Goal: Task Accomplishment & Management: Use online tool/utility

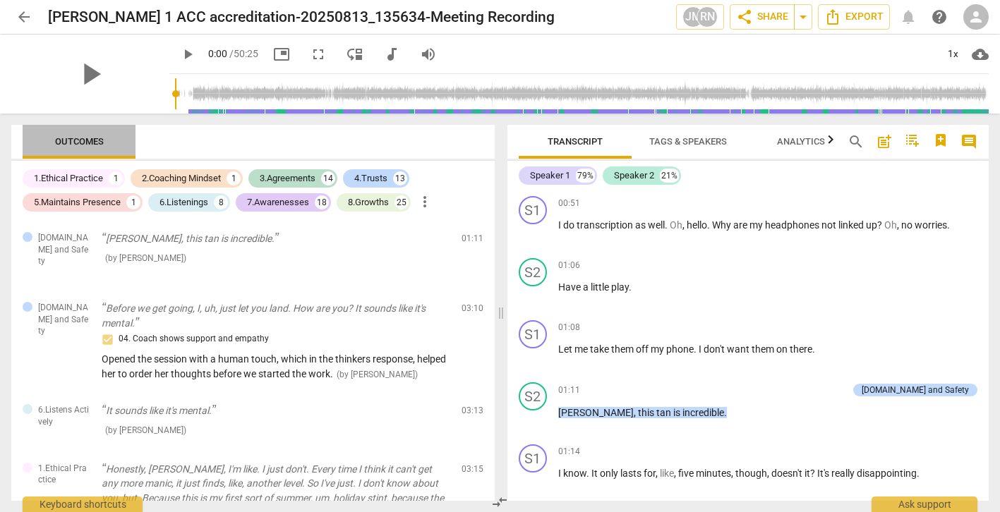
click at [61, 147] on span "Outcomes" at bounding box center [79, 142] width 83 height 19
click at [65, 144] on span "Outcomes" at bounding box center [79, 141] width 49 height 11
click at [24, 8] on button "arrow_back" at bounding box center [23, 16] width 25 height 25
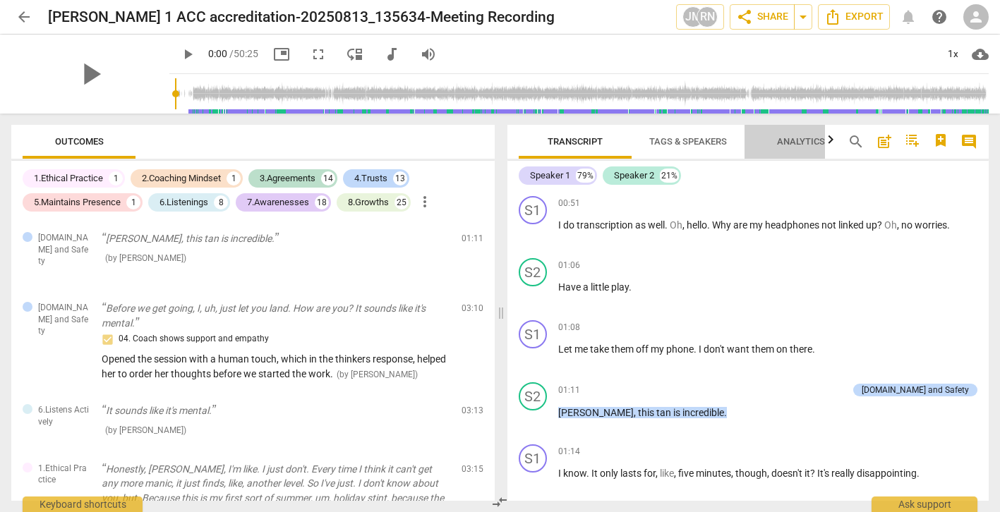
click at [806, 140] on span "Analytics" at bounding box center [801, 141] width 48 height 11
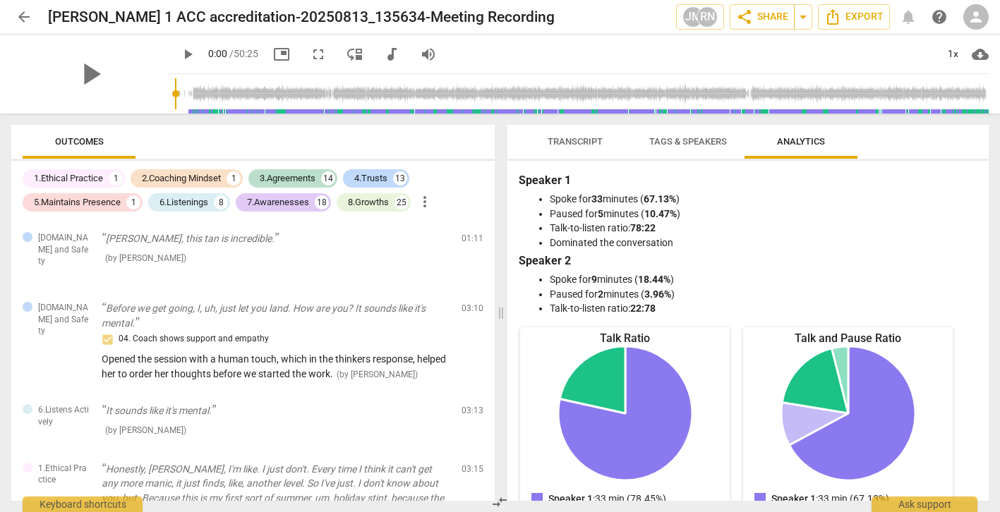
click at [806, 140] on span "Analytics" at bounding box center [801, 141] width 48 height 11
click at [802, 25] on button "arrow_drop_down" at bounding box center [803, 16] width 18 height 25
click at [806, 14] on span "arrow_drop_down" at bounding box center [802, 16] width 17 height 17
click at [768, 17] on span "share Share" at bounding box center [762, 16] width 52 height 17
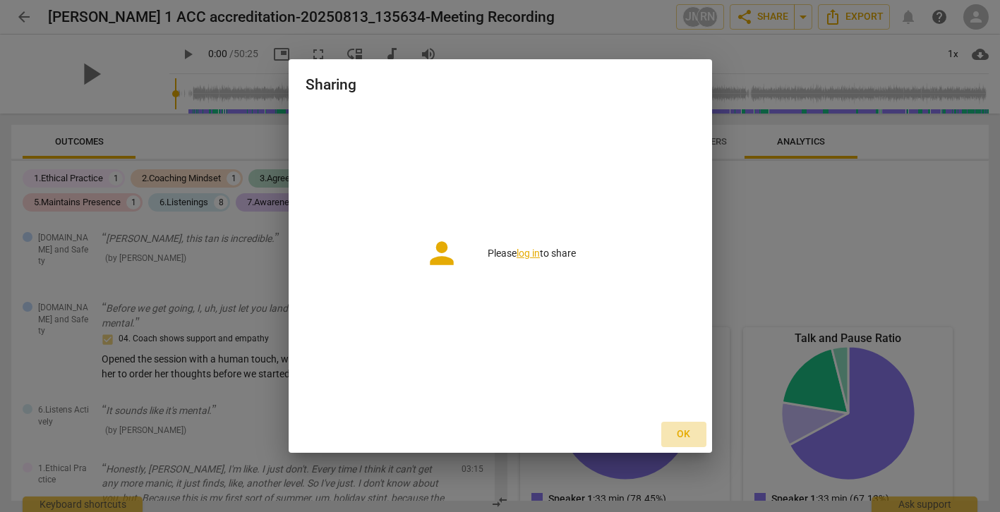
click at [682, 431] on span "Ok" at bounding box center [683, 435] width 23 height 14
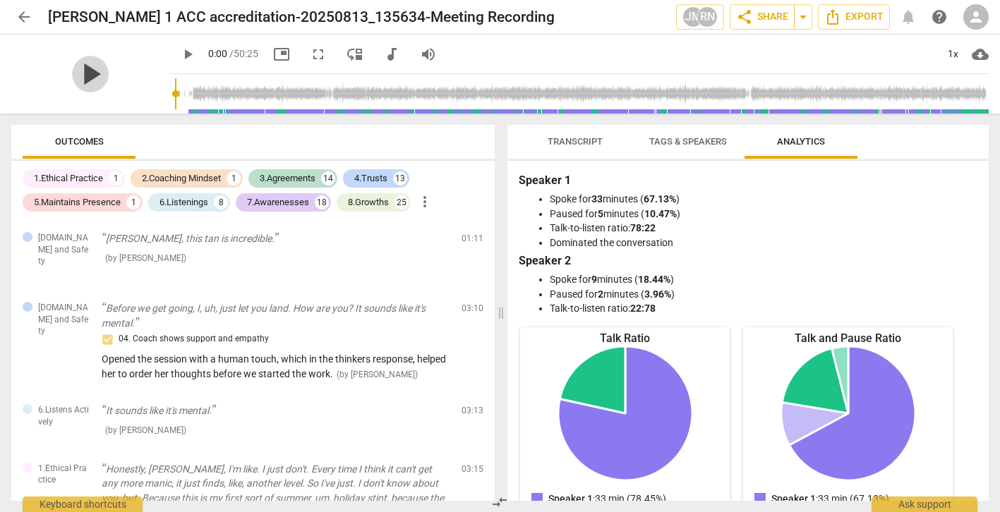
click at [91, 77] on span "play_arrow" at bounding box center [90, 74] width 37 height 37
click at [179, 54] on span "pause" at bounding box center [187, 54] width 17 height 17
type input "2"
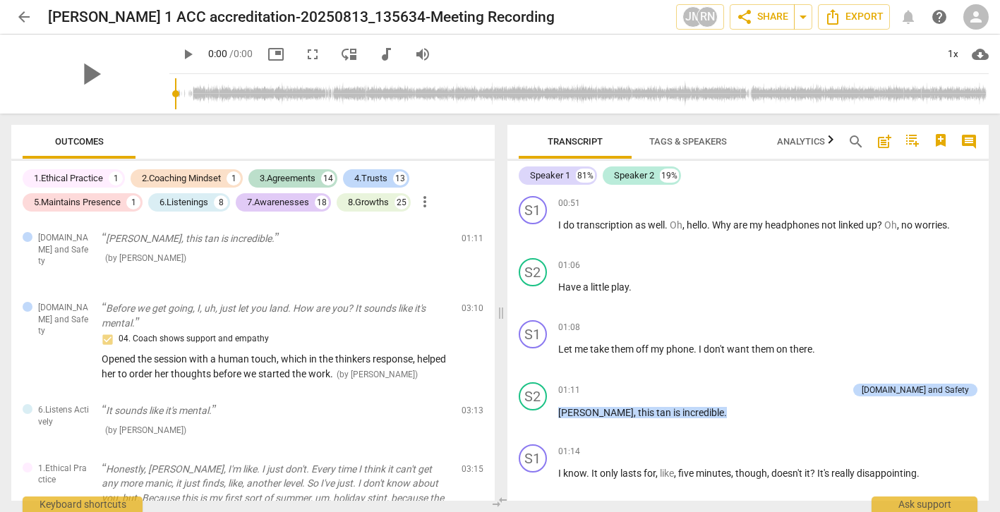
click at [982, 53] on span "cloud_download" at bounding box center [980, 54] width 17 height 17
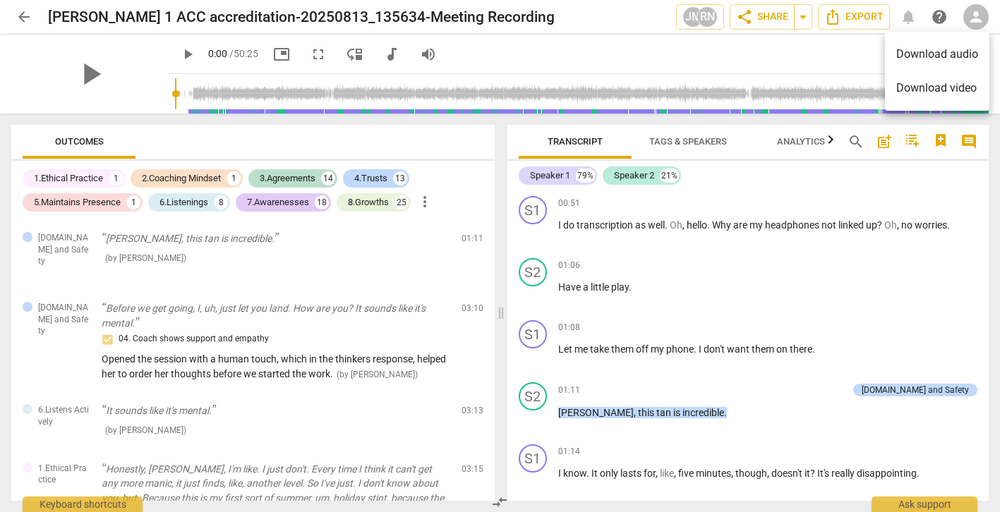
click at [955, 85] on li "Download video" at bounding box center [937, 88] width 104 height 34
click at [85, 73] on span "play_arrow" at bounding box center [90, 74] width 37 height 37
click at [273, 53] on span "picture_in_picture" at bounding box center [281, 54] width 17 height 17
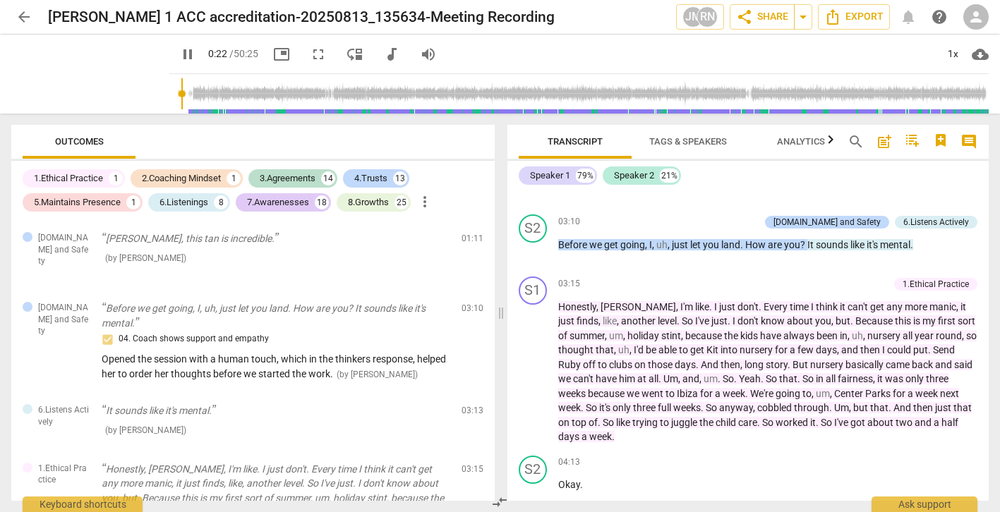
scroll to position [1540, 0]
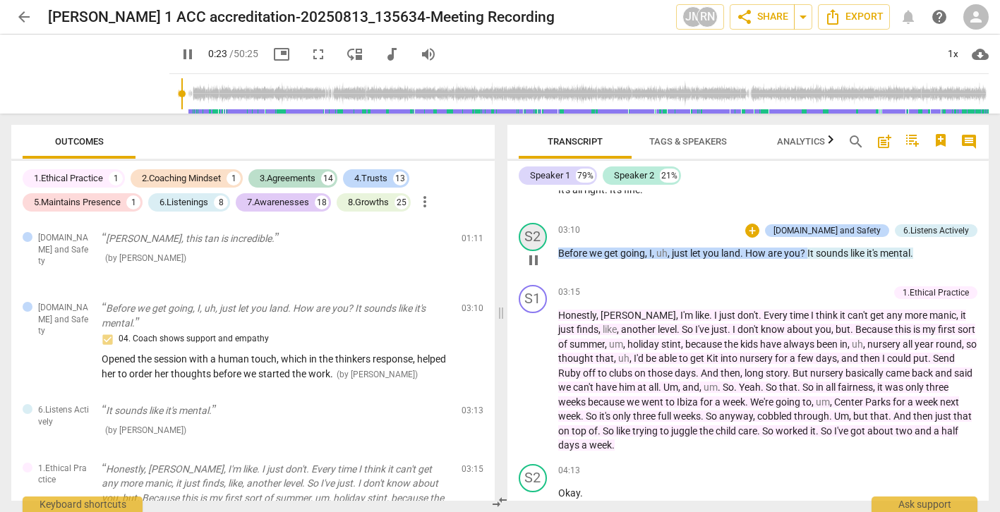
click at [532, 248] on div "S2 play_arrow pause" at bounding box center [539, 248] width 40 height 51
click at [534, 258] on span "pause" at bounding box center [533, 260] width 17 height 17
click at [0, 0] on span "play_arrow" at bounding box center [0, 0] width 0 height 0
click at [534, 257] on span "pause" at bounding box center [533, 260] width 17 height 17
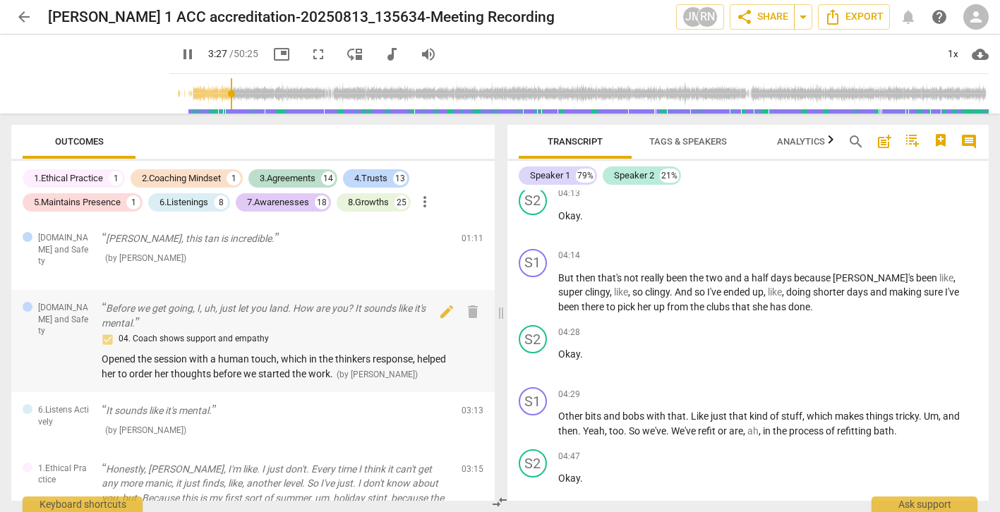
scroll to position [1922, 0]
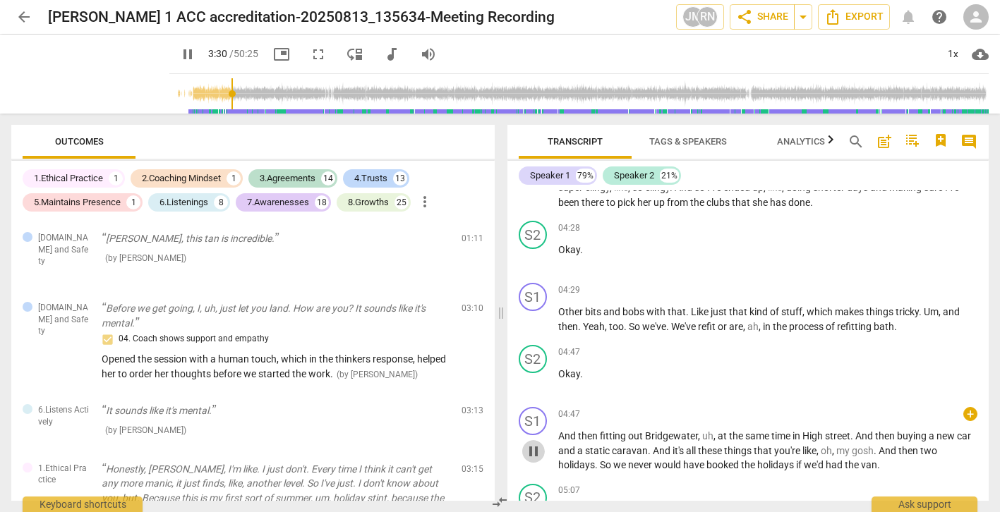
click at [533, 449] on span "pause" at bounding box center [533, 451] width 17 height 17
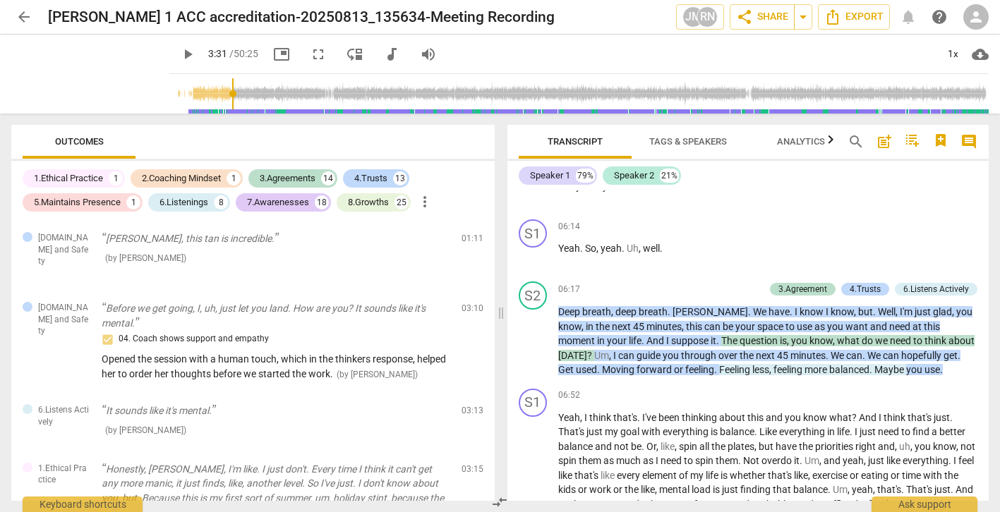
scroll to position [2600, 0]
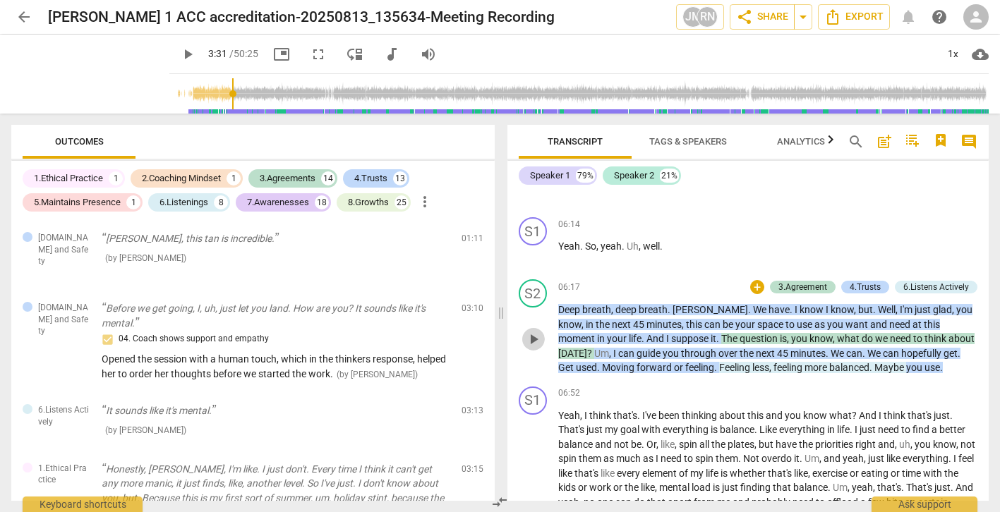
click at [536, 340] on span "play_arrow" at bounding box center [533, 339] width 17 height 17
click at [977, 54] on span "cloud_download" at bounding box center [980, 54] width 17 height 17
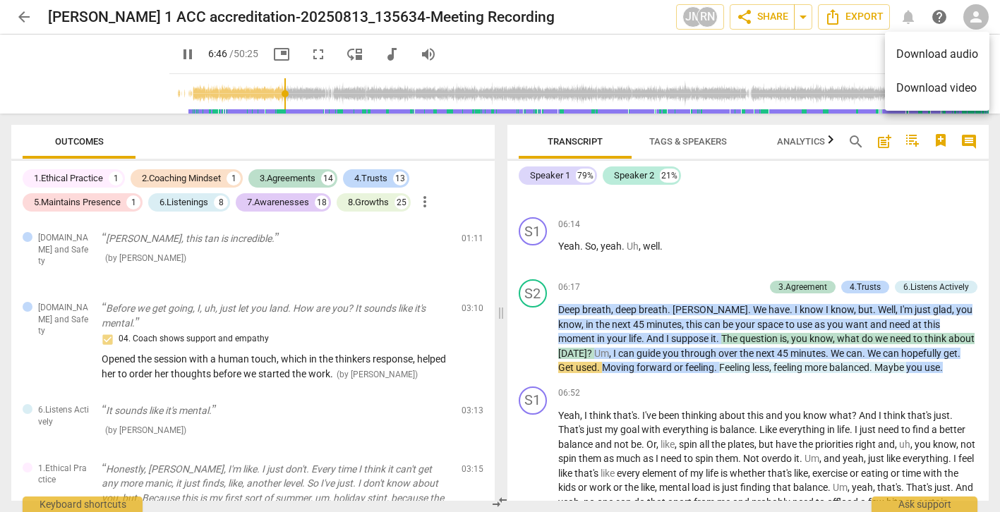
click at [828, 68] on div at bounding box center [500, 256] width 1000 height 512
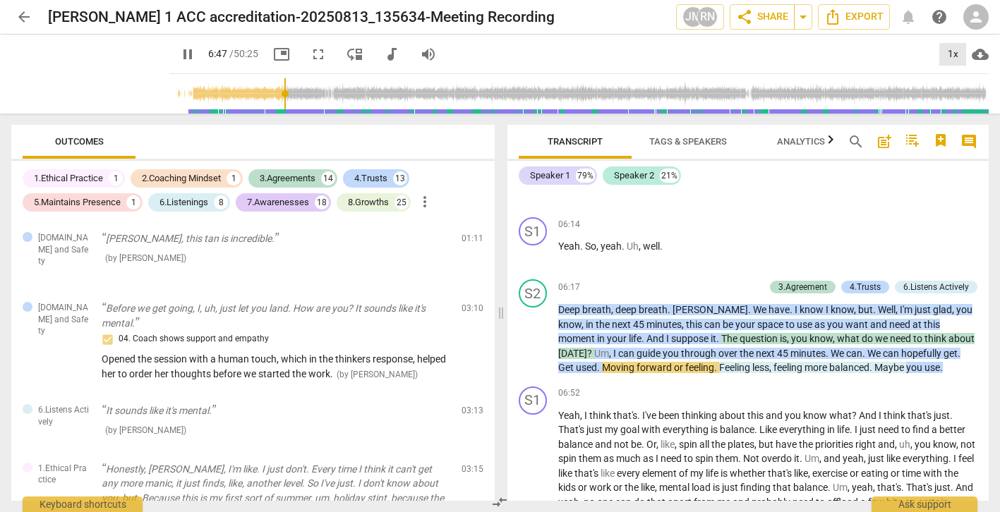
click at [955, 56] on div "1x" at bounding box center [952, 54] width 27 height 23
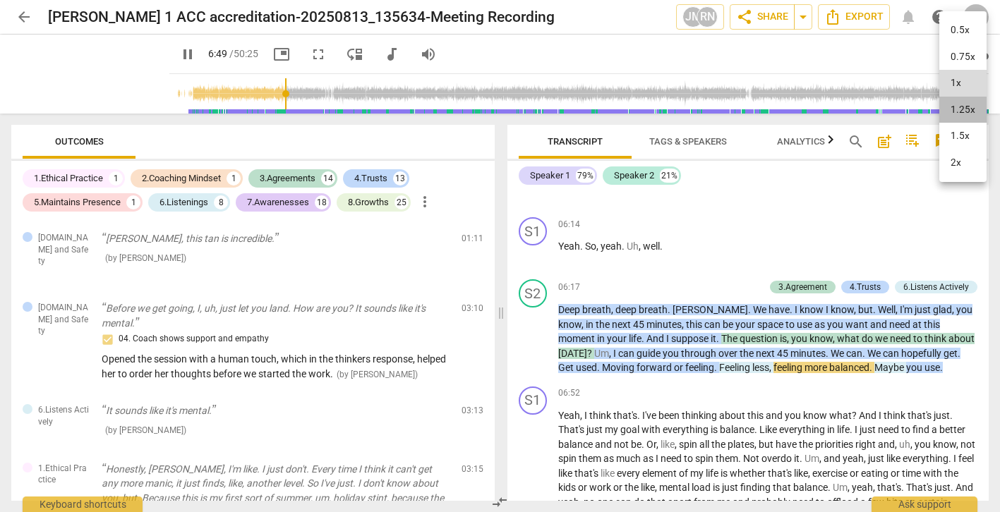
click at [965, 107] on li "1.25x" at bounding box center [962, 110] width 47 height 27
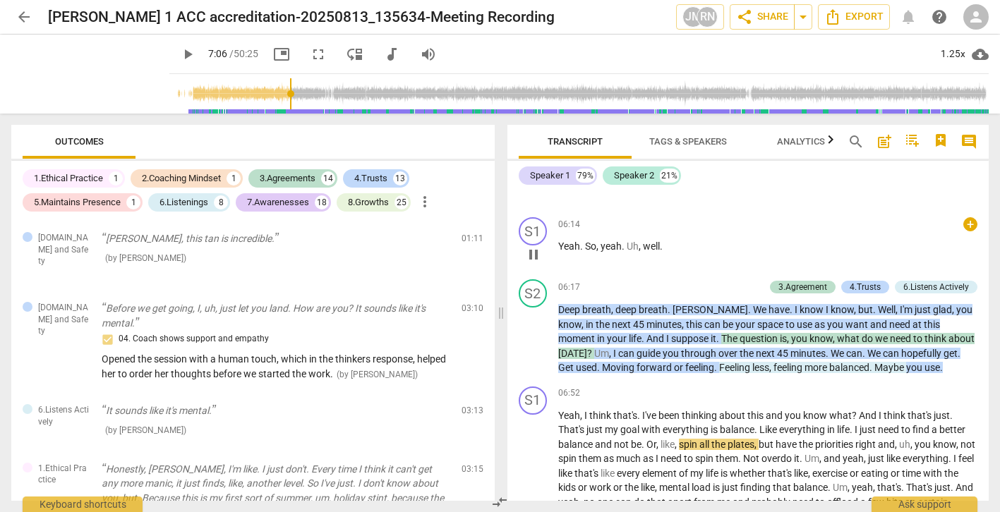
type input "426"
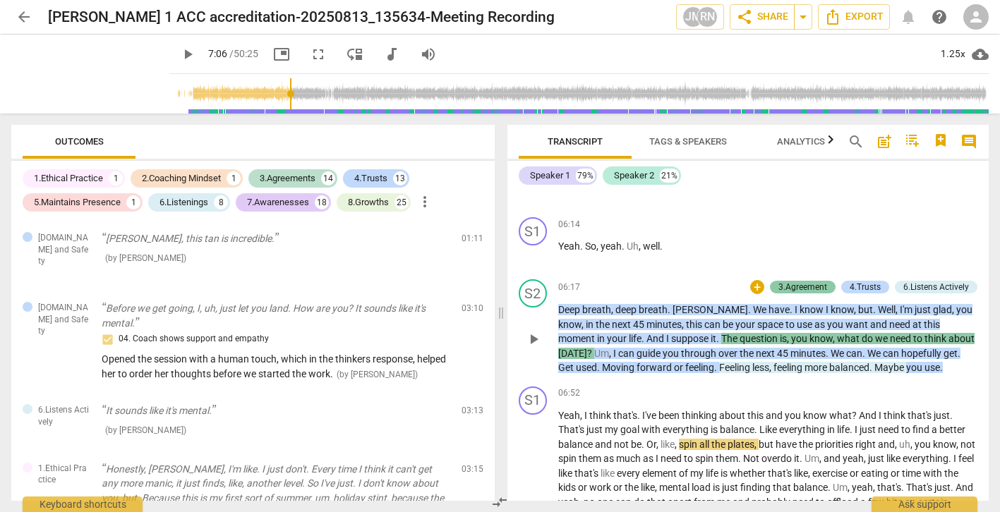
click at [797, 285] on div "3.Agreement" at bounding box center [802, 287] width 49 height 13
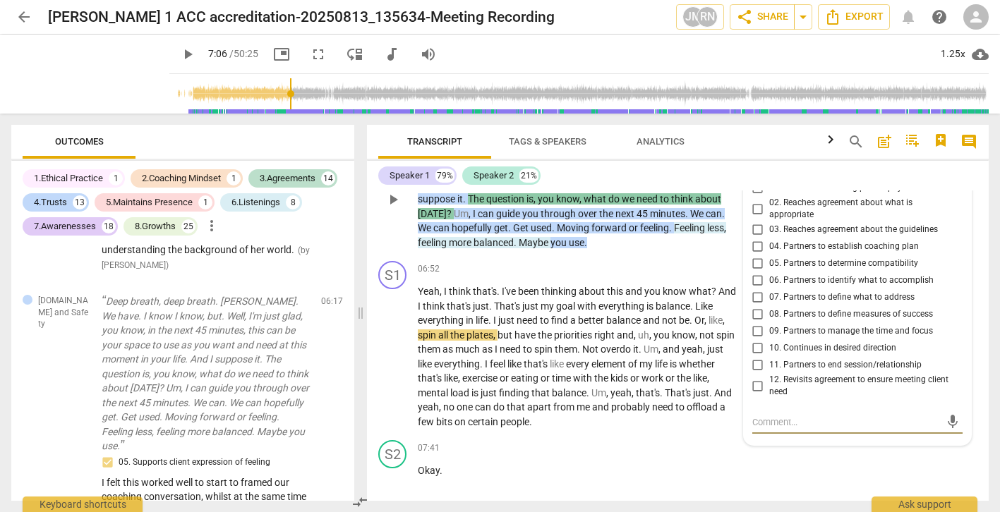
scroll to position [2905, 0]
click at [755, 290] on input "06. Partners to identify what to accomplish" at bounding box center [757, 281] width 23 height 17
checkbox input "true"
click at [759, 430] on textarea at bounding box center [846, 422] width 188 height 13
type textarea "H"
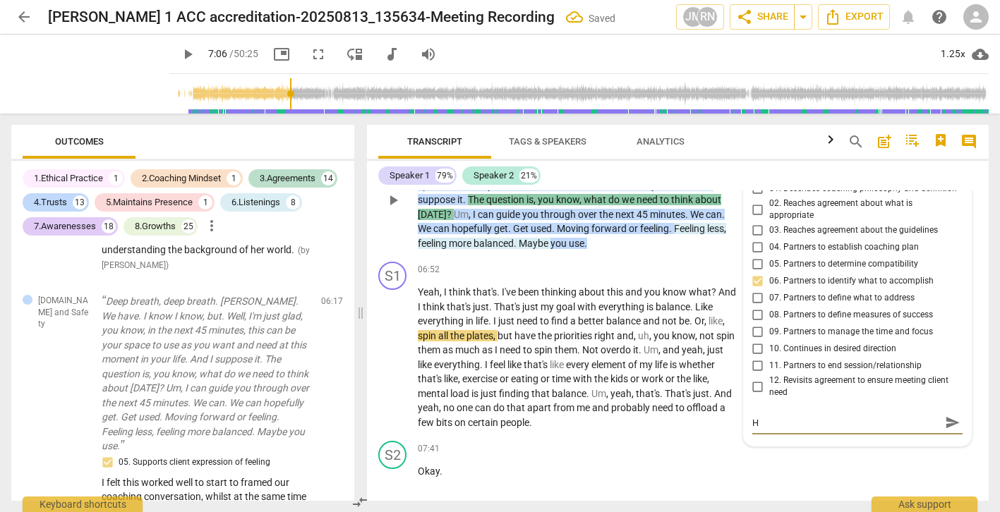
type textarea "Ho"
type textarea "How"
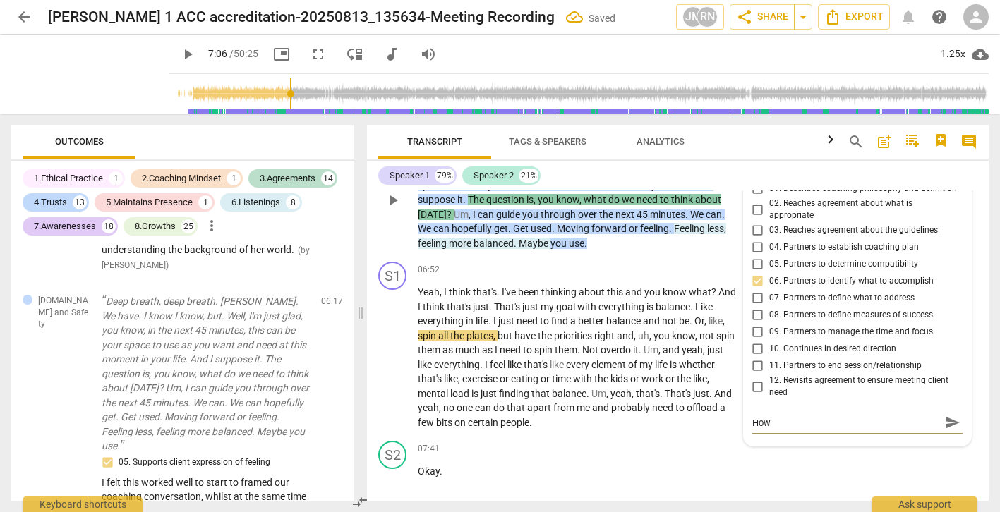
type textarea "How"
type textarea "How c"
type textarea "How ca"
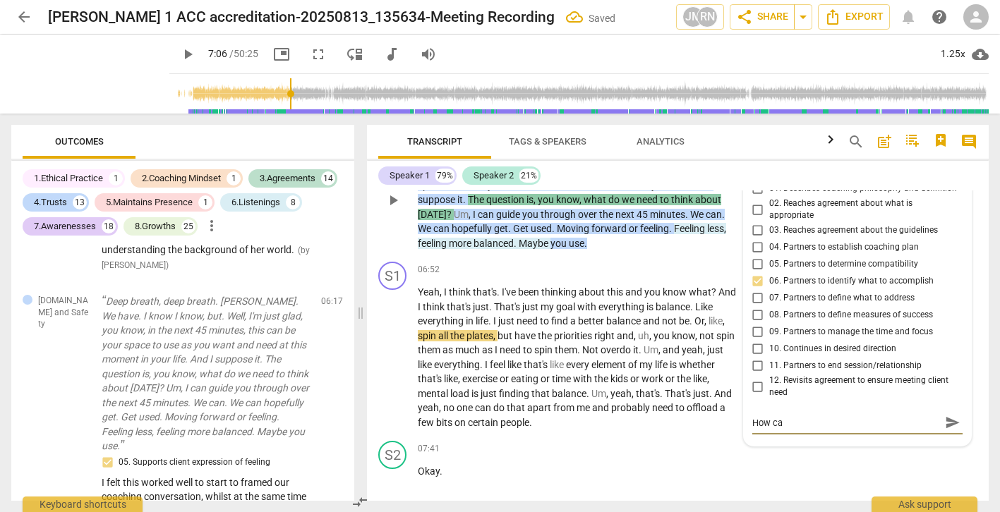
type textarea "How can"
type textarea "How can y"
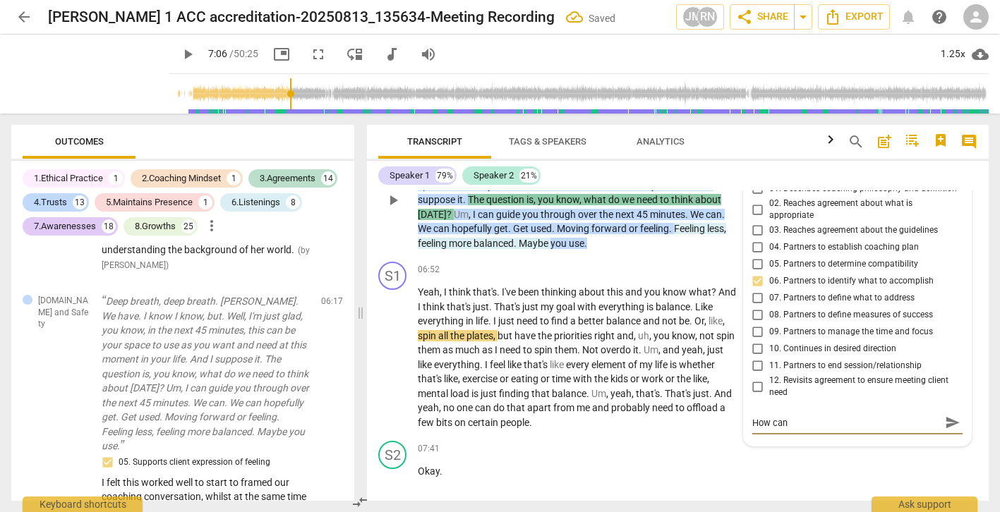
type textarea "How can y"
type textarea "How can yo"
type textarea "How can you"
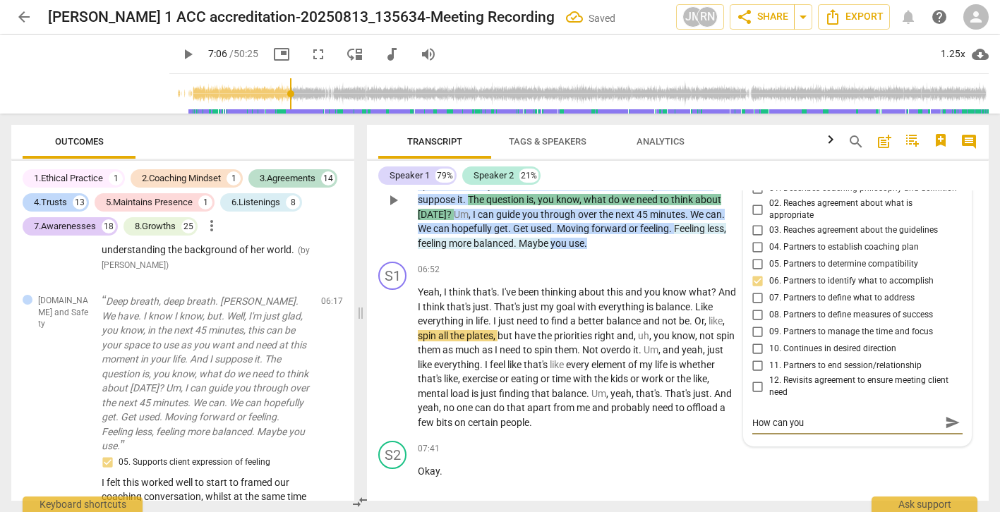
type textarea "How can you"
type textarea "How can you j"
type textarea "How can you ju"
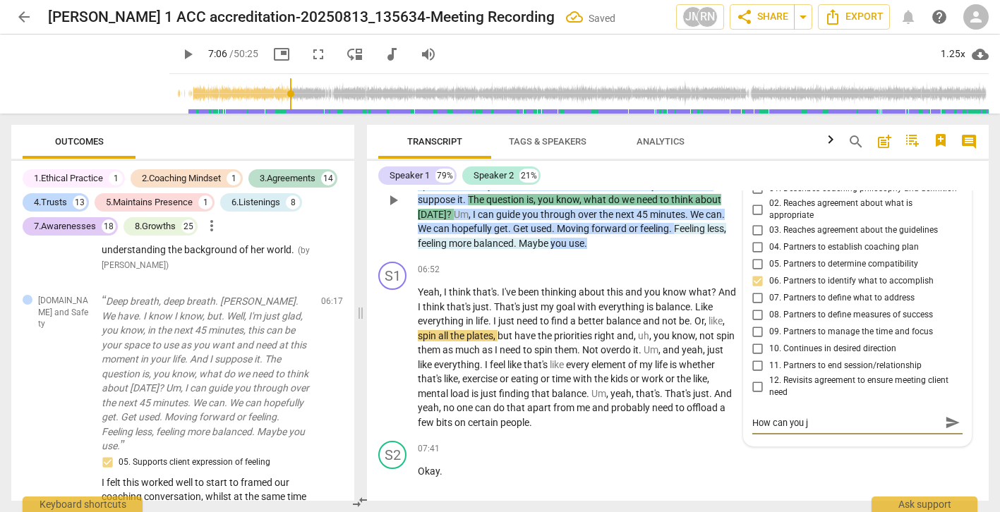
type textarea "How can you ju"
type textarea "How can you jus"
type textarea "How can you just"
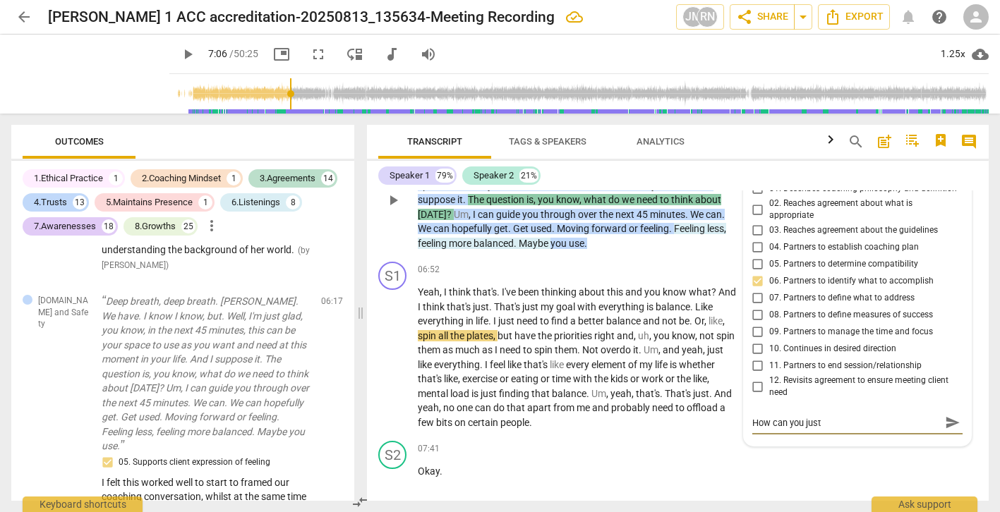
drag, startPoint x: 836, startPoint y: 436, endPoint x: 803, endPoint y: 443, distance: 33.9
click at [803, 430] on textarea "How can you just" at bounding box center [846, 422] width 188 height 13
type textarea "How can you l"
type textarea "How can you le"
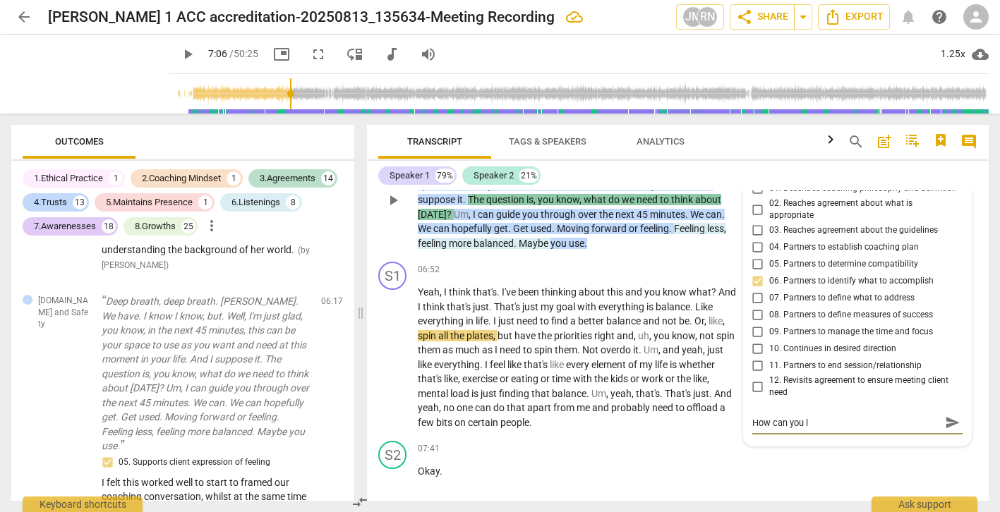
type textarea "How can you le"
type textarea "How can you let"
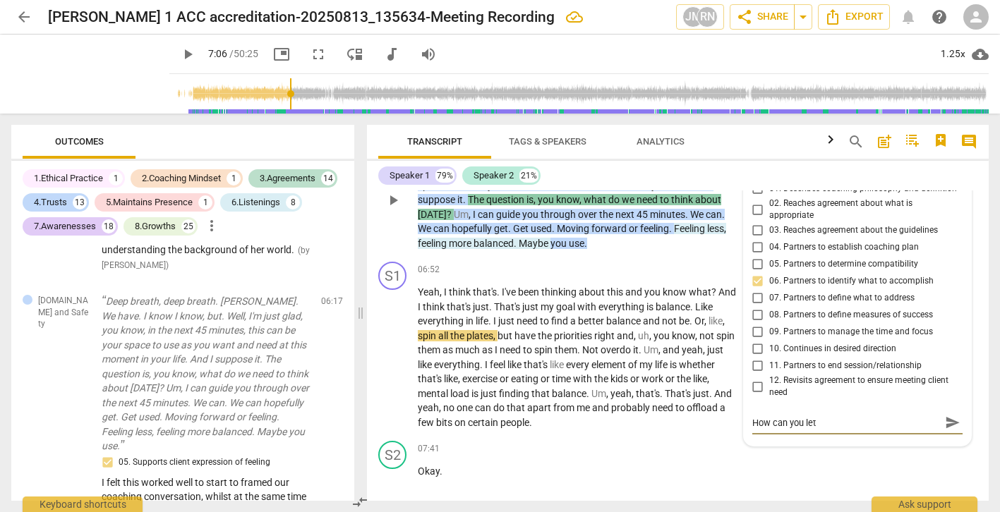
type textarea "How can you let t"
type textarea "How can you let th"
type textarea "How can you let thi"
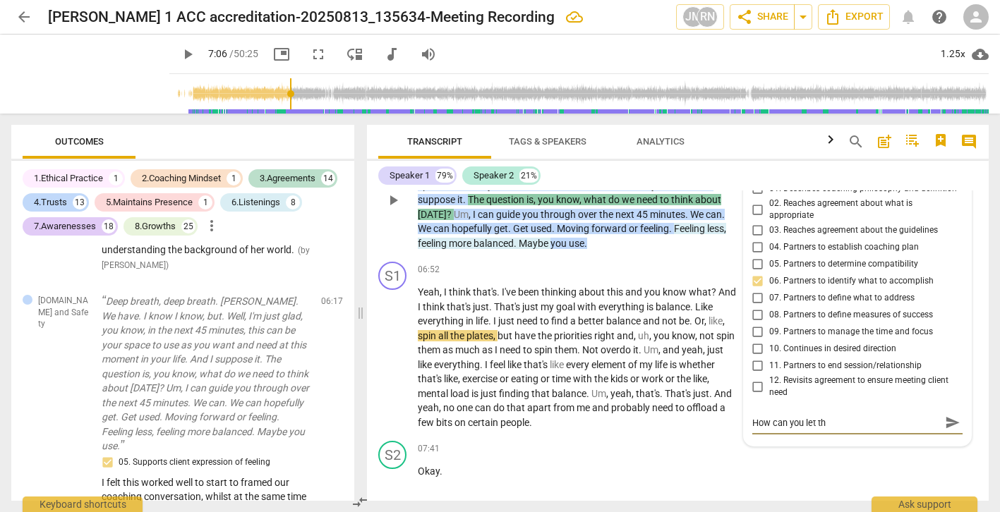
type textarea "How can you let thi"
type textarea "How can you let thin"
type textarea "How can you let think"
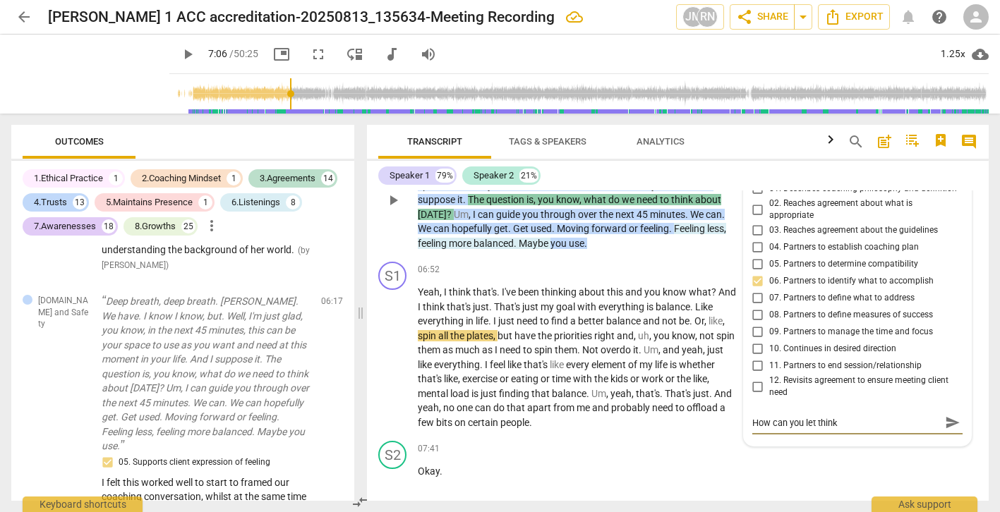
type textarea "How can you let thinke"
type textarea "How can you let thinker"
drag, startPoint x: 847, startPoint y: 444, endPoint x: 742, endPoint y: 445, distance: 104.4
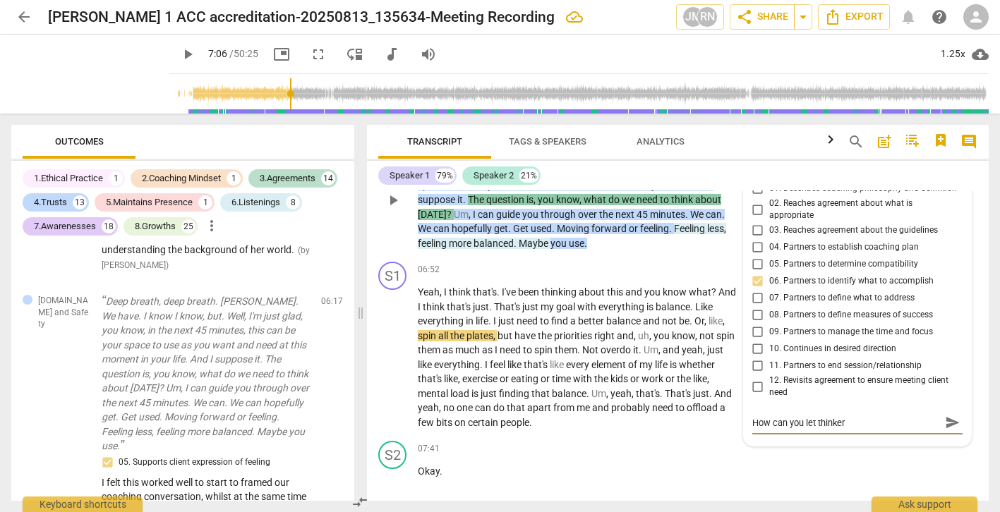
click at [744, 445] on div "3.Agreement auto_awesome AI check delete 10:55 [DATE] more_vert 01. Describes c…" at bounding box center [857, 298] width 227 height 296
type textarea "G"
type textarea "Go"
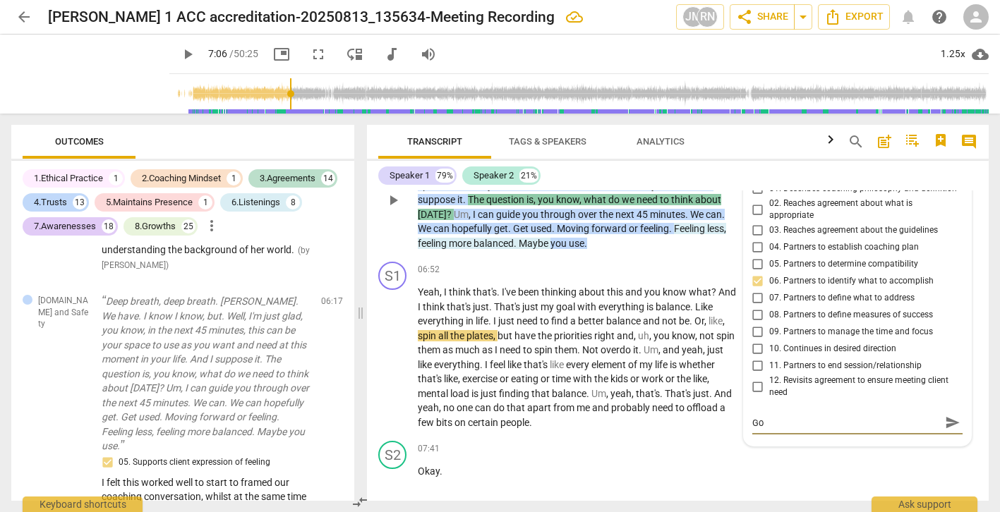
type textarea "Goo"
type textarea "Good"
type textarea "Goodf"
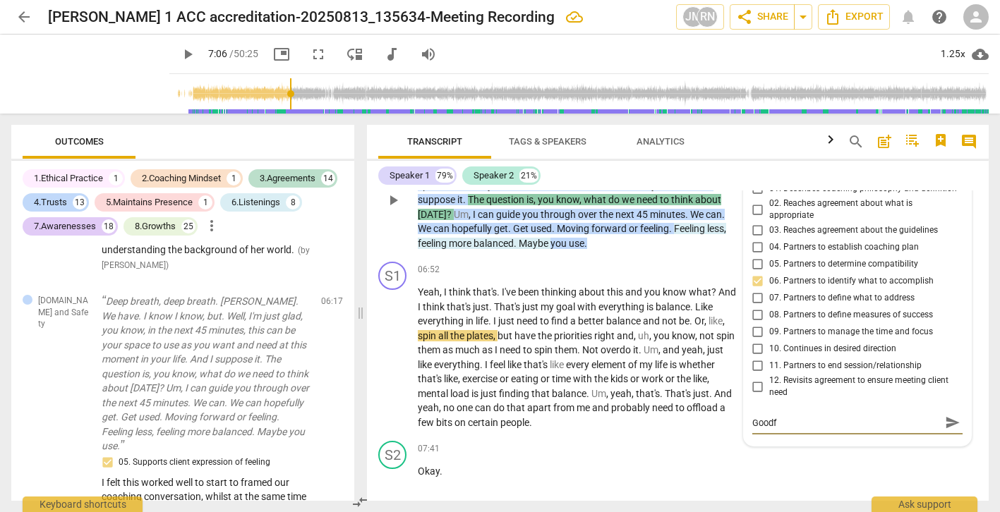
type textarea "Goodf"
type textarea "Goodf q"
type textarea "Goodf qu"
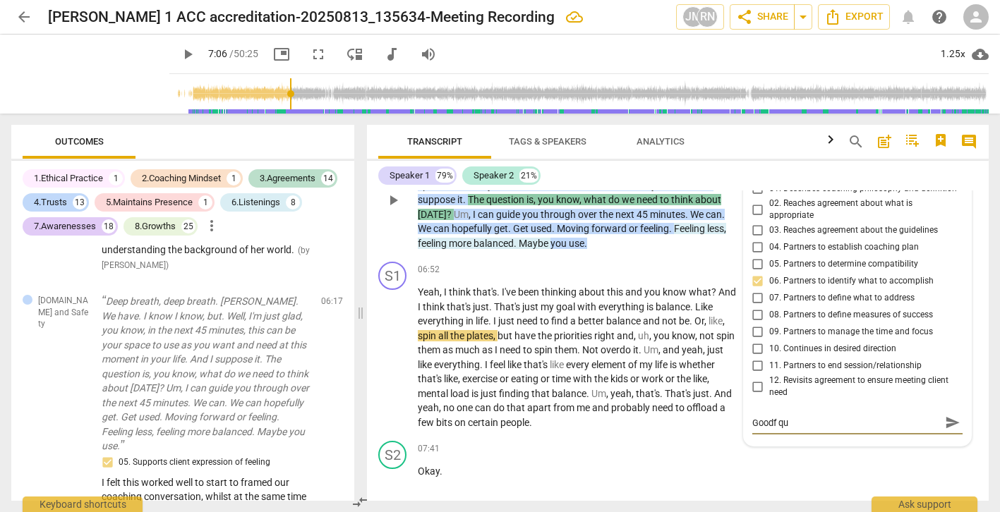
type textarea "Goodf que"
type textarea "Goodf qu"
type textarea "Goodf q"
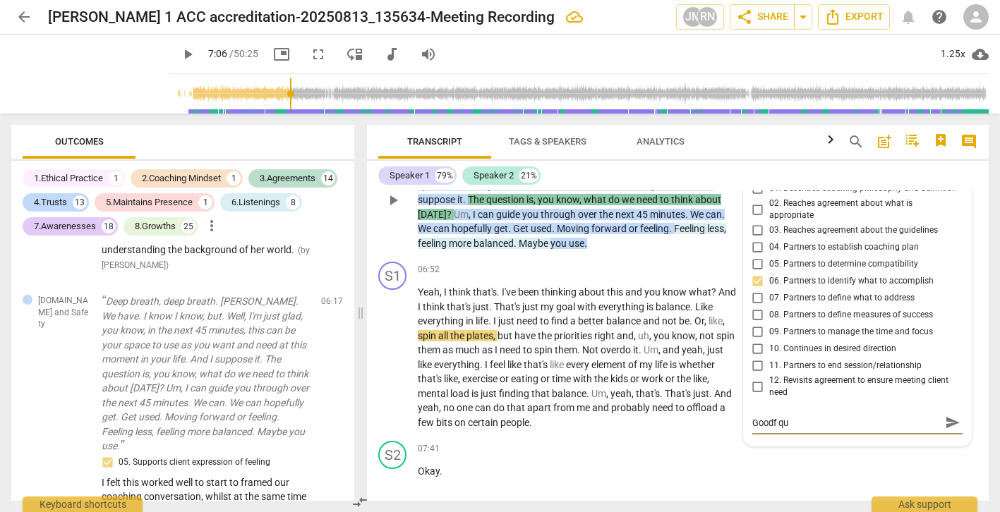
type textarea "Goodf q"
type textarea "Goodf"
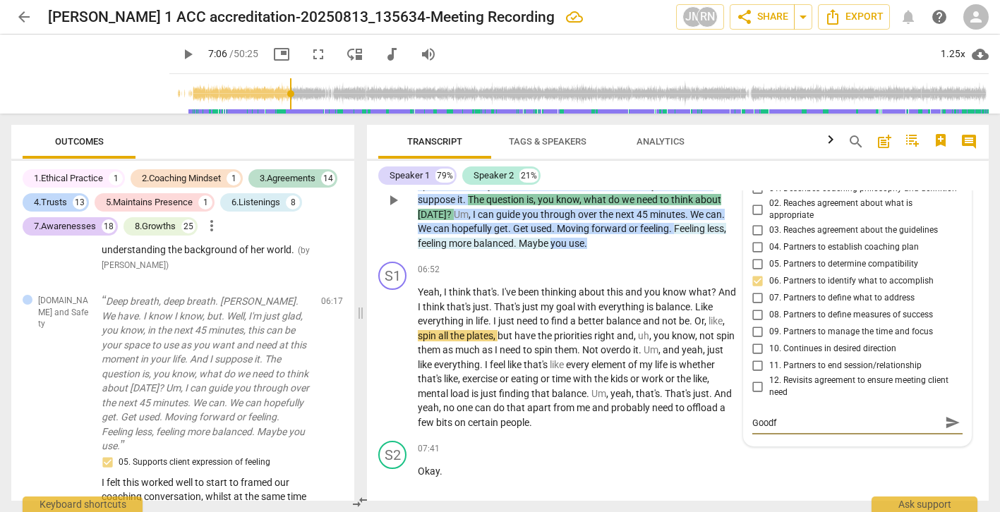
type textarea "Good"
type textarea "Good q"
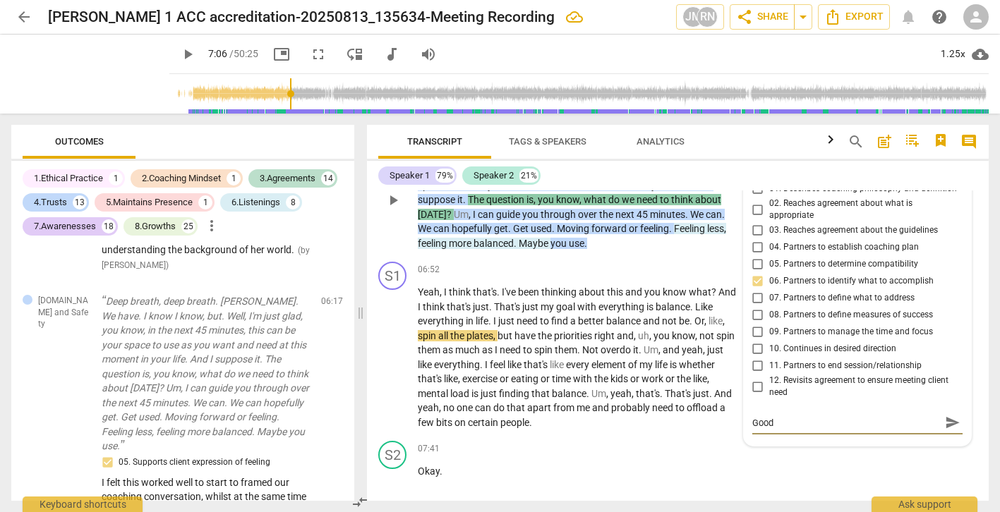
type textarea "Good q"
type textarea "Good qu"
type textarea "Good que"
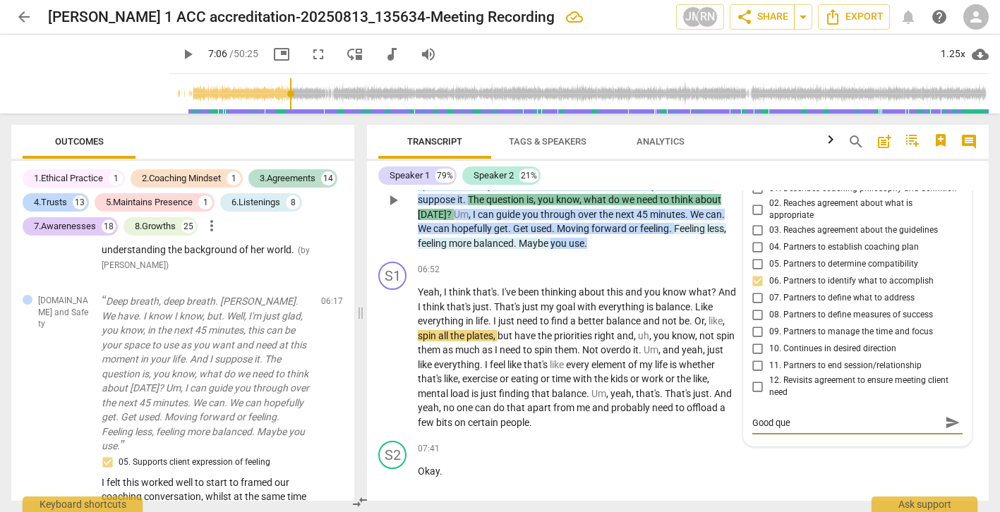
type textarea "Good ques"
type textarea "Good quest"
type textarea "Good questi"
type textarea "Good questio"
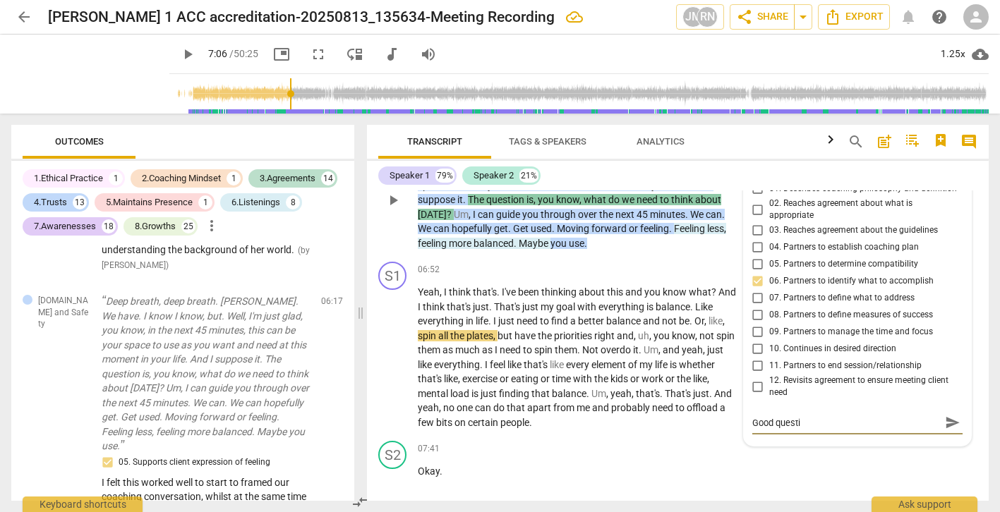
type textarea "Good questio"
type textarea "Good question"
type textarea "Good questions"
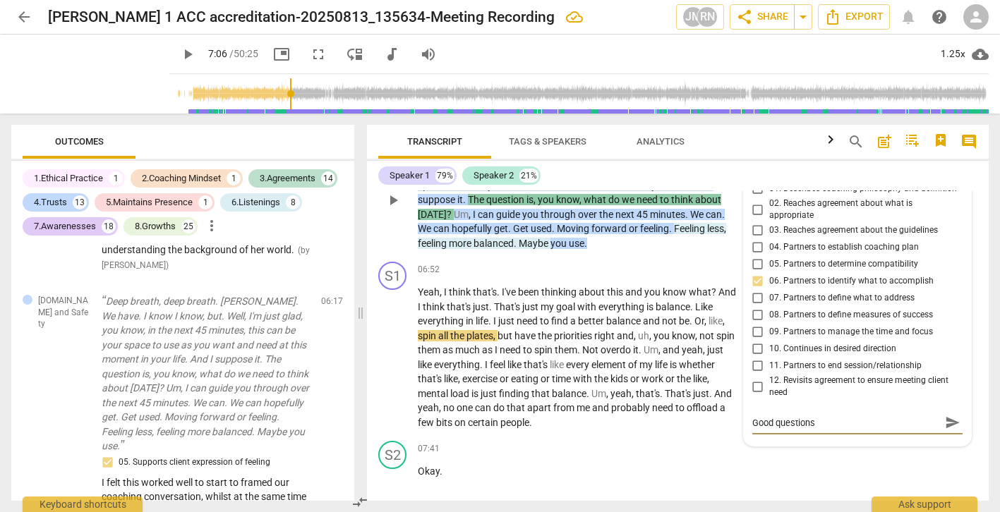
type textarea "Good questions-"
type textarea "Good questions-l"
type textarea "Good questions-le"
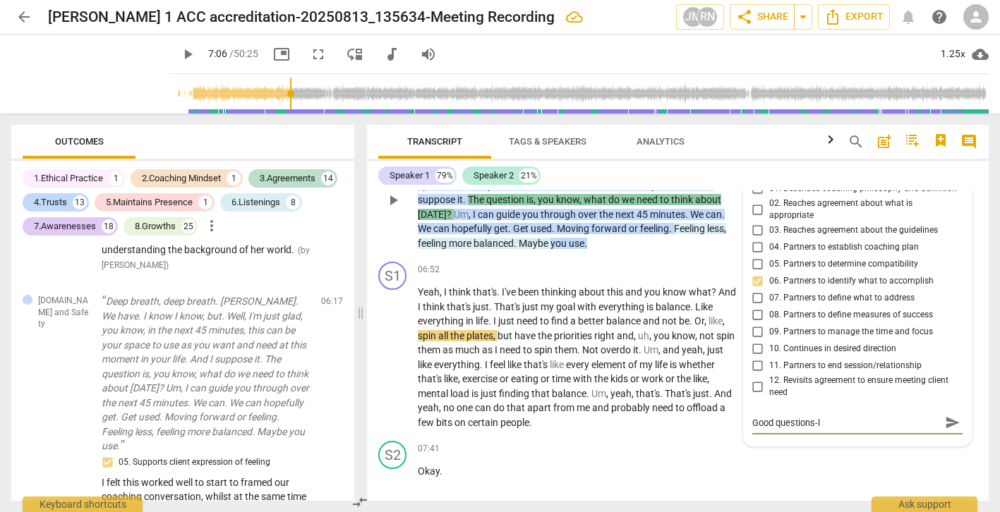
type textarea "Good questions-le"
type textarea "Good questions-les"
type textarea "Good questions-less"
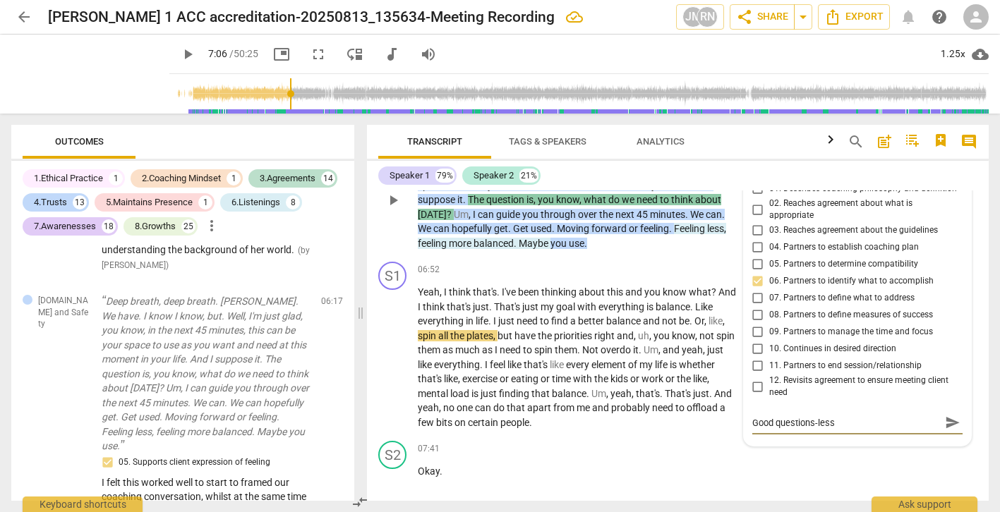
type textarea "Good questions-less"
type textarea "Good questions-less w"
type textarea "Good questions-less wo"
type textarea "Good questions-less wor"
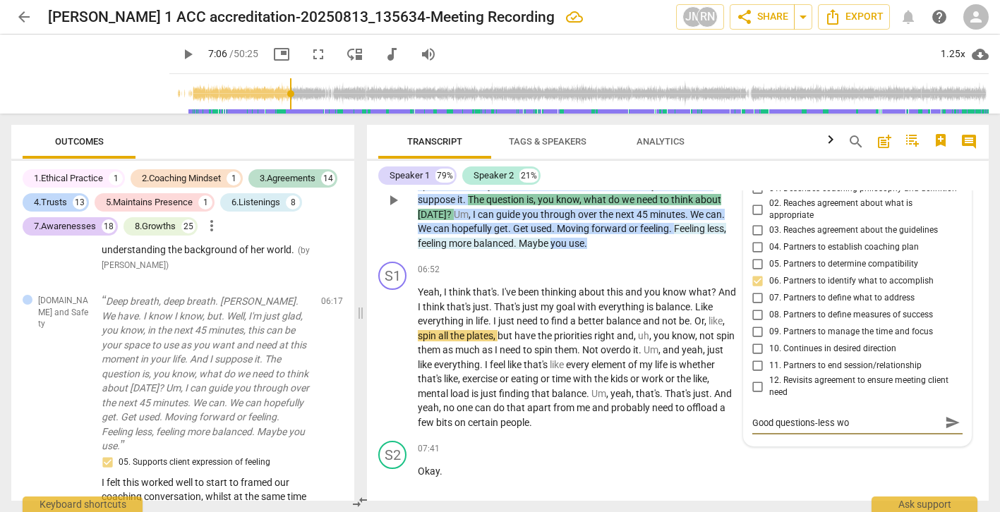
type textarea "Good questions-less wor"
type textarea "Good questions-less word"
type textarea "Good questions-less words"
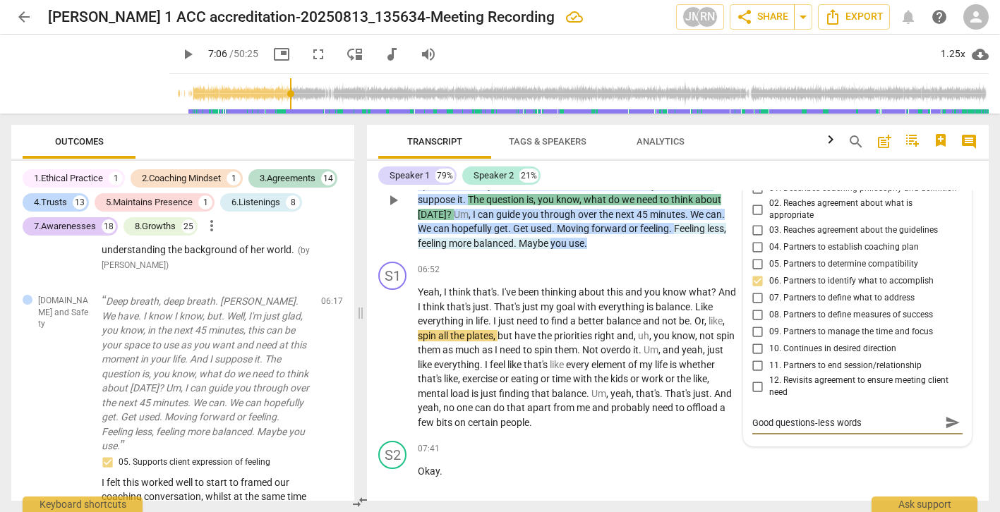
type textarea "Good questions-less words"
type textarea "Good questions-less words e"
type textarea "Good questions-less words ev"
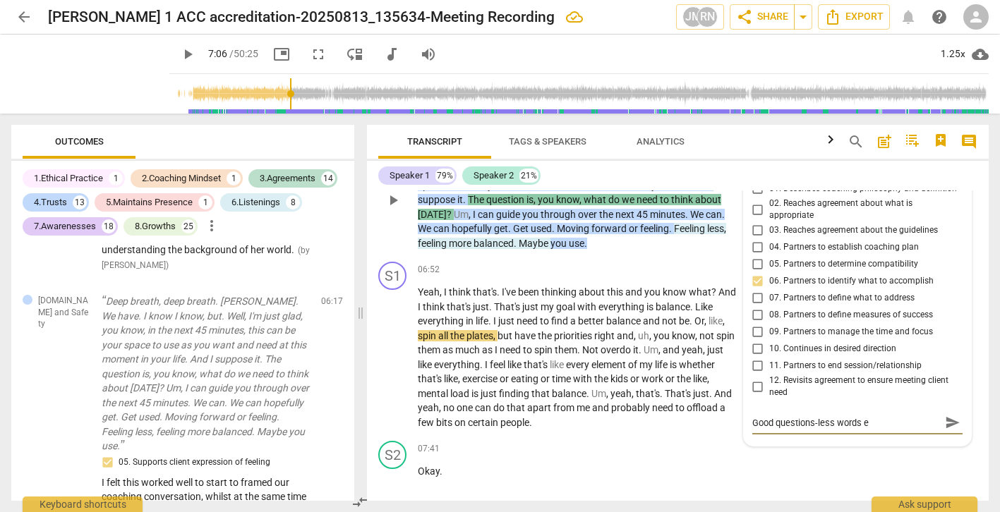
type textarea "Good questions-less words ev"
type textarea "Good questions-less words [PERSON_NAME]"
type textarea "Good questions-less words even"
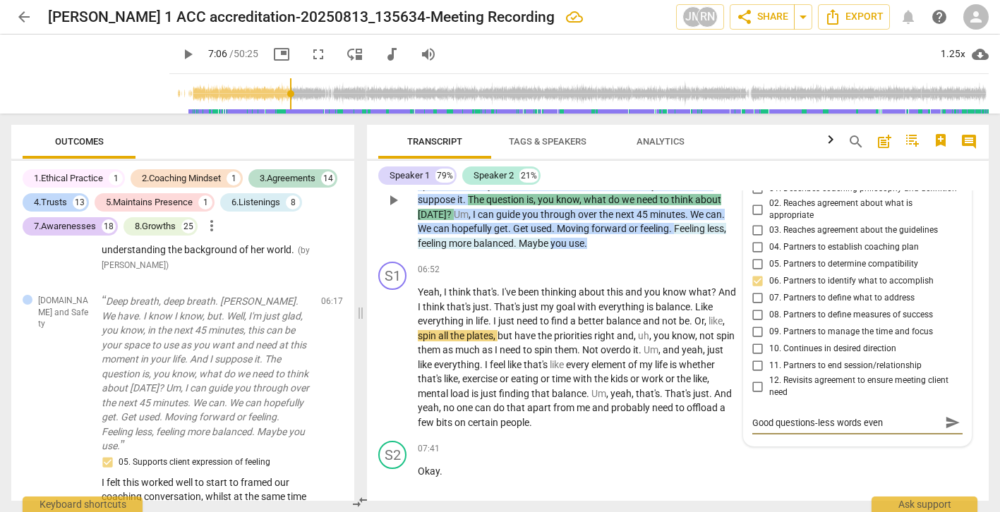
type textarea "Good questions-less words even"
type textarea "Good questions-less words even b"
type textarea "Good questions-less words even be"
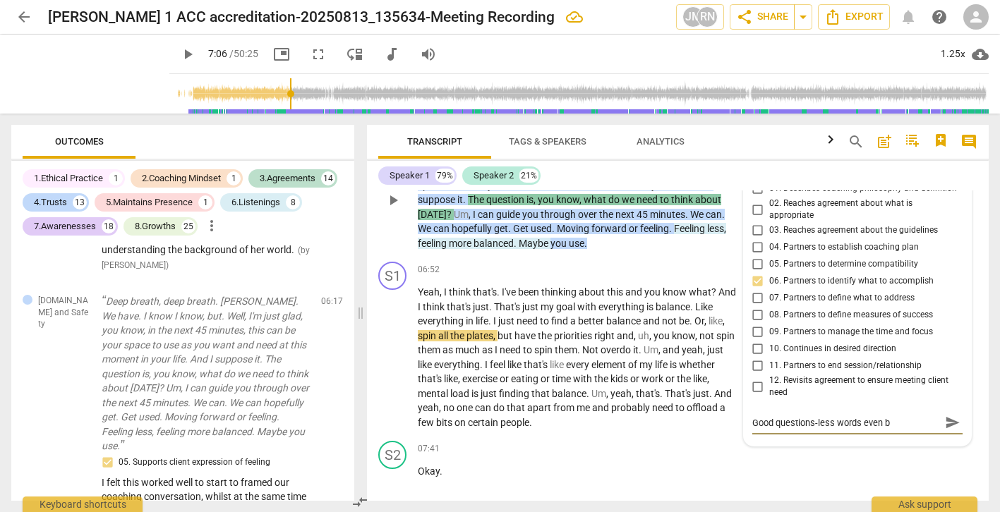
type textarea "Good questions-less words even be"
type textarea "Good questions-less words even bet"
type textarea "Good questions-less words even bett"
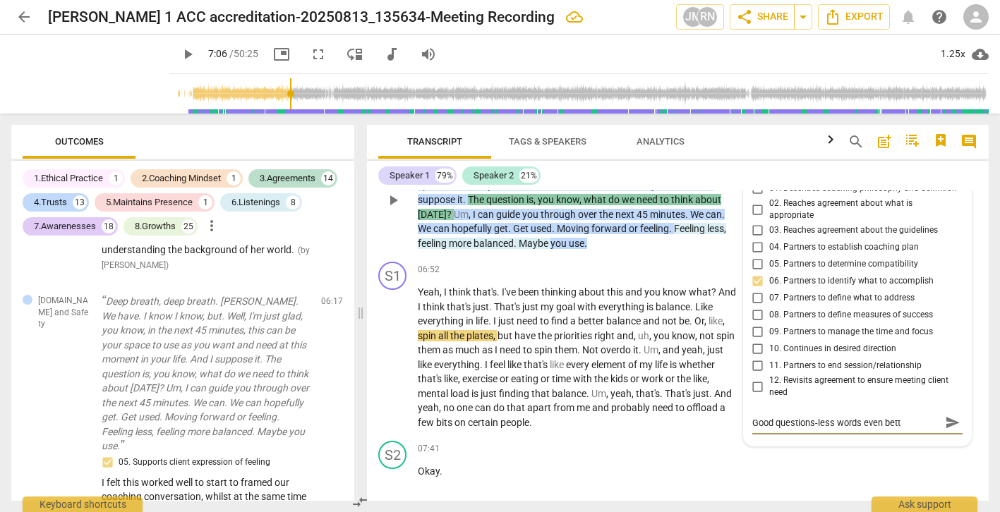
type textarea "Good questions-less words even [PERSON_NAME]"
type textarea "Good questions-less words even better"
click at [948, 431] on span "send" at bounding box center [953, 424] width 16 height 16
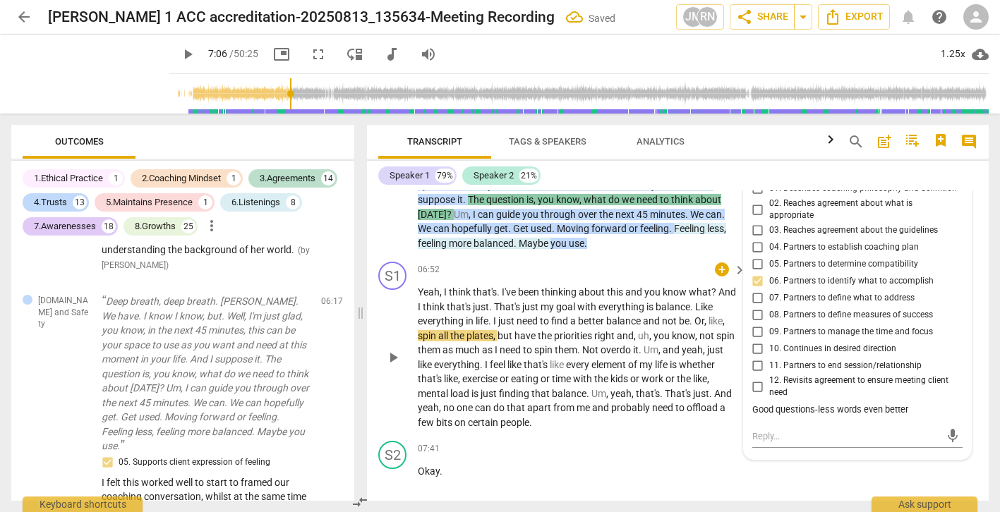
click at [658, 277] on div "06:52 + keyboard_arrow_right" at bounding box center [583, 270] width 330 height 16
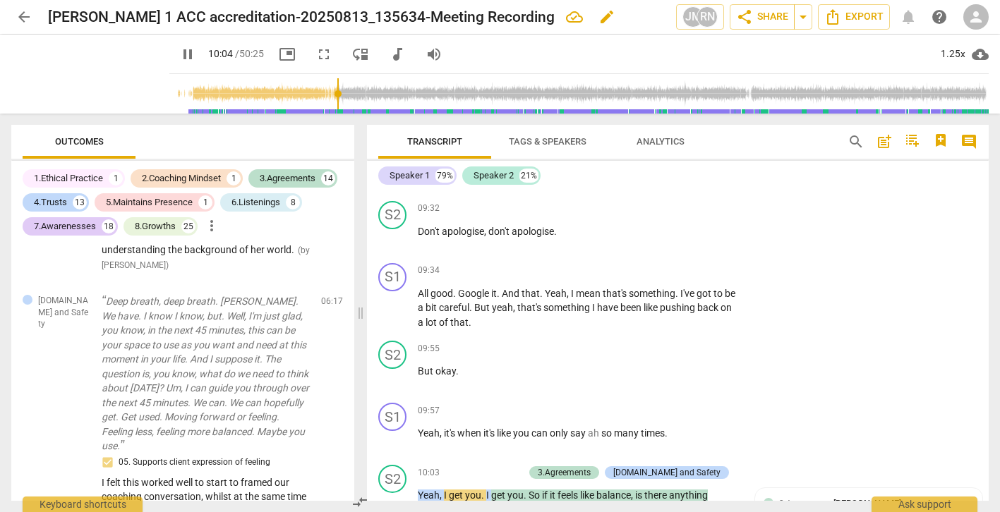
scroll to position [3955, 0]
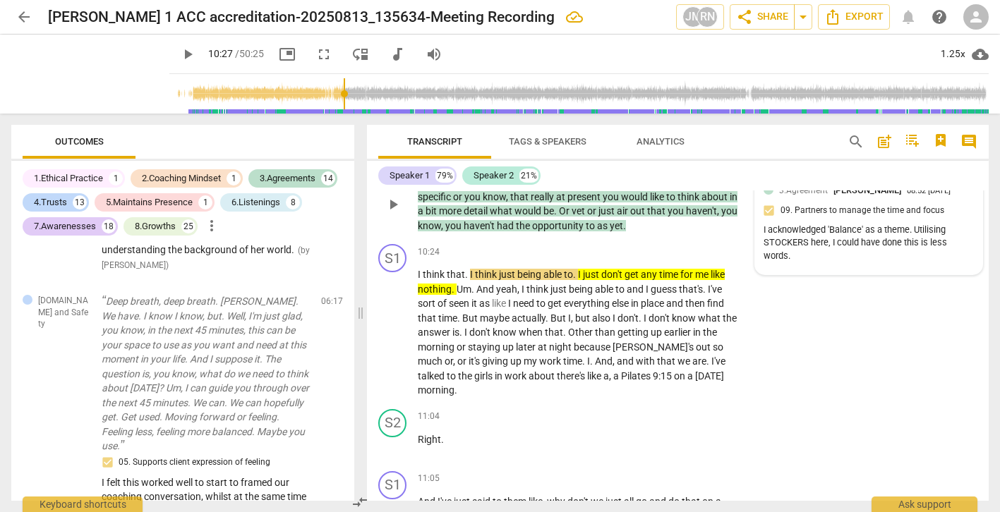
click at [811, 263] on div "I acknowledged 'Balance' as a theme. Utilising STOCKERS here, I could have done…" at bounding box center [868, 244] width 210 height 40
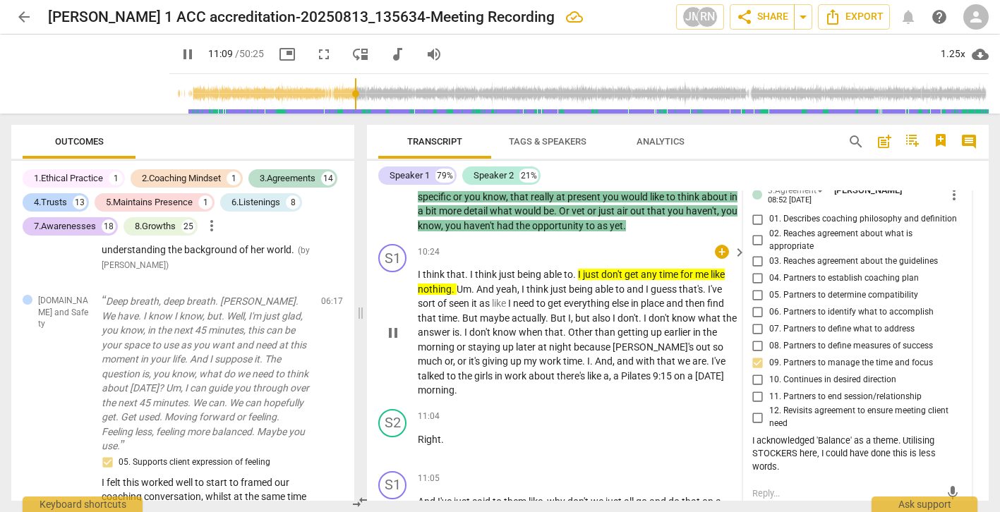
scroll to position [4275, 0]
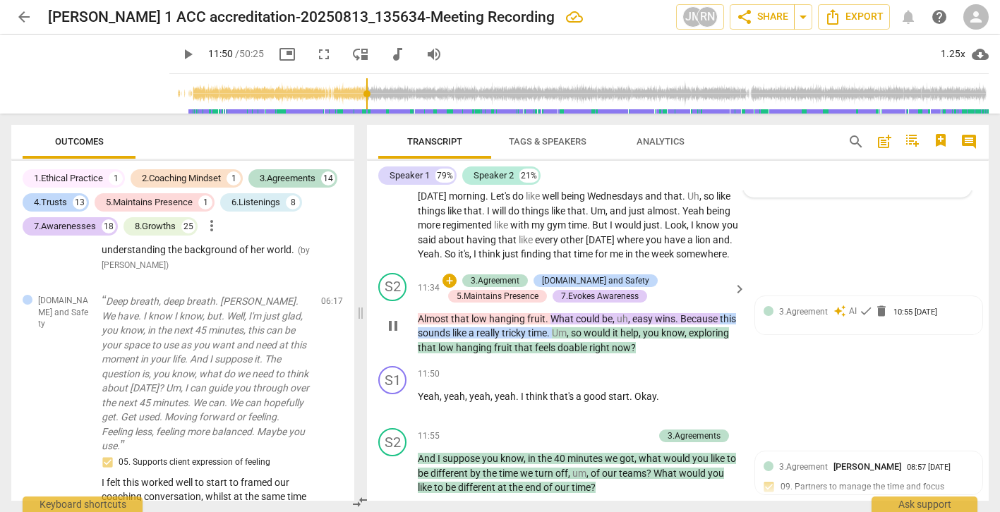
type input "710"
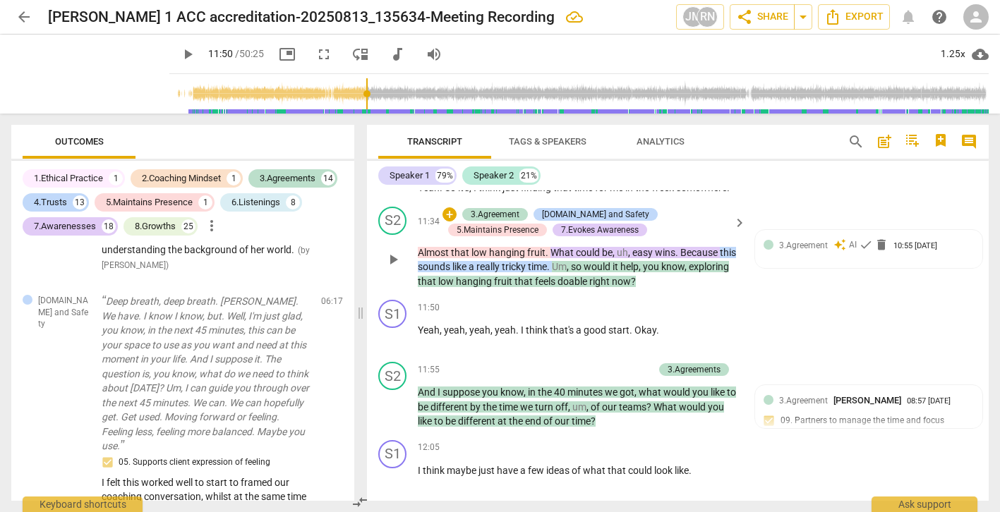
scroll to position [4341, 0]
click at [794, 251] on span "3.Agreement" at bounding box center [803, 246] width 49 height 10
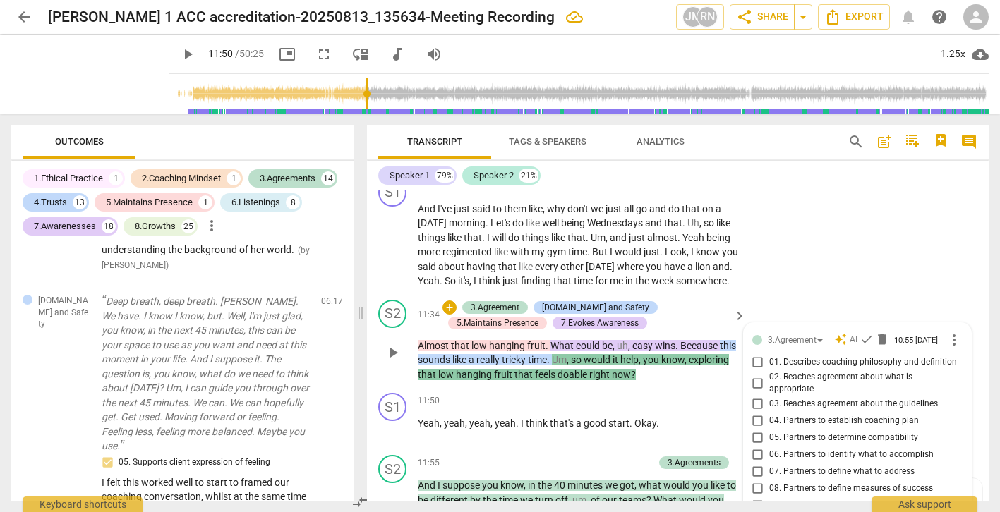
scroll to position [4245, 0]
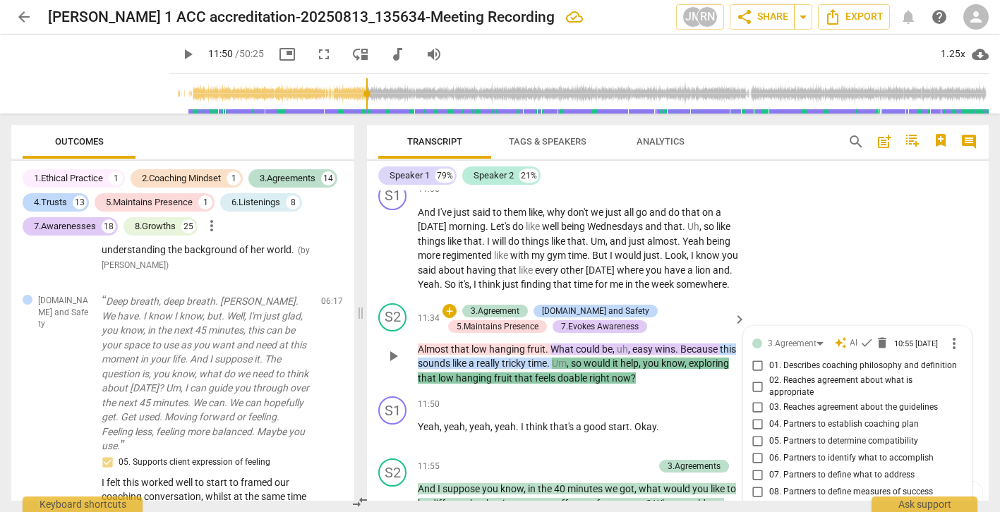
click at [667, 384] on p "Almost that low hanging fruit . What could be , uh , easy wins . Because this s…" at bounding box center [578, 364] width 321 height 44
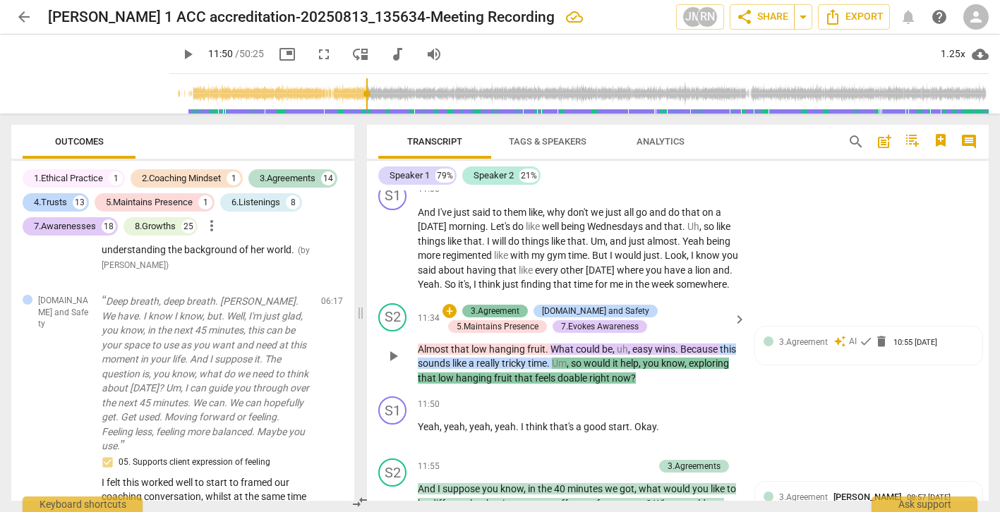
click at [500, 318] on div "3.Agreement" at bounding box center [495, 311] width 49 height 13
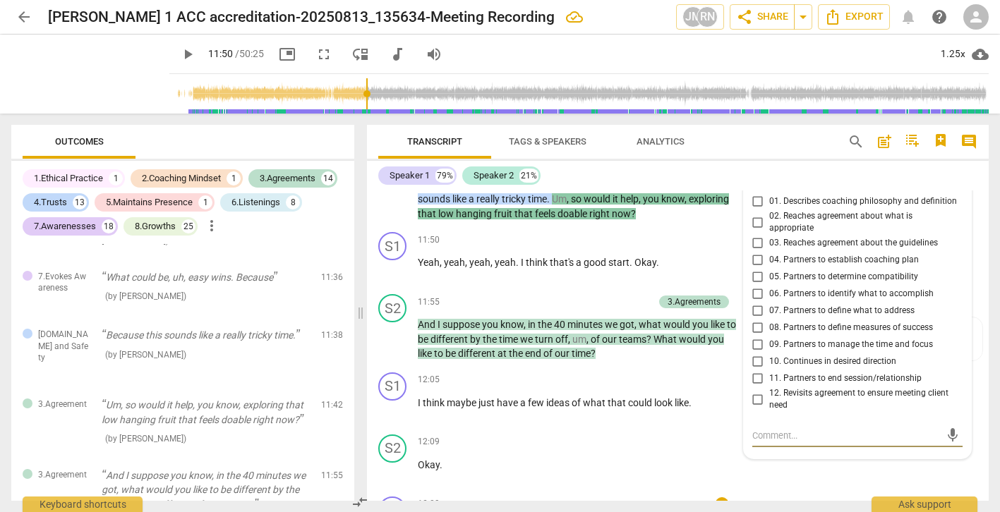
scroll to position [4411, 0]
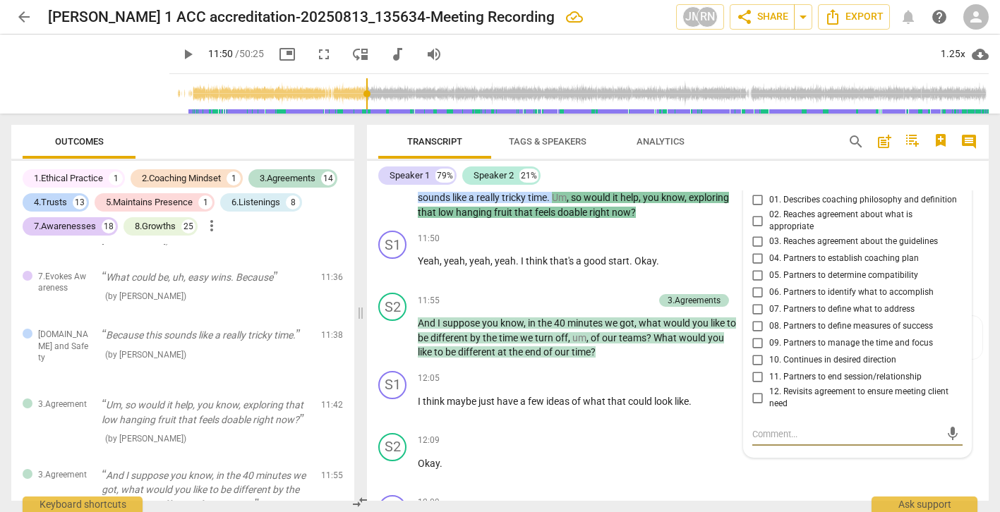
click at [754, 441] on textarea at bounding box center [846, 434] width 188 height 13
type textarea "B"
type textarea "Be"
type textarea "Be c"
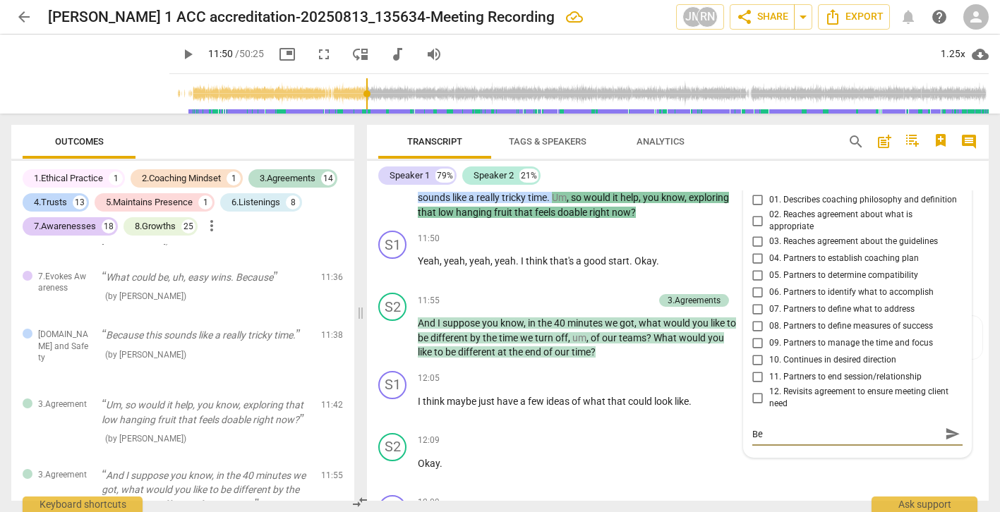
type textarea "Be c"
type textarea "Be ca"
type textarea "Be car"
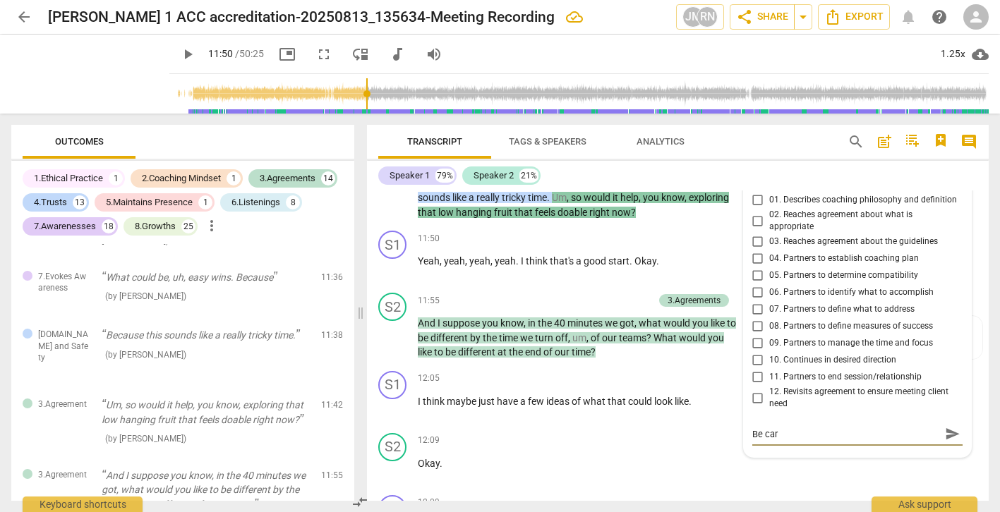
type textarea "Be care"
type textarea "Be caref"
type textarea "Be carefu"
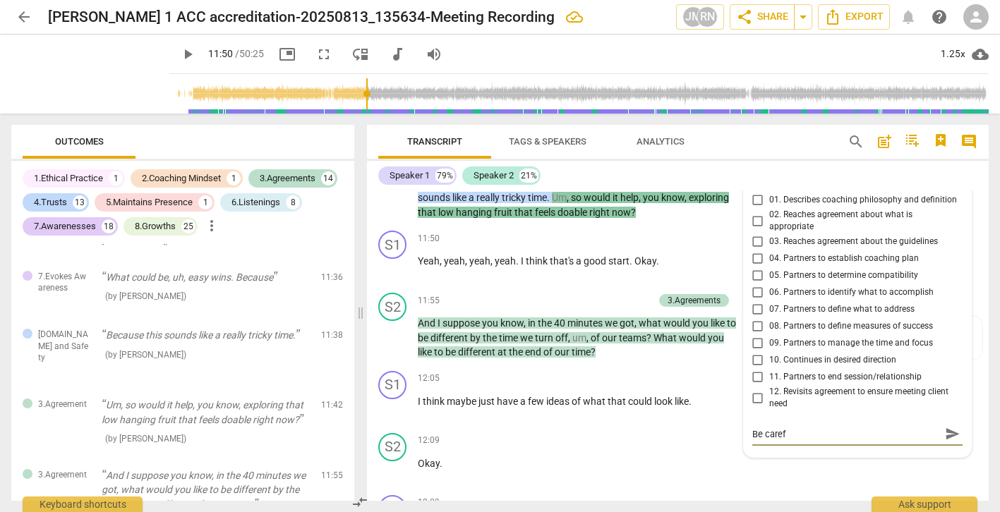
type textarea "Be carefu"
type textarea "Be careful"
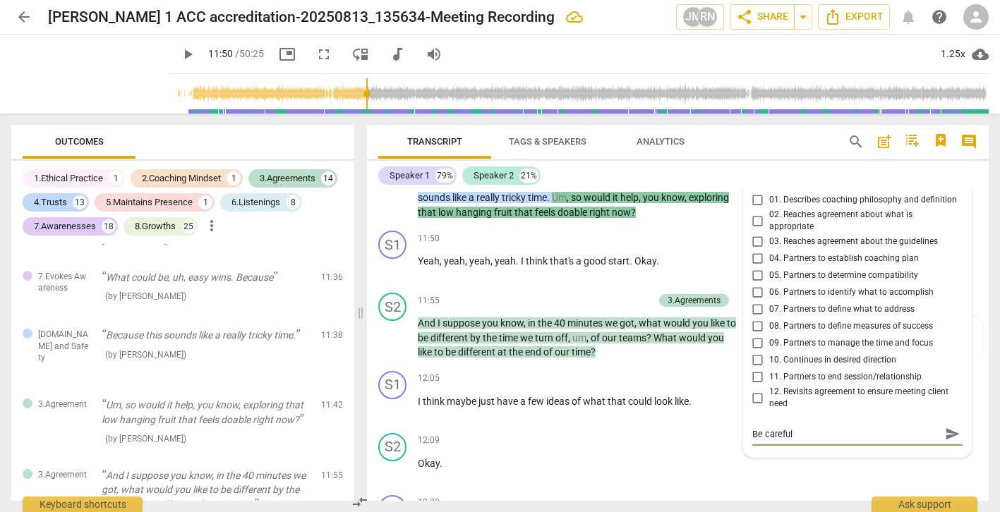
type textarea "Be careful t"
type textarea "Be careful to"
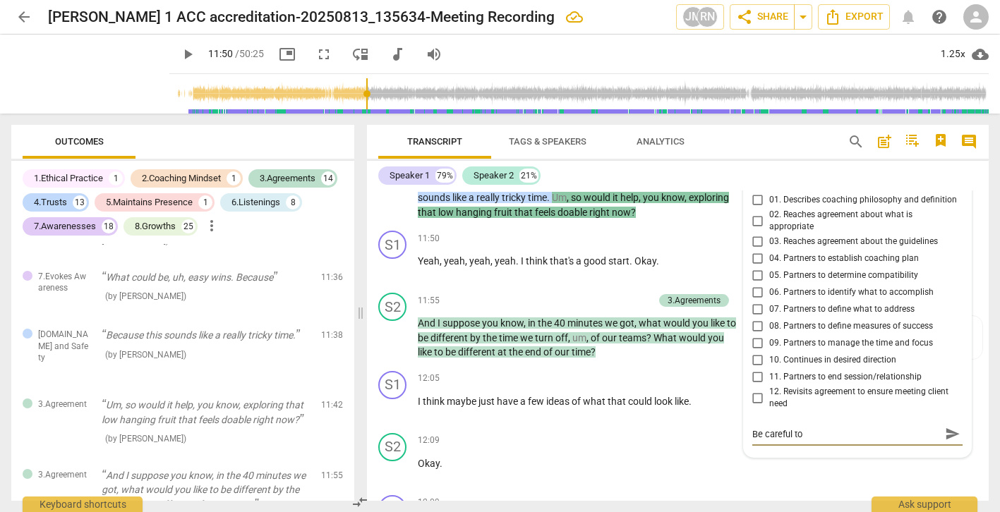
type textarea "Be careful to"
type textarea "Be careful t"
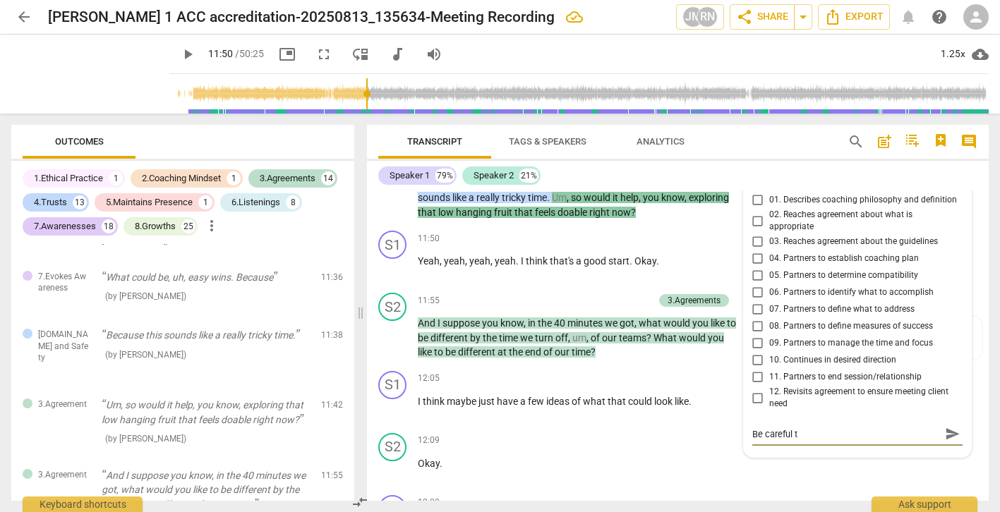
type textarea "Be careful"
type textarea "Be careful n"
type textarea "Be careful no"
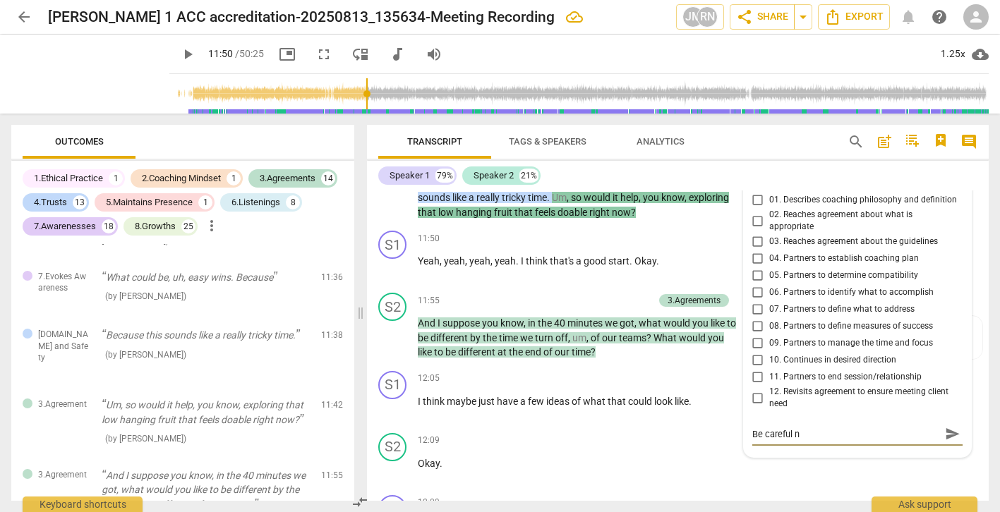
type textarea "Be careful no"
type textarea "Be careful not"
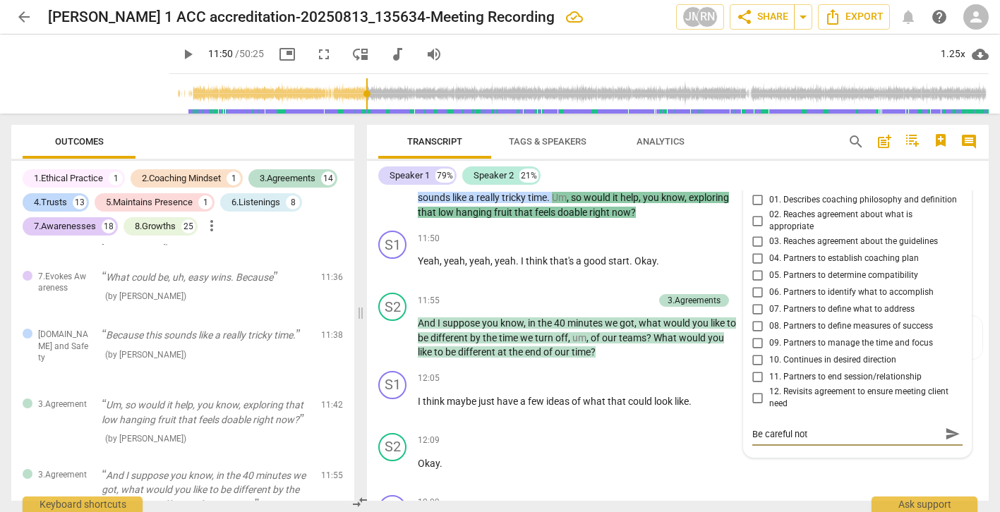
type textarea "Be careful not l"
type textarea "Be careful not le"
type textarea "Be careful not lea"
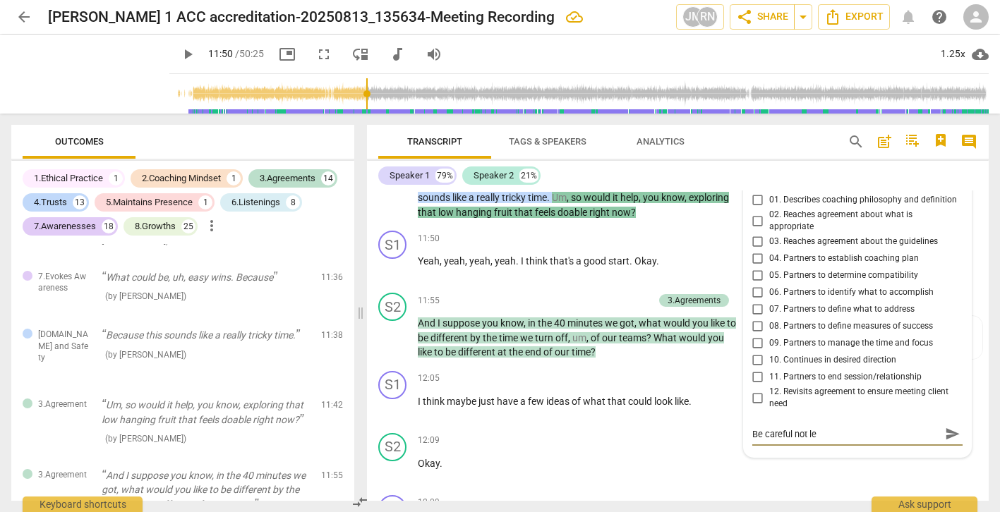
type textarea "Be careful not lea"
type textarea "Be careful not lead"
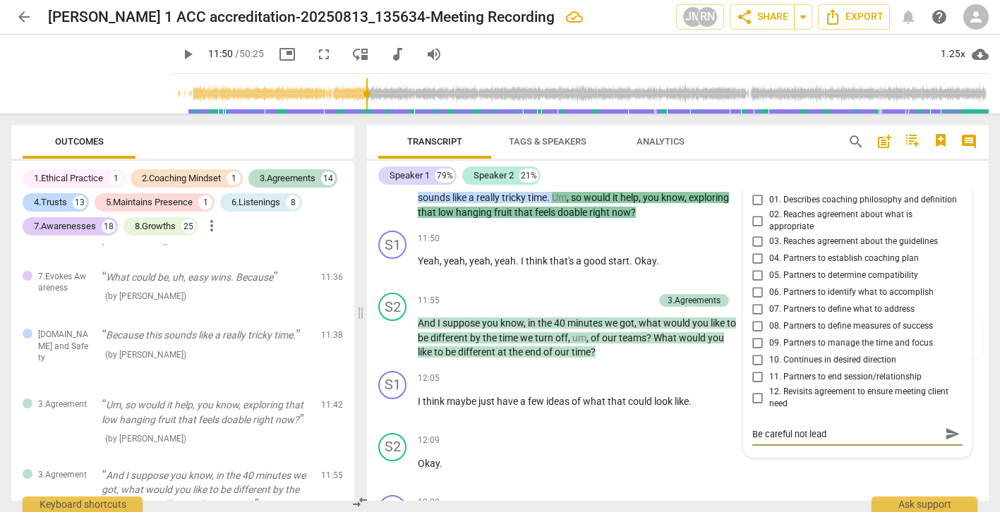
type textarea "Be careful not lead a"
type textarea "Be careful not lead an"
type textarea "Be careful not lead and"
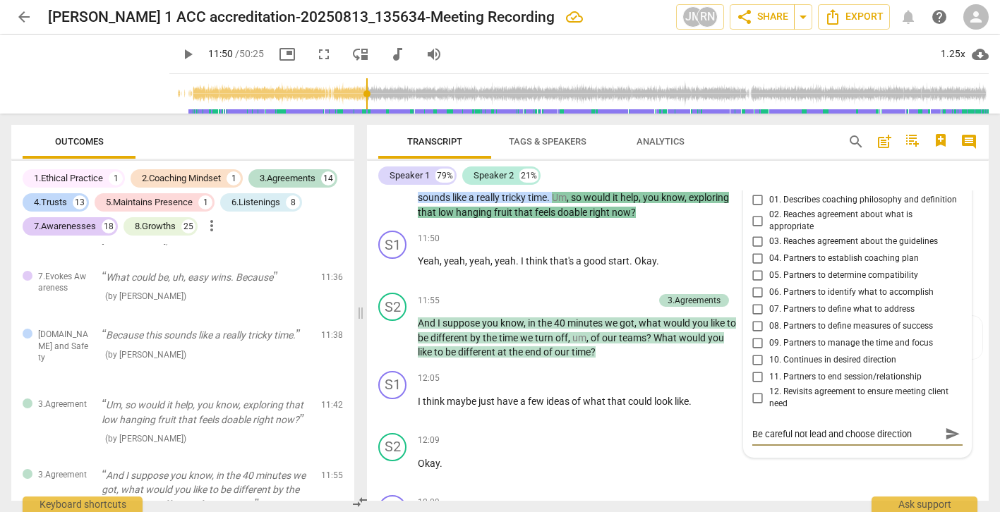
click at [802, 441] on textarea "Be careful not lead and choose direction" at bounding box center [846, 434] width 188 height 13
drag, startPoint x: 802, startPoint y: 454, endPoint x: 737, endPoint y: 454, distance: 64.9
click at [737, 454] on div "S1 play_arrow pause 00:51 + keyboard_arrow_right I do transcription as well . O…" at bounding box center [678, 346] width 622 height 310
drag, startPoint x: 895, startPoint y: 452, endPoint x: 735, endPoint y: 454, distance: 160.2
click at [735, 454] on div "S1 play_arrow pause 00:51 + keyboard_arrow_right I do transcription as well . O…" at bounding box center [678, 346] width 622 height 310
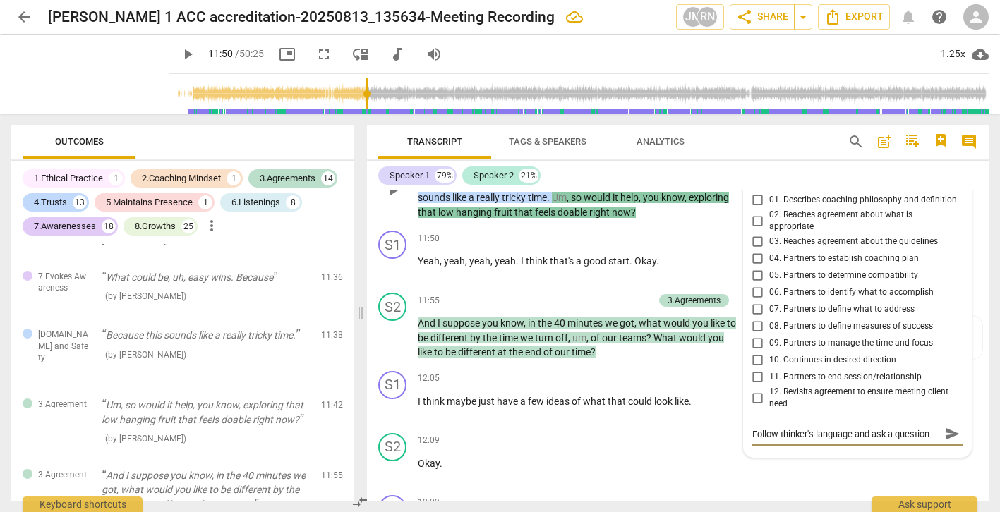
click at [948, 442] on span "send" at bounding box center [953, 435] width 16 height 16
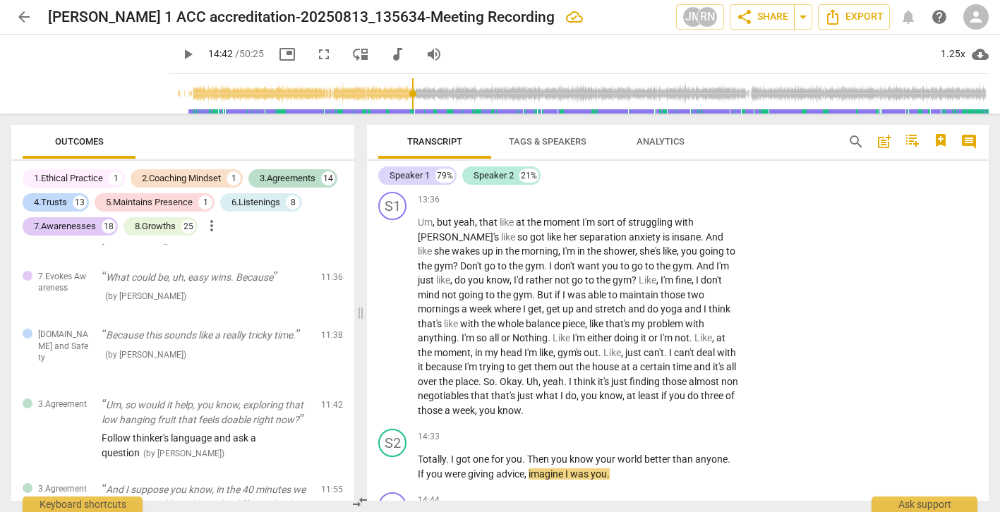
scroll to position [5376, 0]
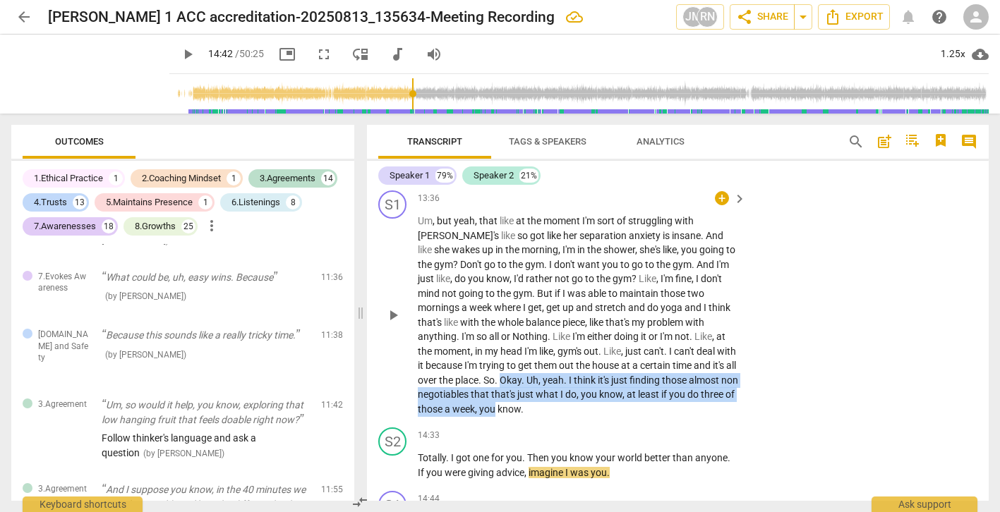
drag, startPoint x: 707, startPoint y: 381, endPoint x: 716, endPoint y: 412, distance: 32.4
click at [716, 412] on p "Um , but yeah , that like at the moment I'm sort of struggling with [PERSON_NAM…" at bounding box center [578, 315] width 321 height 202
click at [746, 390] on icon "button" at bounding box center [747, 389] width 8 height 10
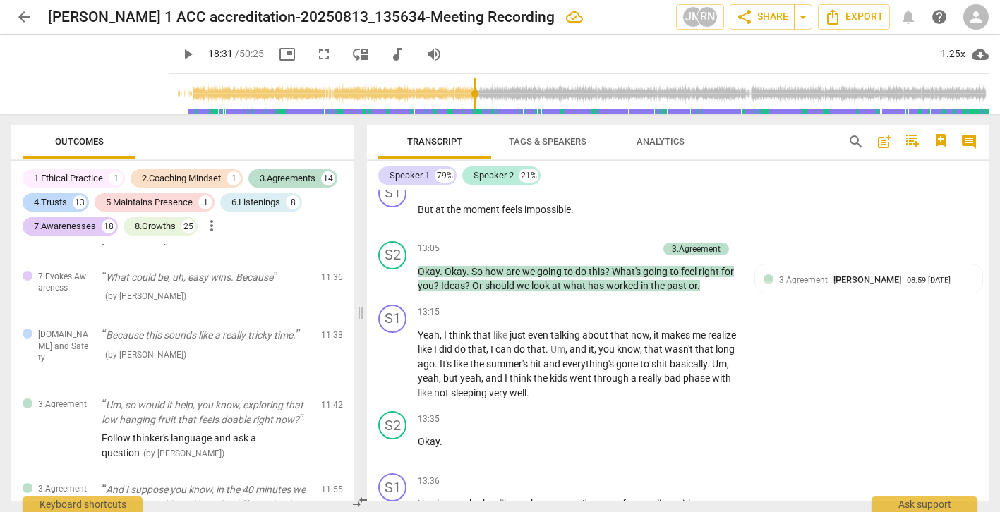
scroll to position [5095, 0]
click at [646, 255] on div "+" at bounding box center [650, 248] width 14 height 14
click at [646, 263] on div at bounding box center [646, 261] width 11 height 11
click at [647, 264] on div at bounding box center [646, 261] width 11 height 11
click at [799, 297] on div at bounding box center [500, 256] width 1000 height 512
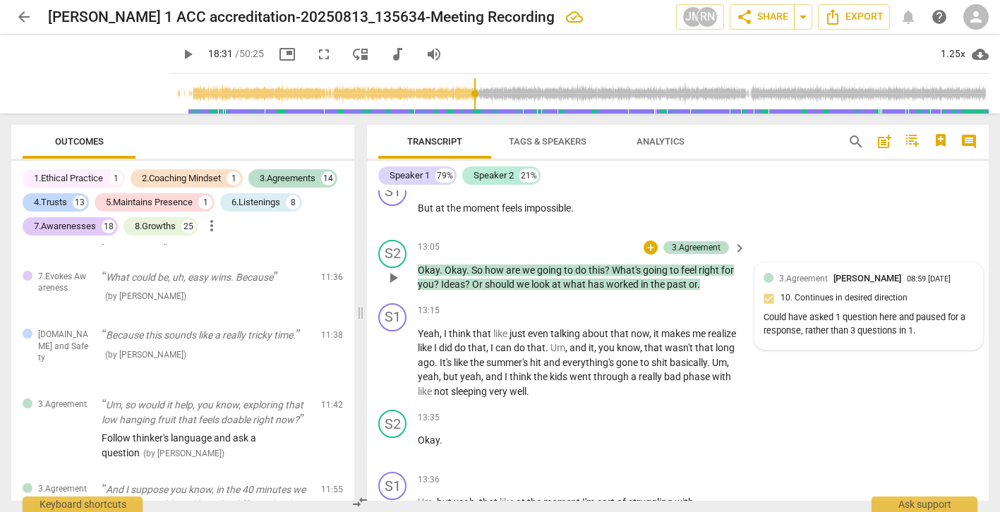
click at [826, 285] on div "3.Agreement [PERSON_NAME]" at bounding box center [843, 278] width 128 height 13
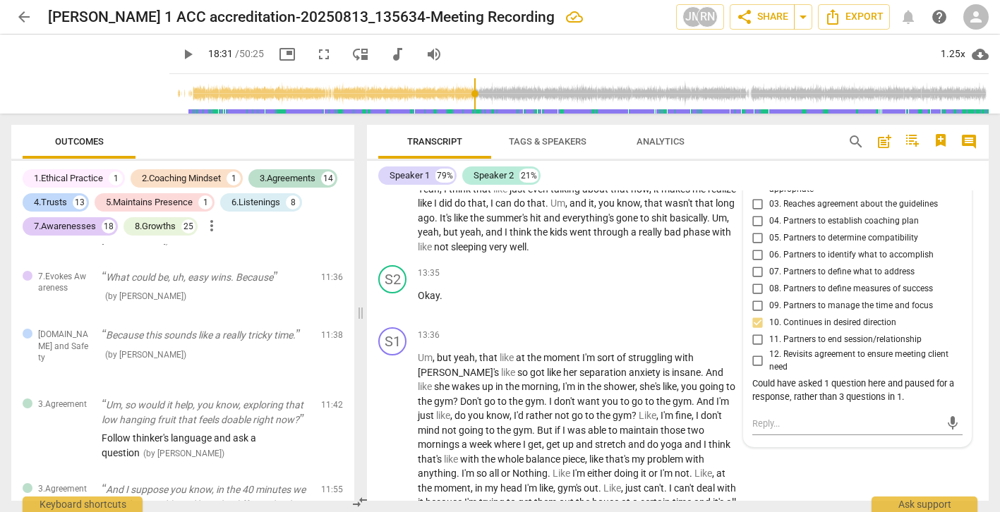
scroll to position [5248, 0]
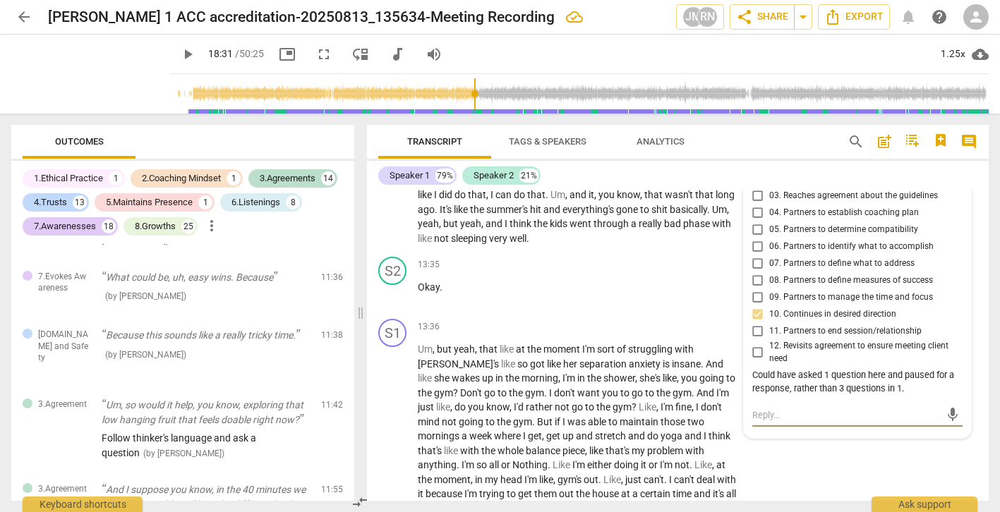
click at [770, 422] on textarea at bounding box center [846, 415] width 188 height 13
click at [952, 430] on span "send" at bounding box center [953, 422] width 16 height 16
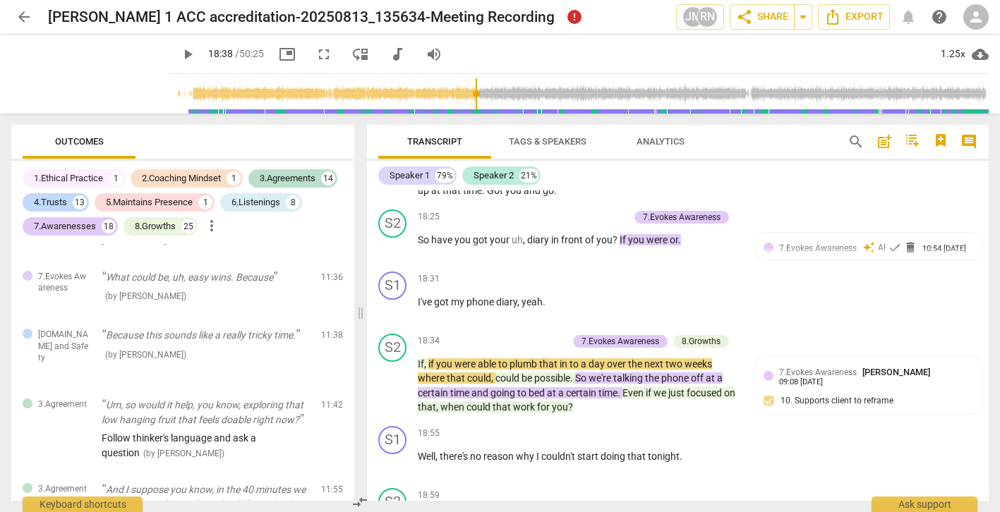
scroll to position [7052, 0]
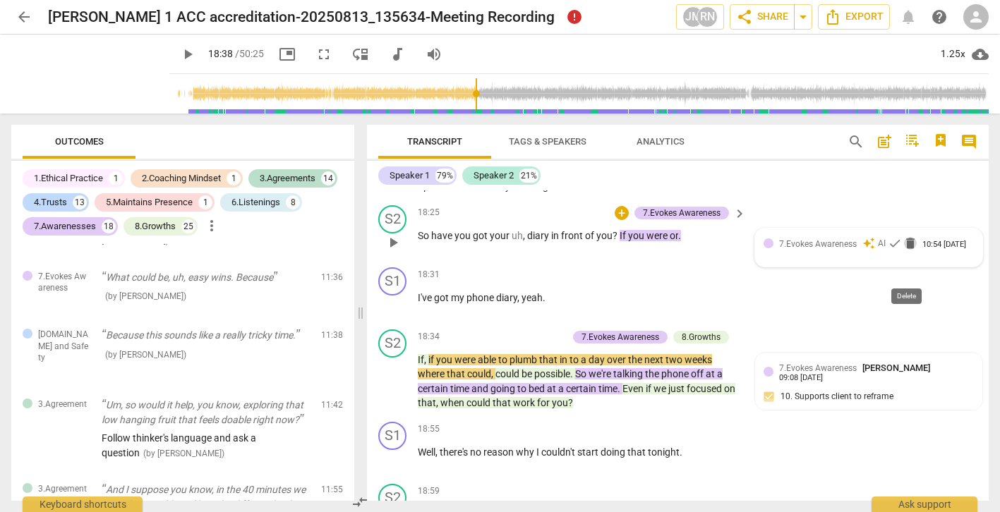
click at [909, 250] on span "delete" at bounding box center [910, 243] width 14 height 14
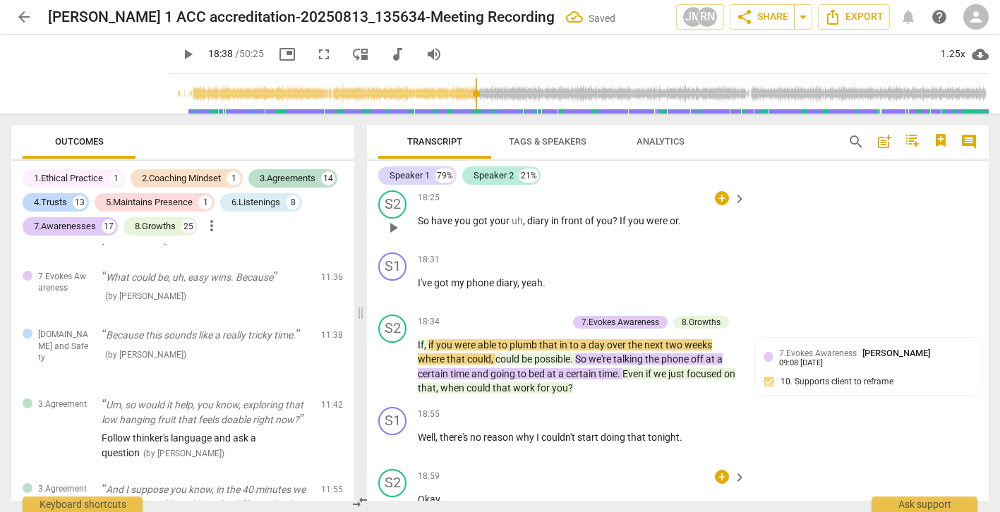
scroll to position [7064, 0]
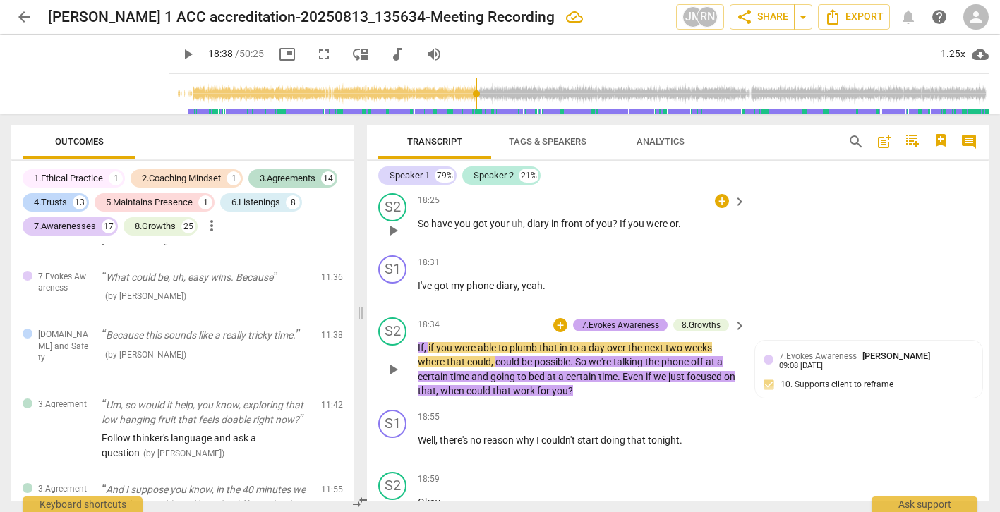
click at [654, 332] on div "7.Evokes Awareness" at bounding box center [620, 325] width 78 height 13
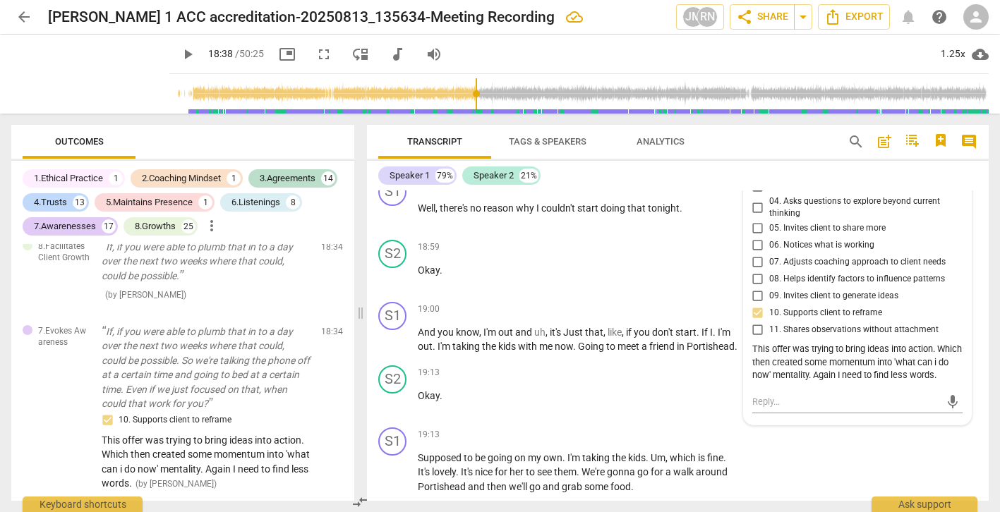
scroll to position [7310, 0]
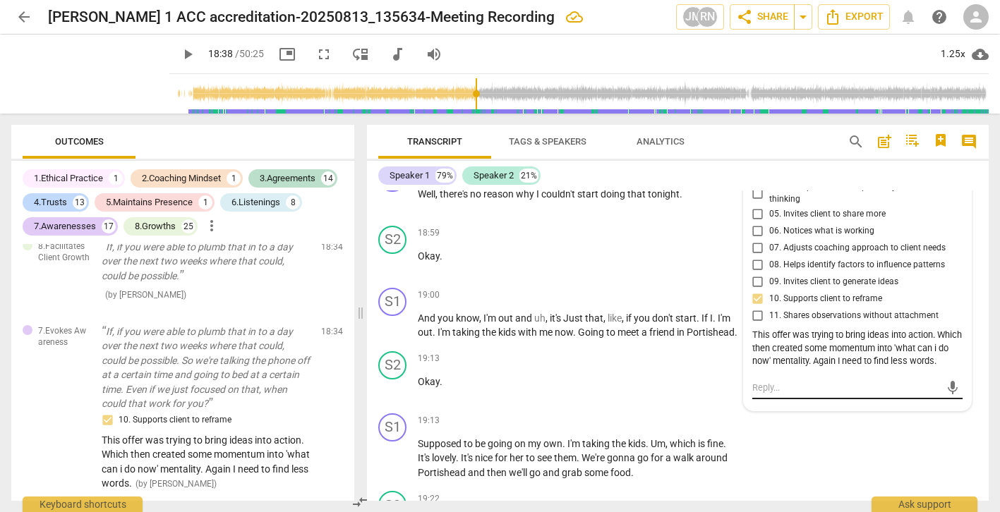
click at [782, 394] on textarea at bounding box center [846, 387] width 188 height 13
click at [946, 396] on span "send" at bounding box center [953, 388] width 16 height 16
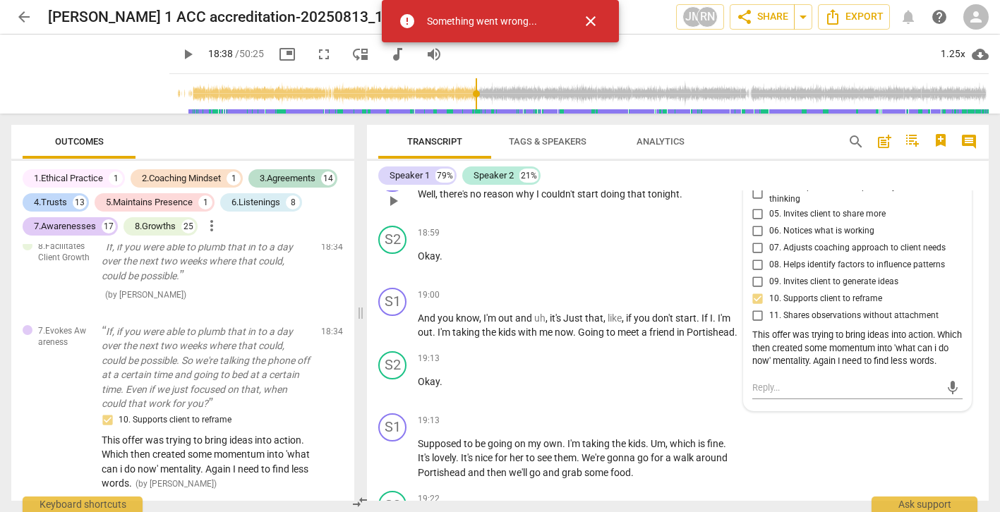
click at [590, 220] on div "S1 play_arrow pause 18:55 + keyboard_arrow_right Well , there's no reason why I…" at bounding box center [678, 189] width 622 height 62
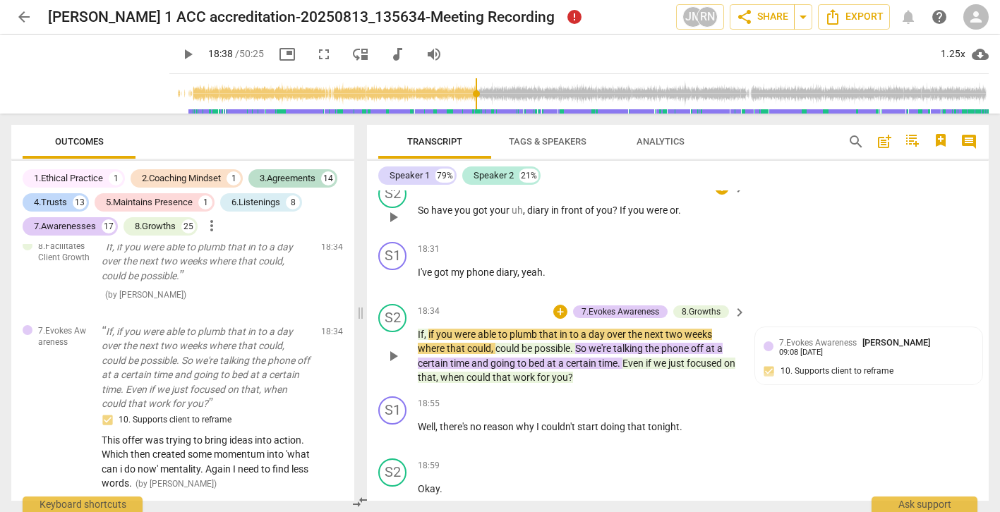
scroll to position [7084, 0]
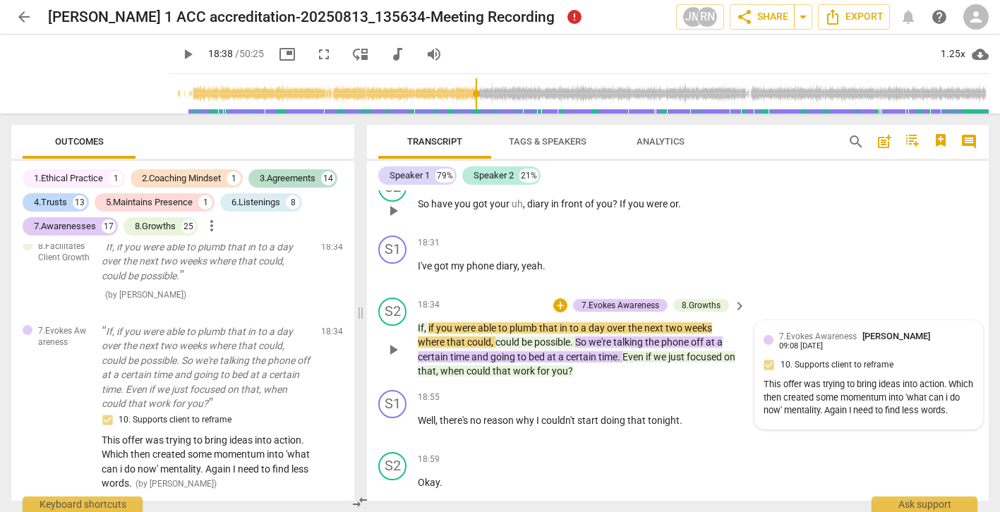
click at [812, 418] on div "This offer was trying to bring ideas into action. Which then created some momen…" at bounding box center [868, 398] width 210 height 40
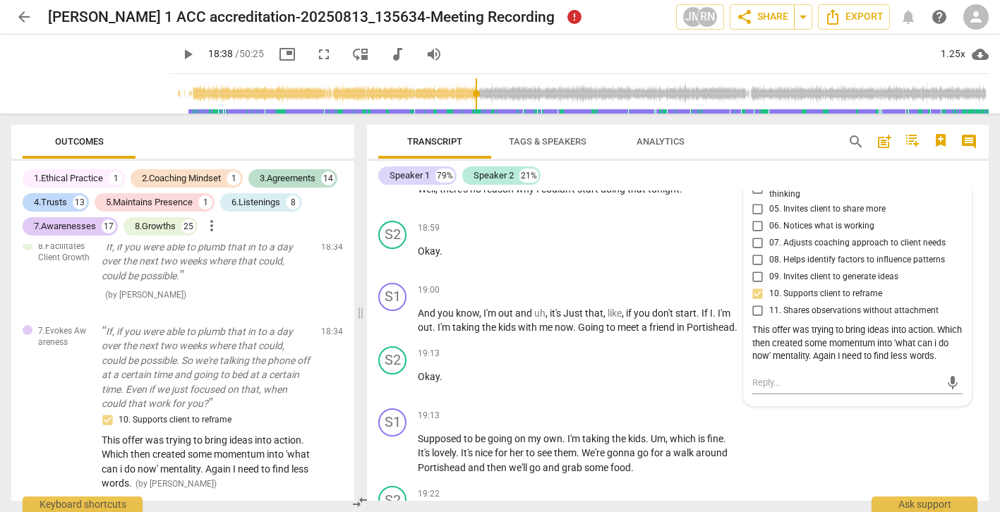
scroll to position [7315, 0]
click at [784, 390] on textarea at bounding box center [846, 383] width 188 height 13
click at [948, 392] on span "send" at bounding box center [953, 384] width 16 height 16
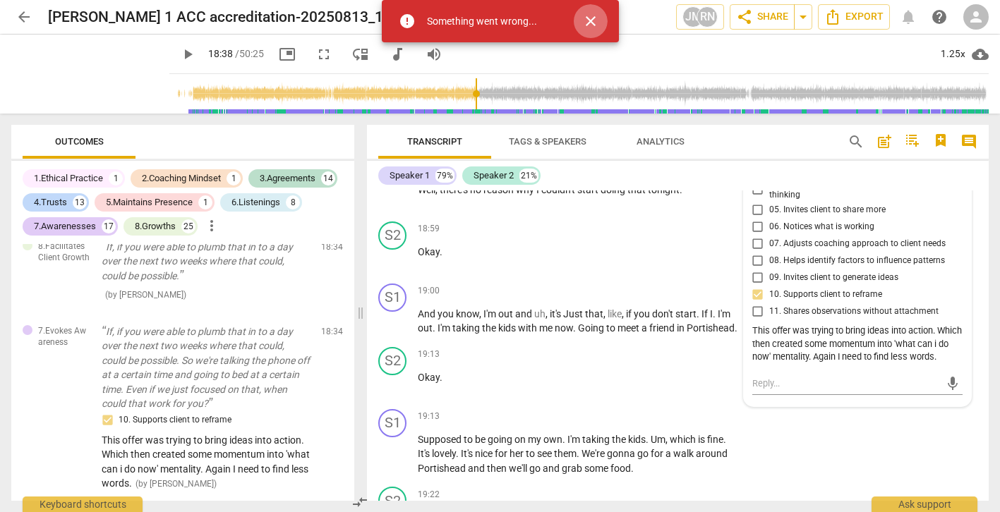
click at [590, 18] on span "close" at bounding box center [590, 21] width 17 height 17
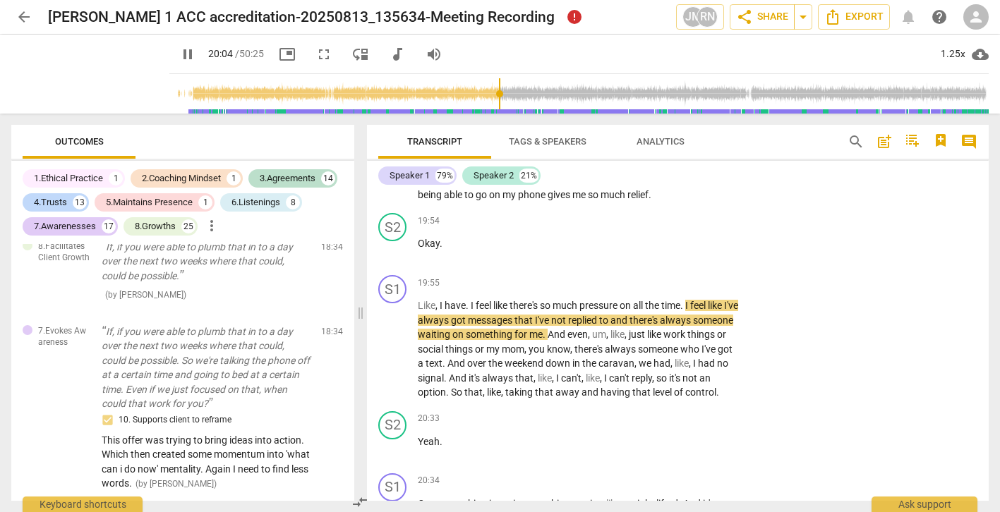
scroll to position [7949, 0]
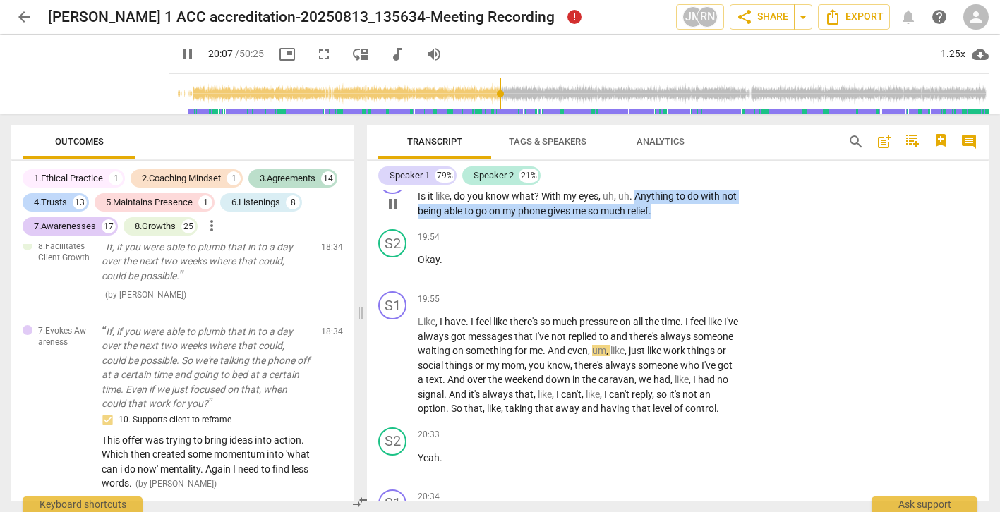
drag, startPoint x: 637, startPoint y: 238, endPoint x: 687, endPoint y: 255, distance: 52.9
click at [687, 218] on p "Is it like , do you know what ? With my eyes , uh , uh . Anything to do with no…" at bounding box center [578, 203] width 321 height 29
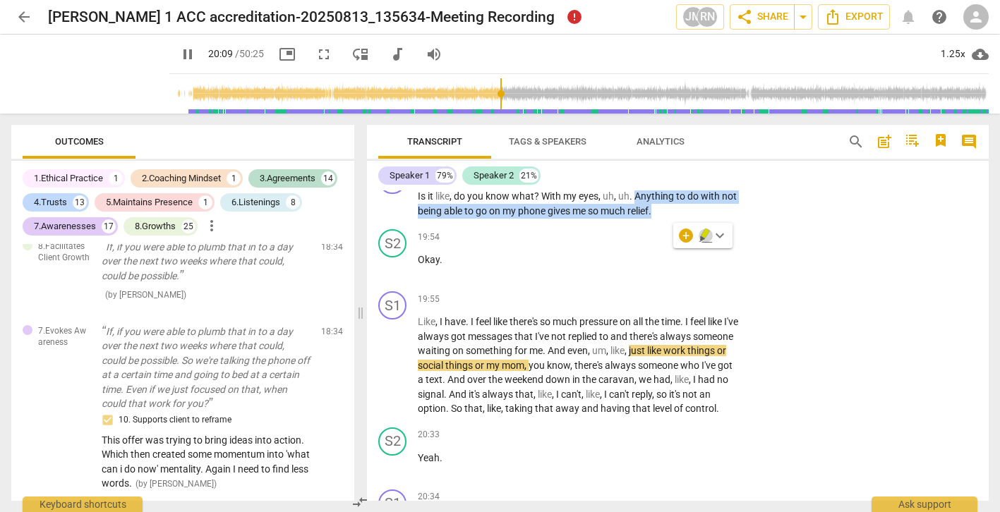
click at [704, 235] on icon "button" at bounding box center [705, 234] width 8 height 10
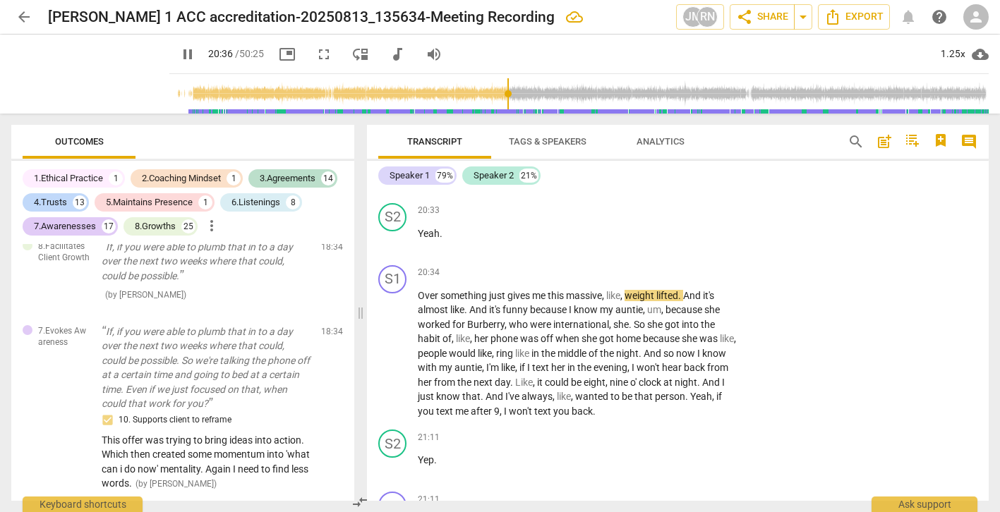
scroll to position [8174, 0]
drag, startPoint x: 576, startPoint y: 244, endPoint x: 663, endPoint y: 212, distance: 91.7
click at [663, 191] on p "Like , I have . I feel like there's so much pressure on all the time . I feel l…" at bounding box center [578, 141] width 321 height 102
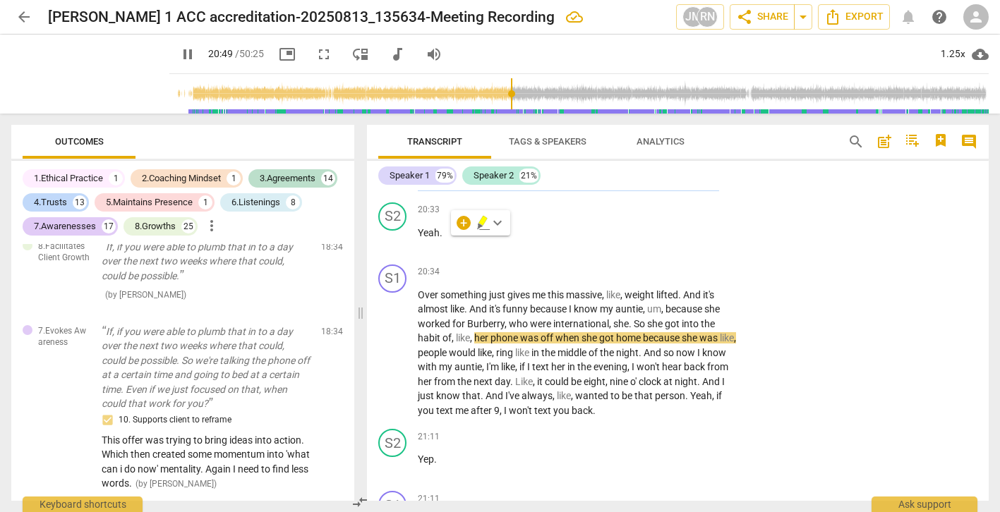
click at [483, 221] on icon "button" at bounding box center [482, 221] width 8 height 10
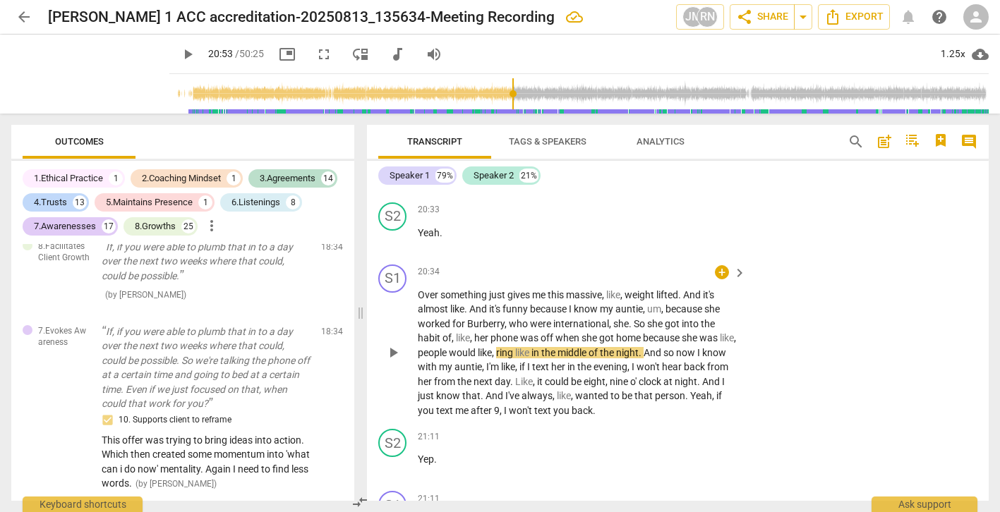
drag, startPoint x: 417, startPoint y: 352, endPoint x: 679, endPoint y: 351, distance: 261.8
click at [679, 351] on div "S1 play_arrow pause 20:34 + keyboard_arrow_right Over something just gives me t…" at bounding box center [678, 341] width 622 height 165
drag, startPoint x: 686, startPoint y: 352, endPoint x: 405, endPoint y: 352, distance: 280.8
click at [405, 352] on div "S1 play_arrow pause 20:34 + keyboard_arrow_right Over something just gives me t…" at bounding box center [678, 341] width 622 height 165
click at [720, 332] on icon "button" at bounding box center [719, 332] width 8 height 10
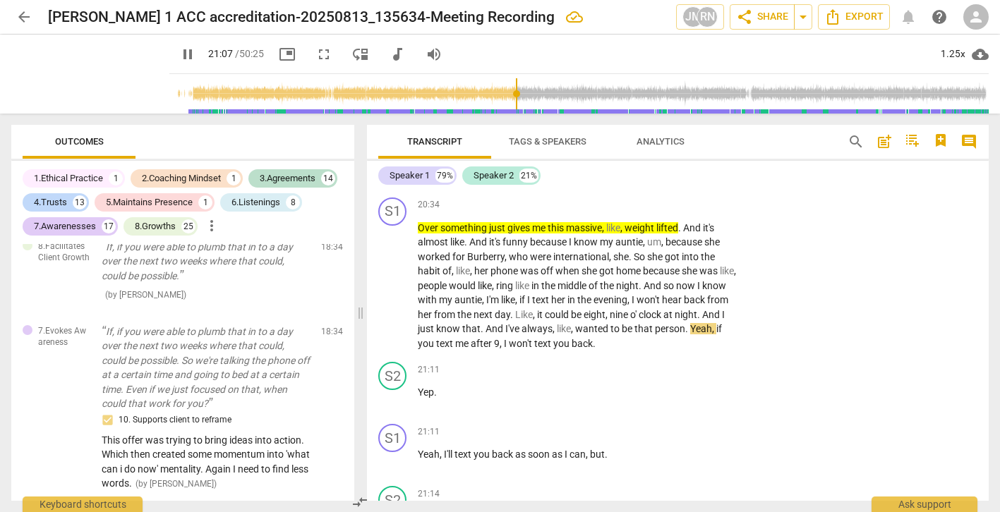
scroll to position [8254, 0]
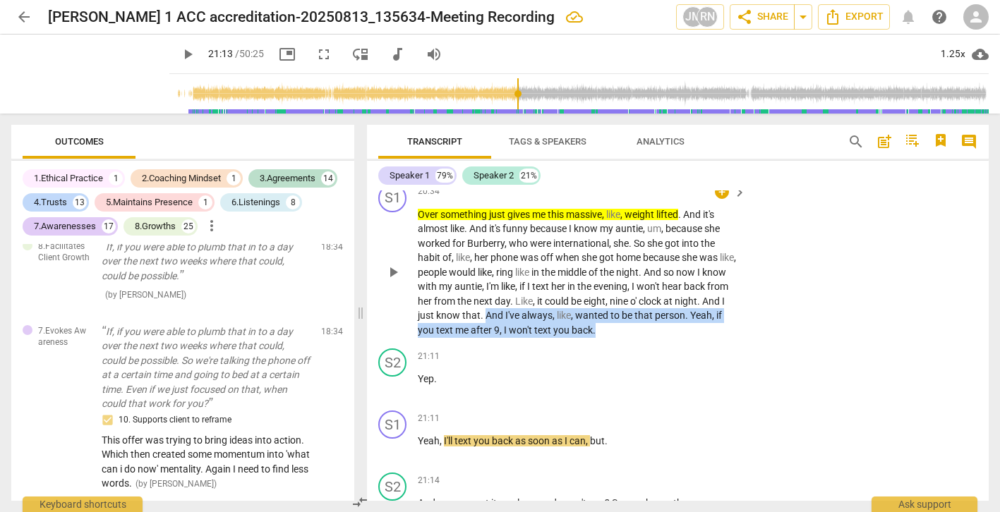
drag, startPoint x: 510, startPoint y: 370, endPoint x: 658, endPoint y: 392, distance: 149.7
click at [658, 338] on p "Over something just gives me this massive , like , weight lifted . And it's alm…" at bounding box center [578, 272] width 321 height 131
click at [660, 365] on icon "button" at bounding box center [662, 368] width 8 height 10
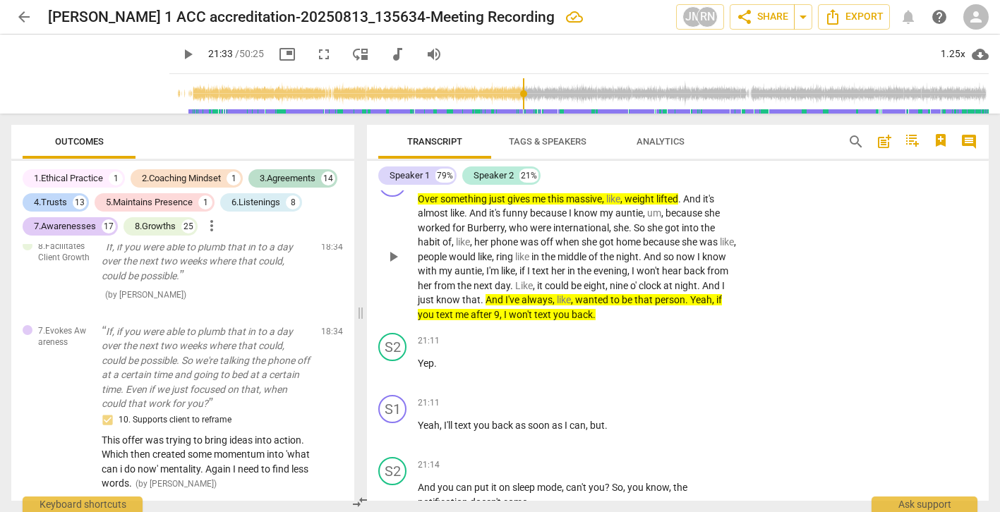
scroll to position [8269, 0]
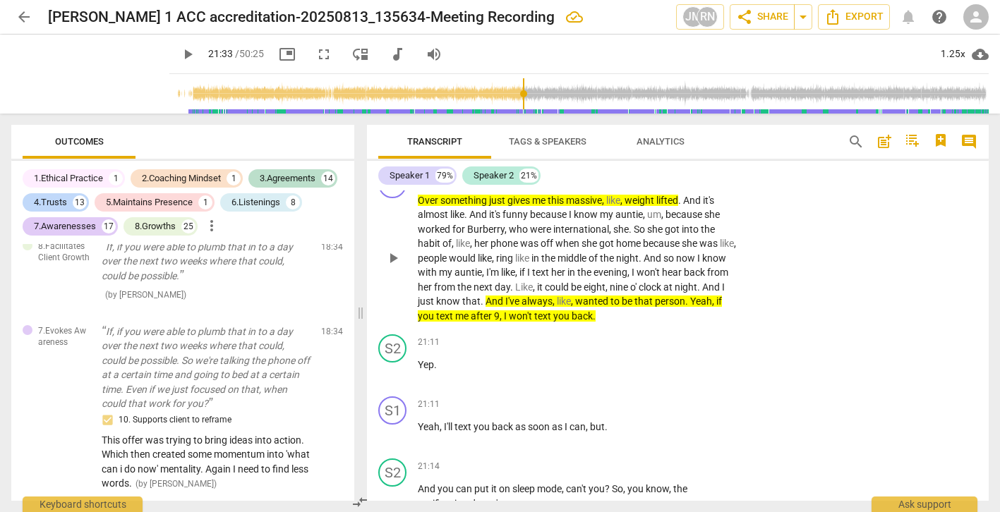
click at [718, 185] on div "+" at bounding box center [722, 178] width 14 height 14
click at [715, 236] on div at bounding box center [717, 235] width 11 height 11
click at [719, 236] on div at bounding box center [717, 235] width 11 height 11
click at [718, 234] on div at bounding box center [717, 235] width 11 height 11
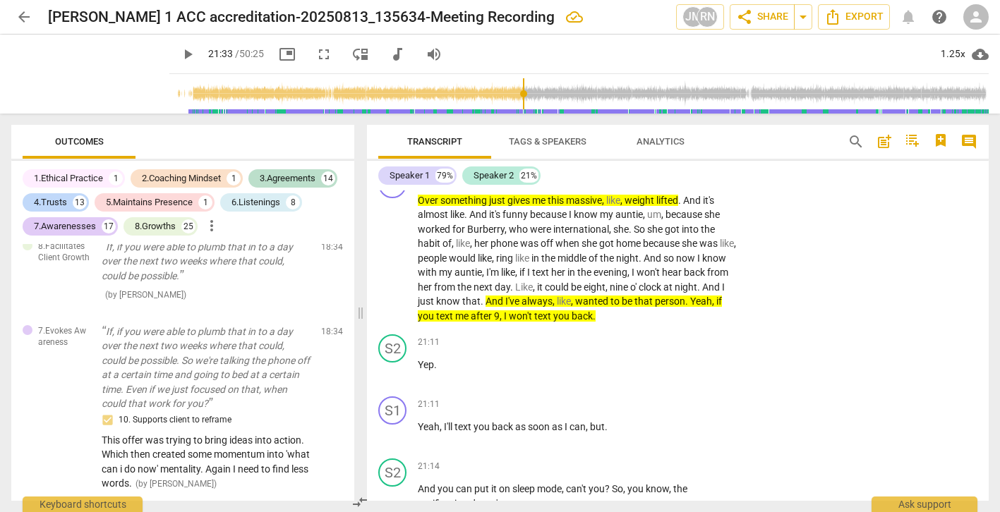
click at [711, 225] on div at bounding box center [500, 256] width 1000 height 512
click at [721, 185] on div "+" at bounding box center [722, 178] width 14 height 14
click at [730, 236] on div at bounding box center [500, 256] width 1000 height 512
click at [716, 185] on div "+" at bounding box center [722, 178] width 14 height 14
click at [716, 236] on div at bounding box center [717, 235] width 11 height 11
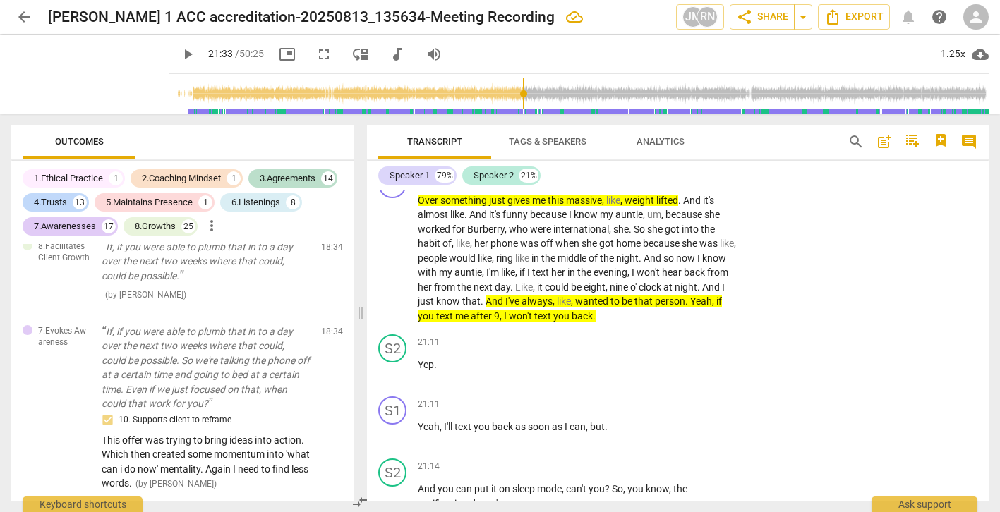
click at [716, 236] on div at bounding box center [717, 235] width 11 height 11
click at [731, 236] on div at bounding box center [500, 256] width 1000 height 512
click at [722, 185] on div "+" at bounding box center [722, 178] width 14 height 14
click at [744, 234] on div at bounding box center [500, 256] width 1000 height 512
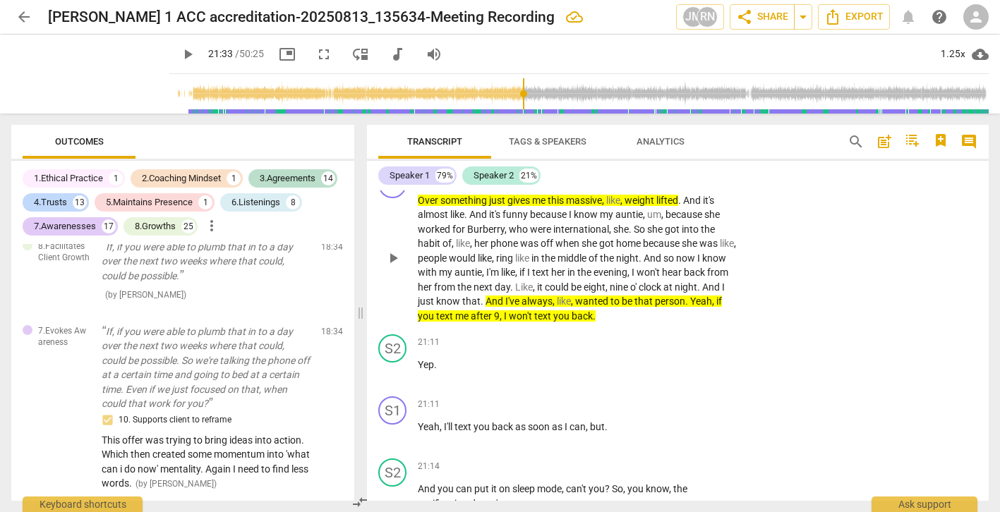
click at [723, 185] on div "+" at bounding box center [722, 178] width 14 height 14
click at [662, 277] on div at bounding box center [500, 256] width 1000 height 512
click at [717, 185] on div "+" at bounding box center [722, 178] width 14 height 14
click at [717, 236] on div at bounding box center [717, 235] width 11 height 11
drag, startPoint x: 659, startPoint y: 384, endPoint x: 454, endPoint y: 268, distance: 235.1
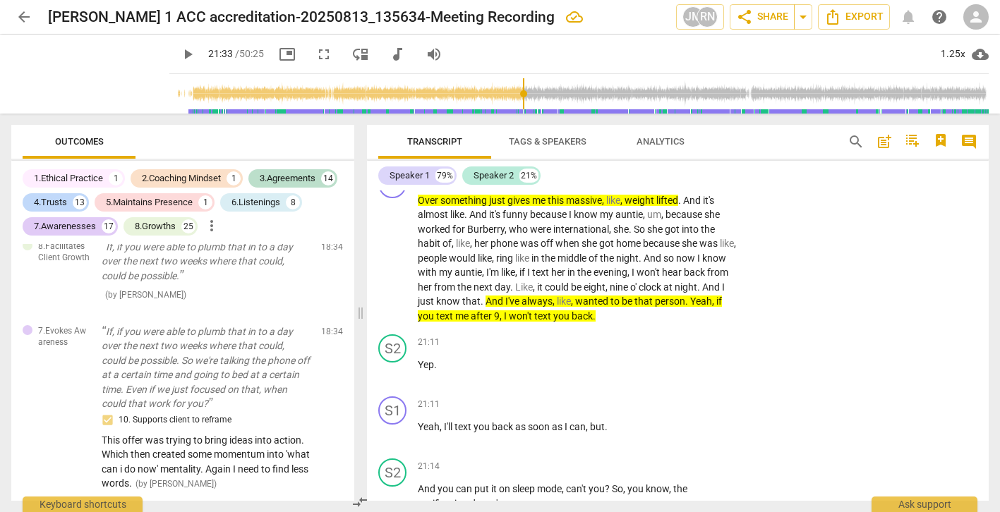
click at [454, 268] on div at bounding box center [500, 256] width 1000 height 512
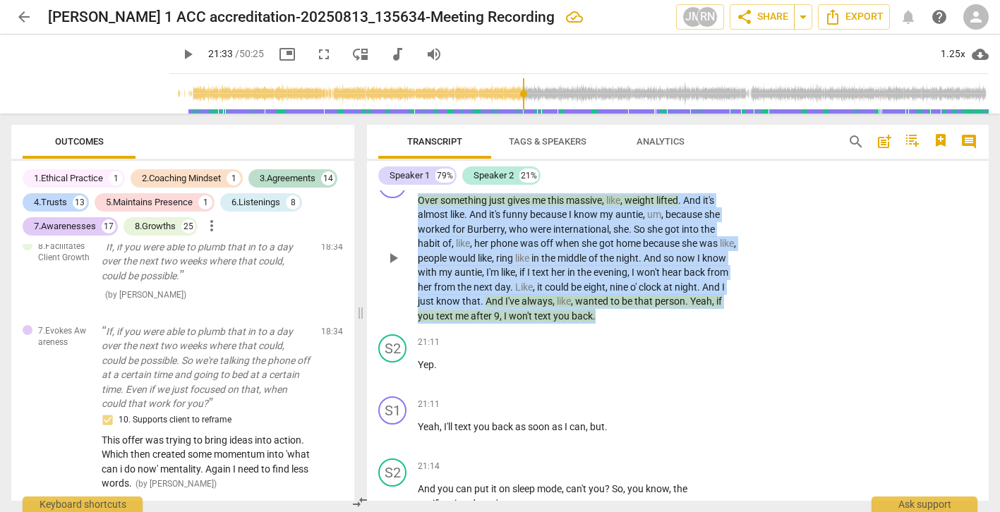
drag, startPoint x: 419, startPoint y: 259, endPoint x: 646, endPoint y: 370, distance: 252.1
click at [646, 324] on p "Over something just gives me this massive , like , weight lifted . And it's alm…" at bounding box center [578, 258] width 321 height 131
click at [716, 185] on div "+" at bounding box center [722, 178] width 14 height 14
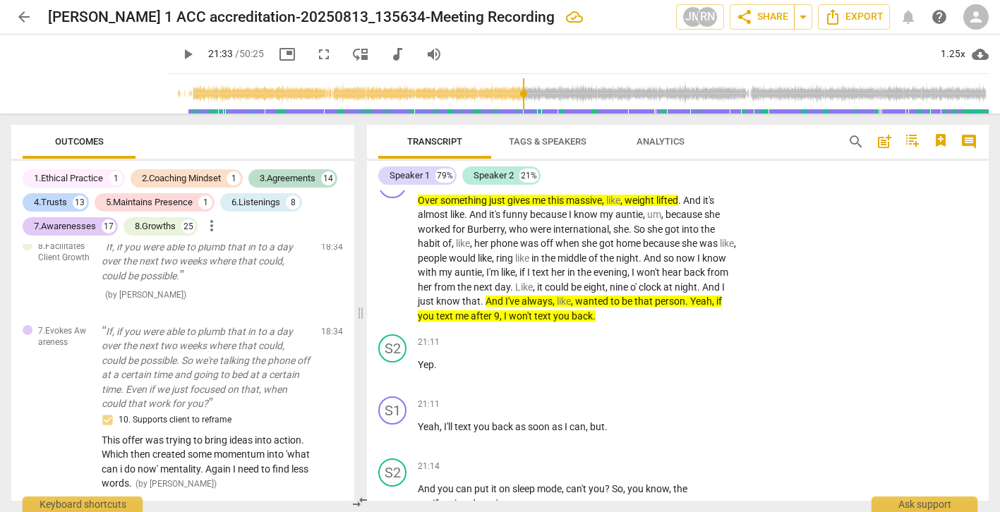
click at [646, 383] on div at bounding box center [500, 256] width 1000 height 512
drag, startPoint x: 651, startPoint y: 381, endPoint x: 500, endPoint y: 324, distance: 161.4
click at [500, 324] on div "S1 play_arrow pause 20:34 + keyboard_arrow_right Over something just gives me t…" at bounding box center [678, 246] width 622 height 165
drag, startPoint x: 416, startPoint y: 258, endPoint x: 607, endPoint y: 344, distance: 209.7
click at [607, 330] on div "S1 play_arrow pause 20:34 + keyboard_arrow_right Over something just gives me t…" at bounding box center [678, 246] width 622 height 165
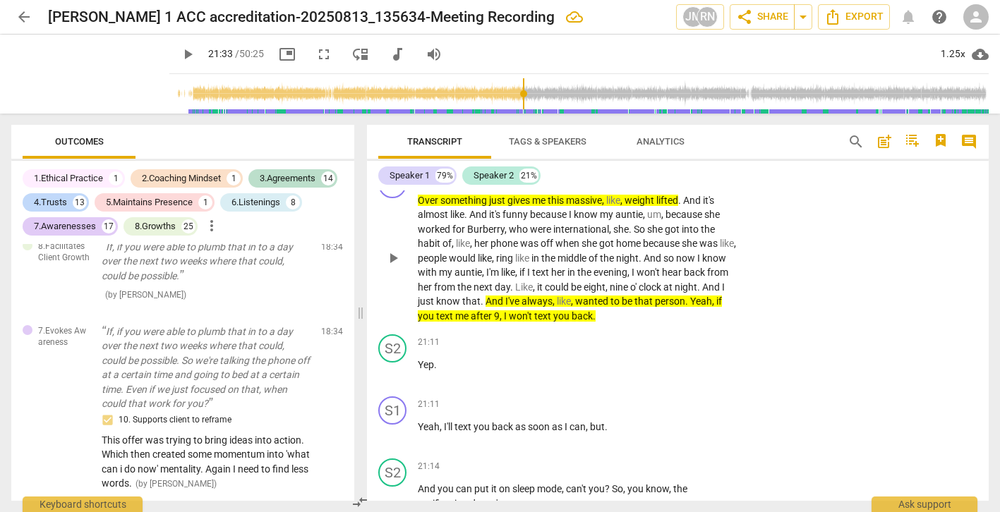
click at [584, 293] on span "be" at bounding box center [577, 287] width 13 height 11
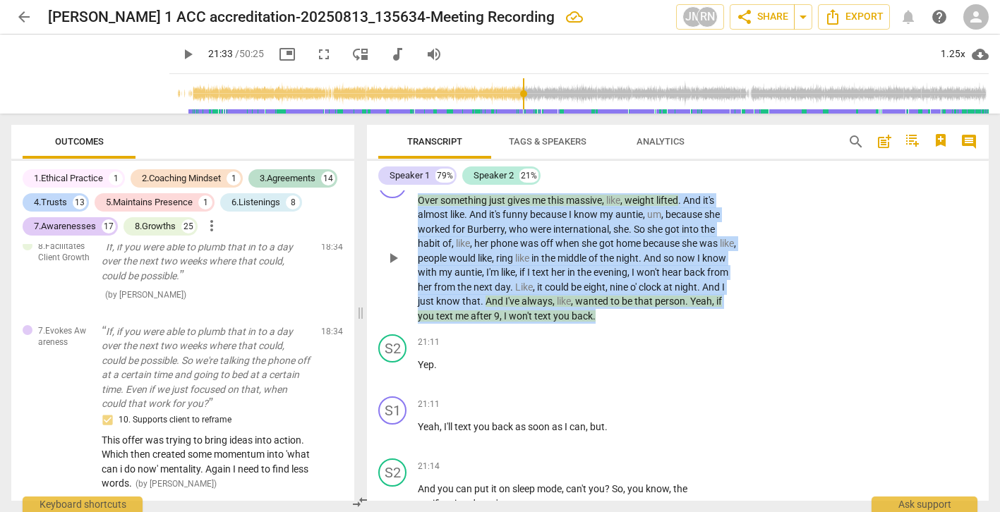
drag, startPoint x: 419, startPoint y: 257, endPoint x: 694, endPoint y: 373, distance: 298.5
click at [694, 324] on p "Over something just gives me this massive , like , weight lifted . And it's alm…" at bounding box center [578, 258] width 321 height 131
click at [645, 360] on div "+" at bounding box center [643, 356] width 14 height 14
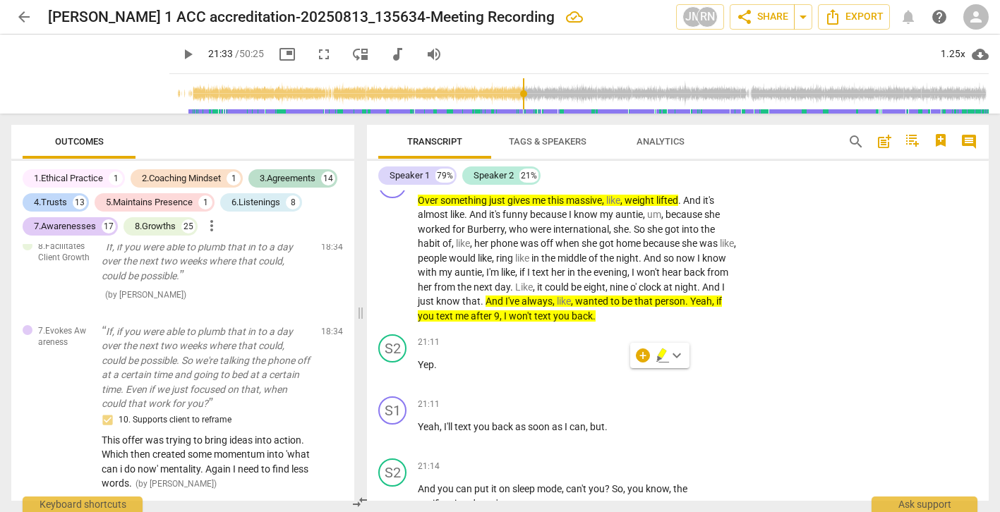
click at [679, 357] on div at bounding box center [500, 256] width 1000 height 512
click at [733, 187] on span "keyboard_arrow_right" at bounding box center [739, 178] width 17 height 17
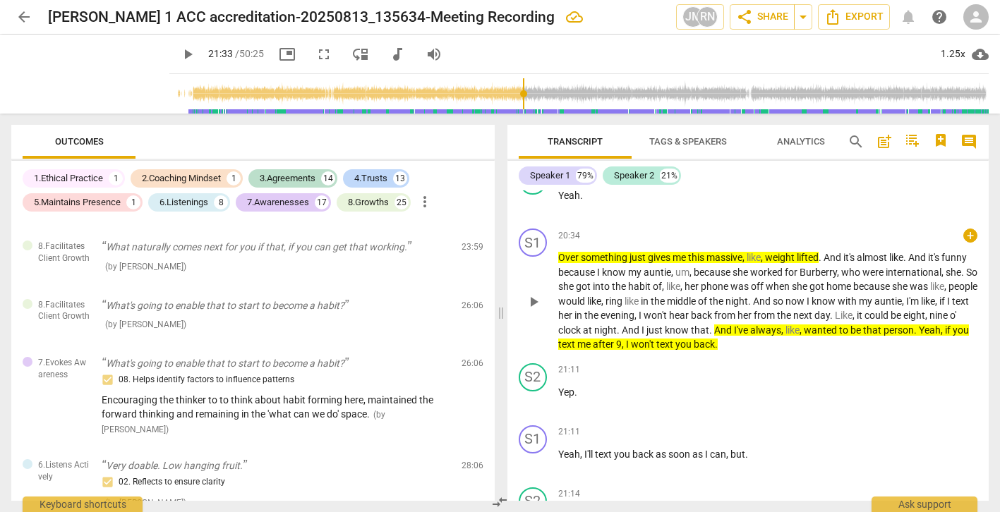
scroll to position [2498, 0]
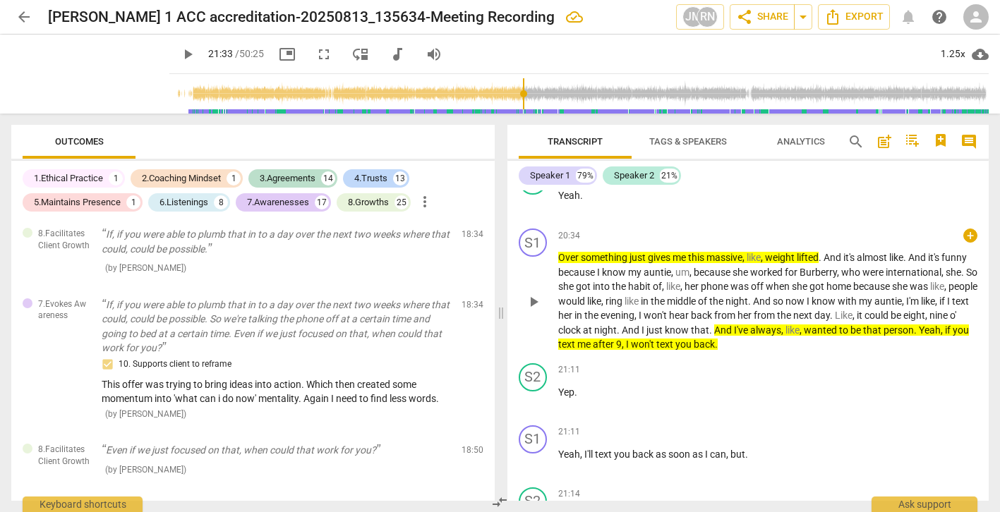
click at [723, 238] on div "20:34 + keyboard_arrow_right" at bounding box center [768, 236] width 420 height 14
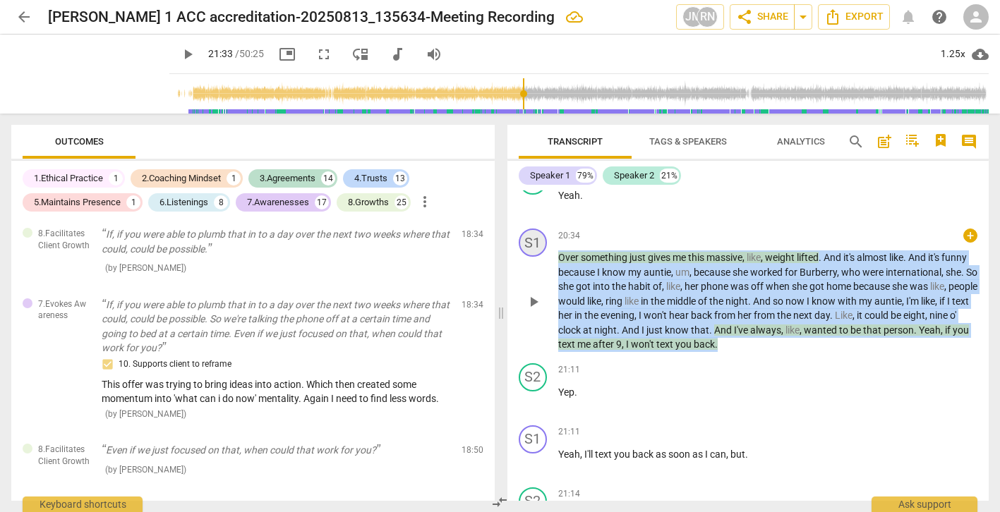
drag, startPoint x: 809, startPoint y: 344, endPoint x: 540, endPoint y: 237, distance: 290.1
click at [540, 237] on div "S1 play_arrow pause 20:34 + keyboard_arrow_right Over something just gives me t…" at bounding box center [748, 290] width 482 height 135
click at [817, 328] on div "+" at bounding box center [818, 325] width 14 height 14
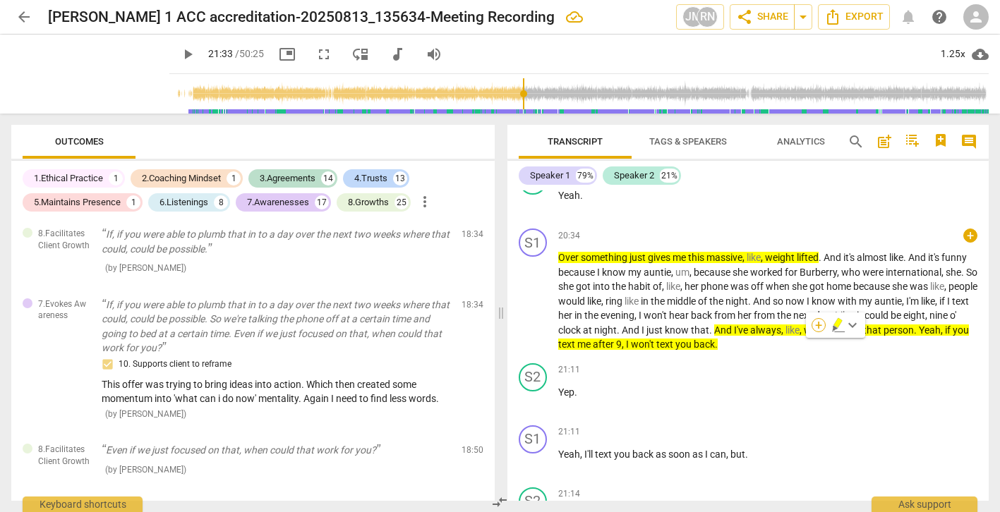
click at [817, 328] on div at bounding box center [816, 325] width 11 height 11
click at [850, 325] on div at bounding box center [500, 256] width 1000 height 512
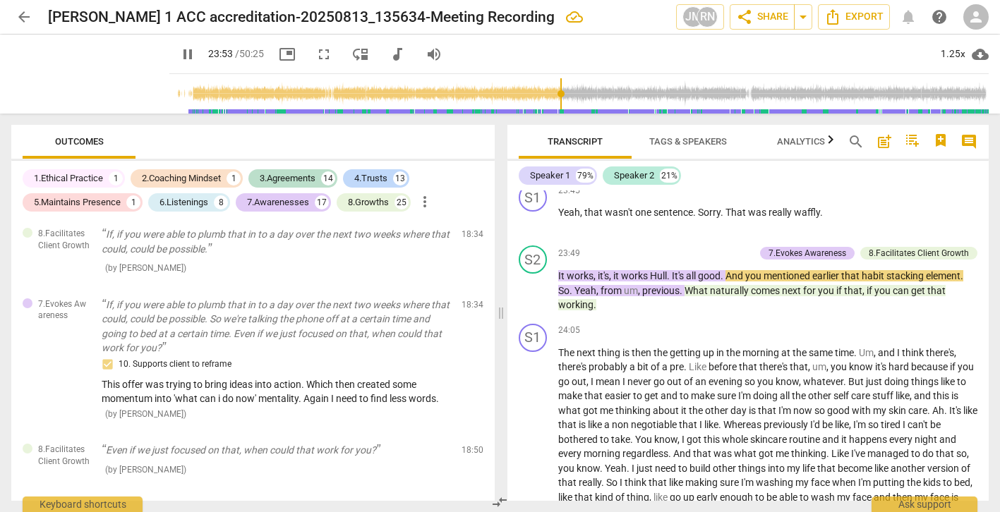
scroll to position [9084, 0]
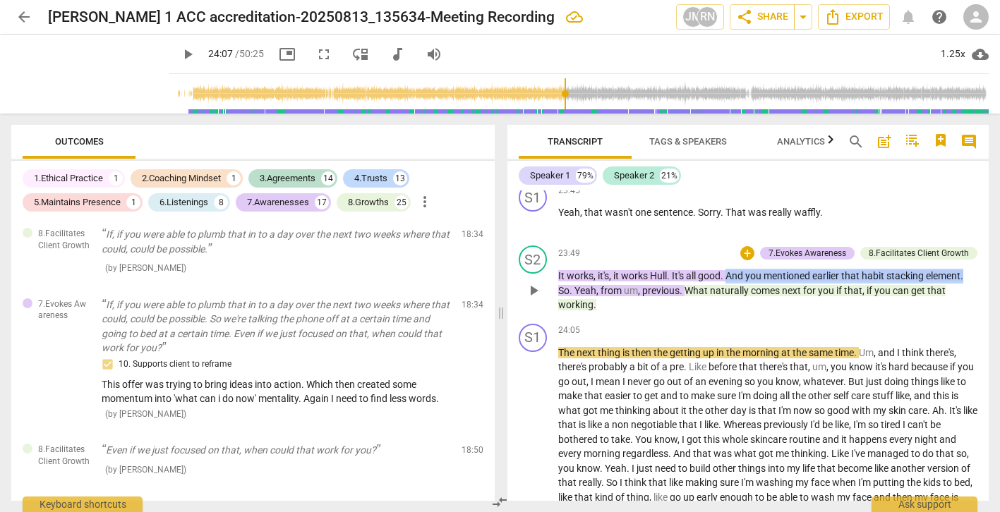
drag, startPoint x: 728, startPoint y: 272, endPoint x: 970, endPoint y: 274, distance: 242.0
click at [970, 274] on p "It works , it's , it works Hull . It's all good . And you mentioned earlier tha…" at bounding box center [768, 291] width 420 height 44
click at [747, 250] on div "+" at bounding box center [747, 253] width 14 height 14
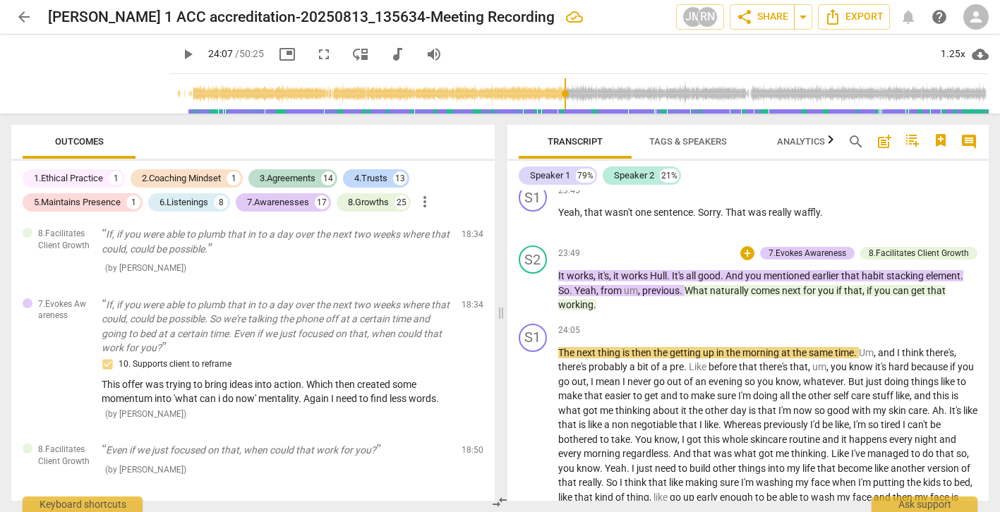
click at [742, 253] on div at bounding box center [742, 252] width 11 height 11
click at [743, 253] on div at bounding box center [742, 252] width 11 height 11
click at [744, 253] on div at bounding box center [742, 252] width 11 height 11
click at [743, 248] on div at bounding box center [742, 252] width 11 height 11
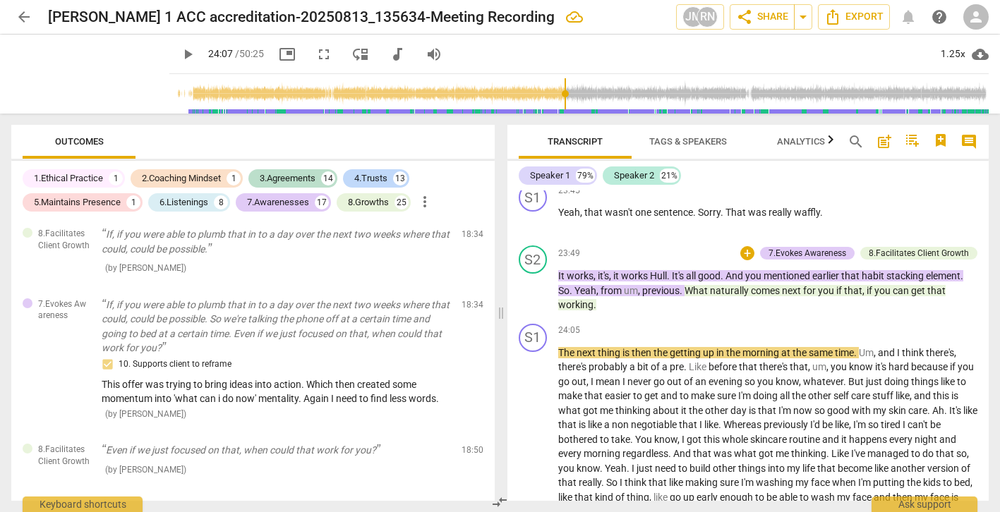
click at [742, 252] on div at bounding box center [742, 252] width 11 height 11
click at [813, 271] on div at bounding box center [500, 256] width 1000 height 512
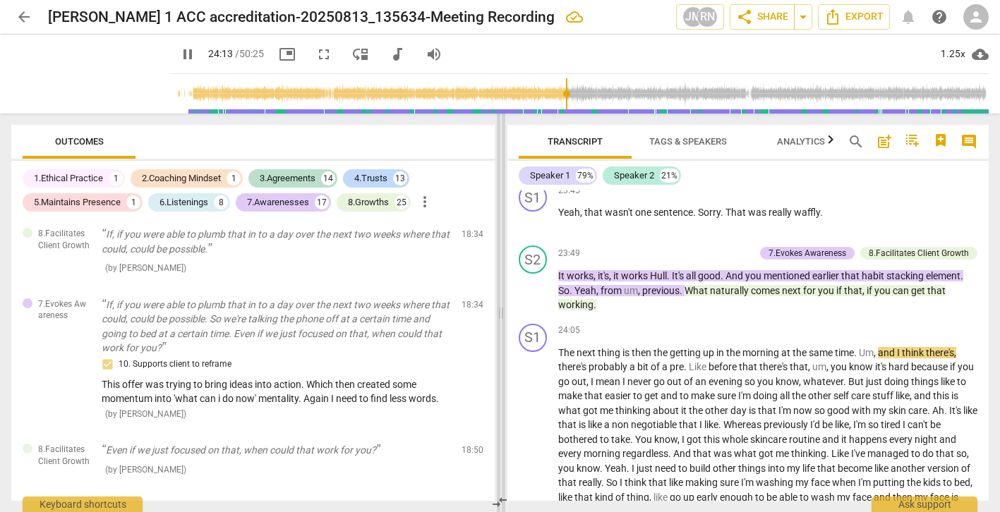
scroll to position [9120, 0]
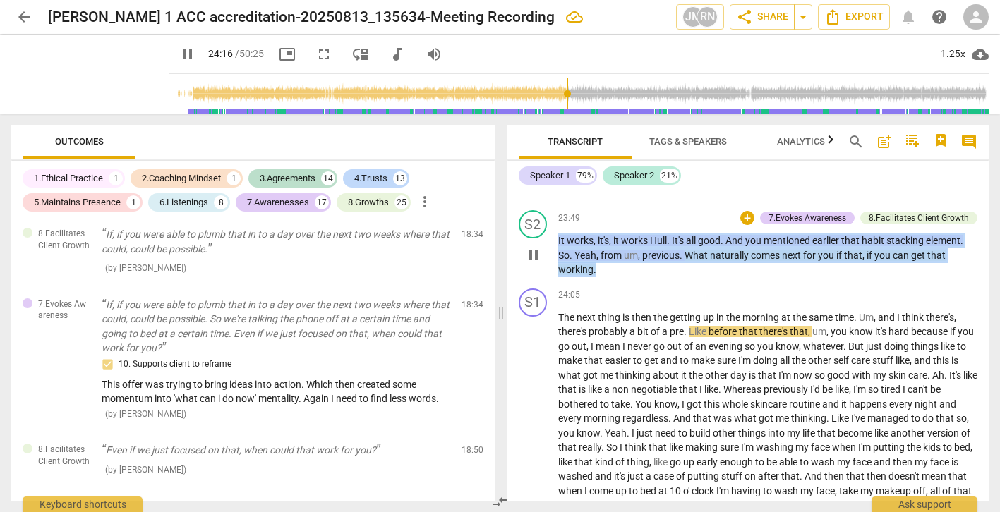
drag, startPoint x: 578, startPoint y: 266, endPoint x: 550, endPoint y: 243, distance: 36.0
click at [550, 243] on div "S2 play_arrow pause 23:49 + 7.Evokes Awareness 8.Facilitates Client Growth keyb…" at bounding box center [748, 244] width 482 height 78
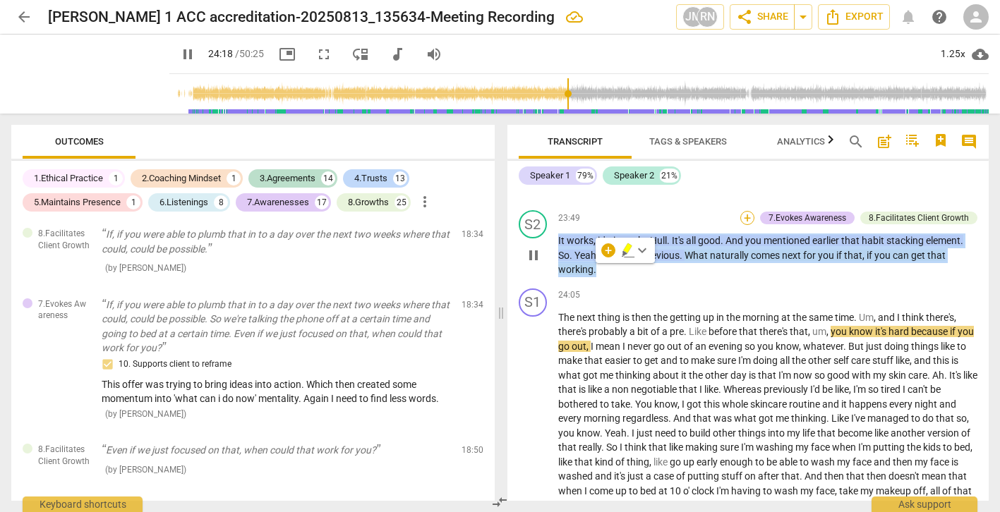
click at [743, 217] on div "+" at bounding box center [747, 218] width 14 height 14
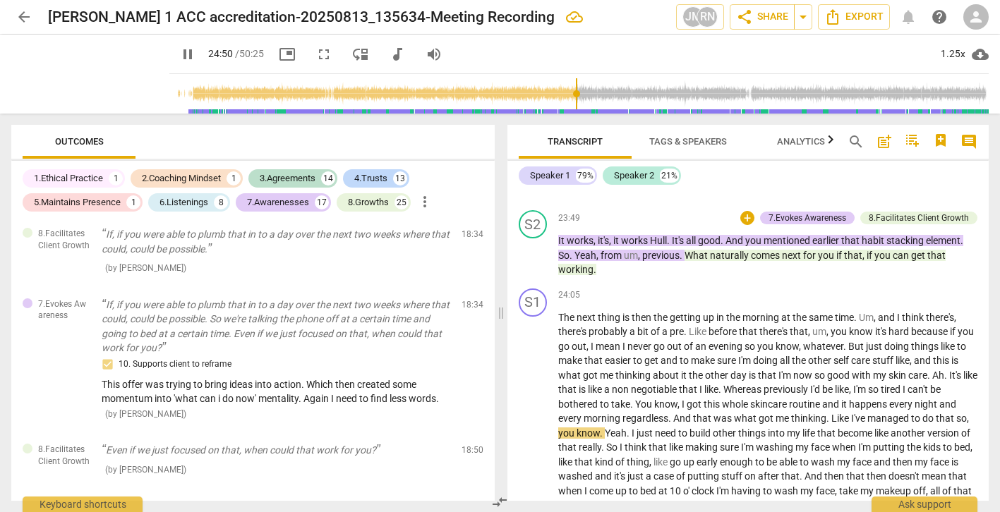
drag, startPoint x: 984, startPoint y: 349, endPoint x: 985, endPoint y: 363, distance: 14.1
click at [985, 363] on div at bounding box center [500, 256] width 1000 height 512
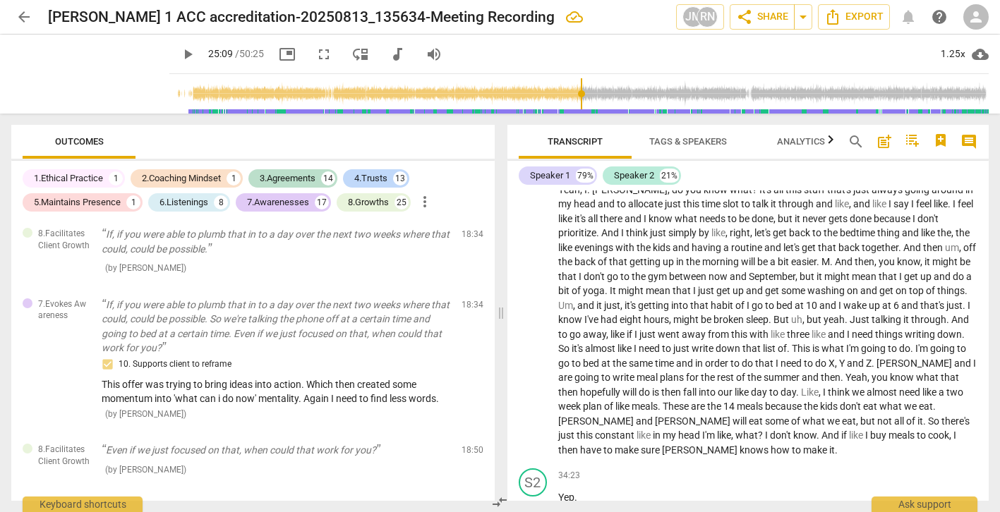
scroll to position [12227, 0]
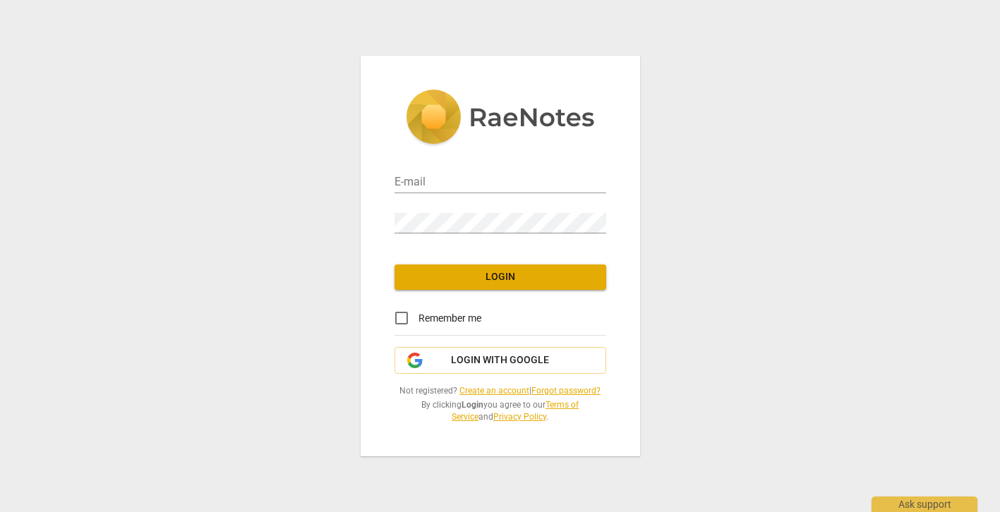
type input "[EMAIL_ADDRESS][DOMAIN_NAME]"
click at [531, 277] on span "Login" at bounding box center [500, 277] width 189 height 14
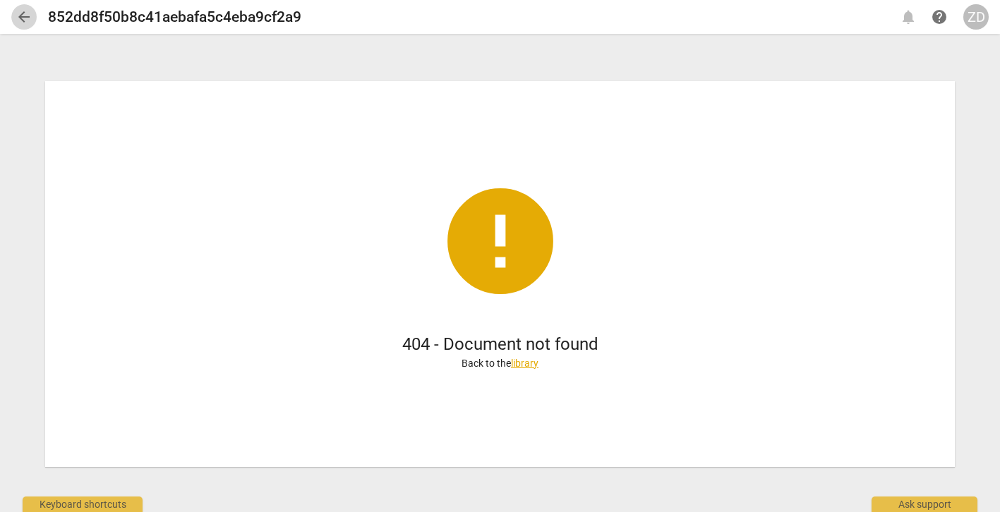
click at [27, 15] on span "arrow_back" at bounding box center [24, 16] width 17 height 17
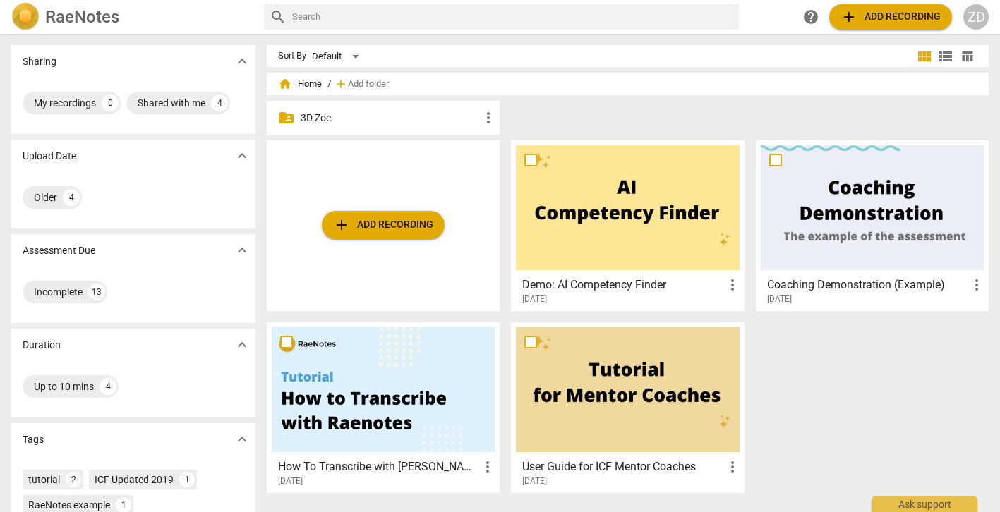
click at [859, 19] on span "add Add recording" at bounding box center [890, 16] width 100 height 17
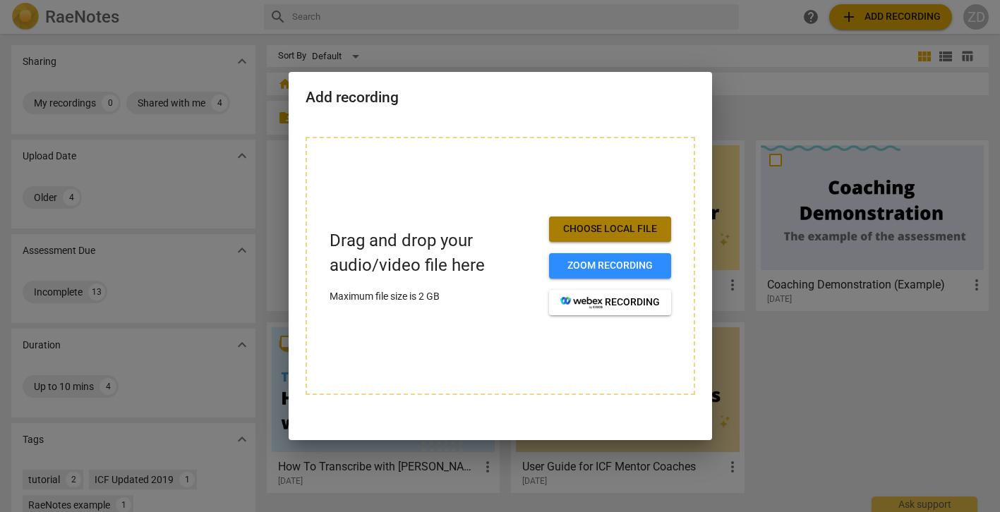
click at [634, 231] on span "Choose local file" at bounding box center [609, 229] width 99 height 14
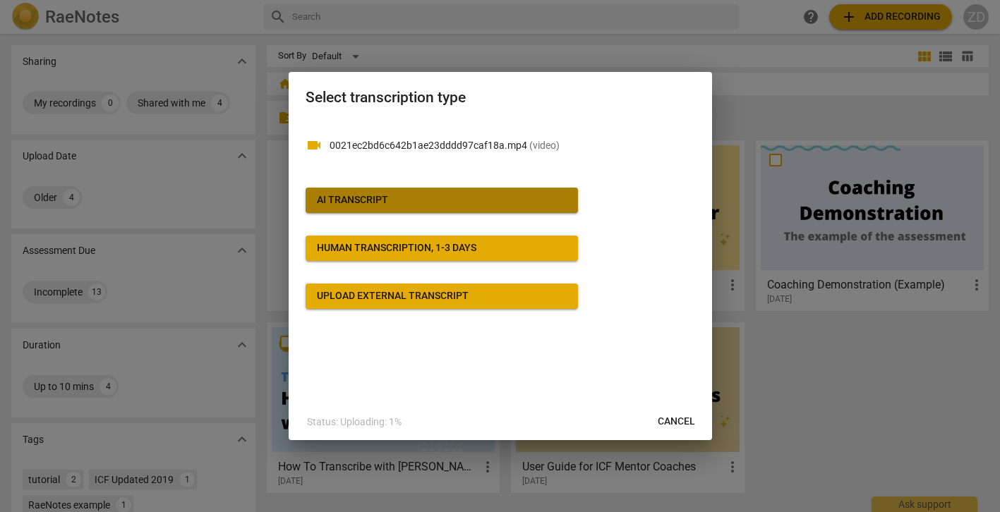
click at [352, 204] on div "AI Transcript" at bounding box center [352, 200] width 71 height 14
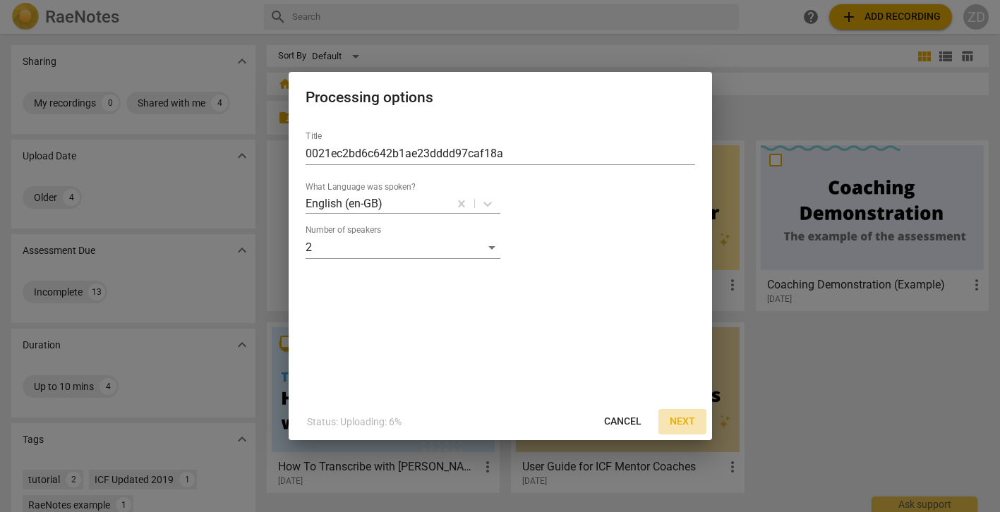
click at [682, 421] on span "Next" at bounding box center [682, 422] width 25 height 14
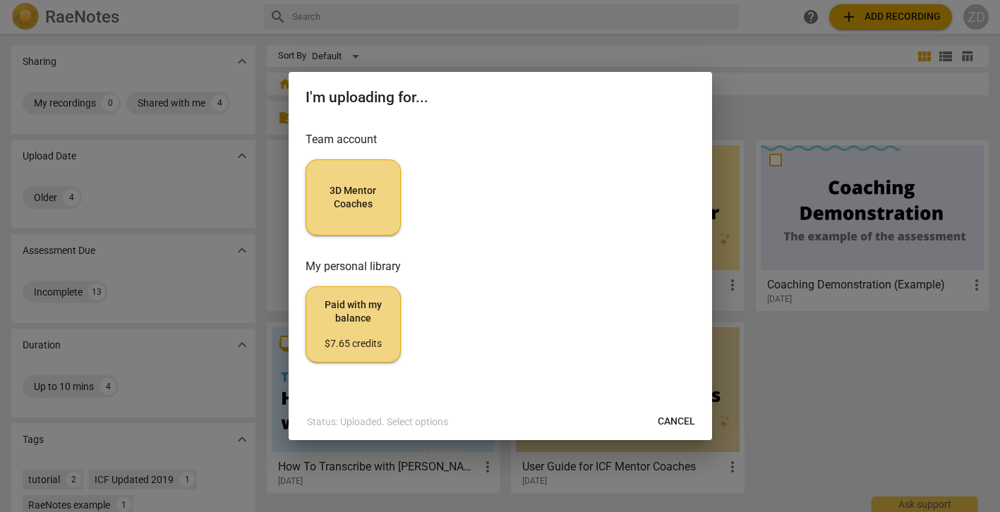
click at [350, 200] on span "3D Mentor Coaches" at bounding box center [353, 198] width 71 height 28
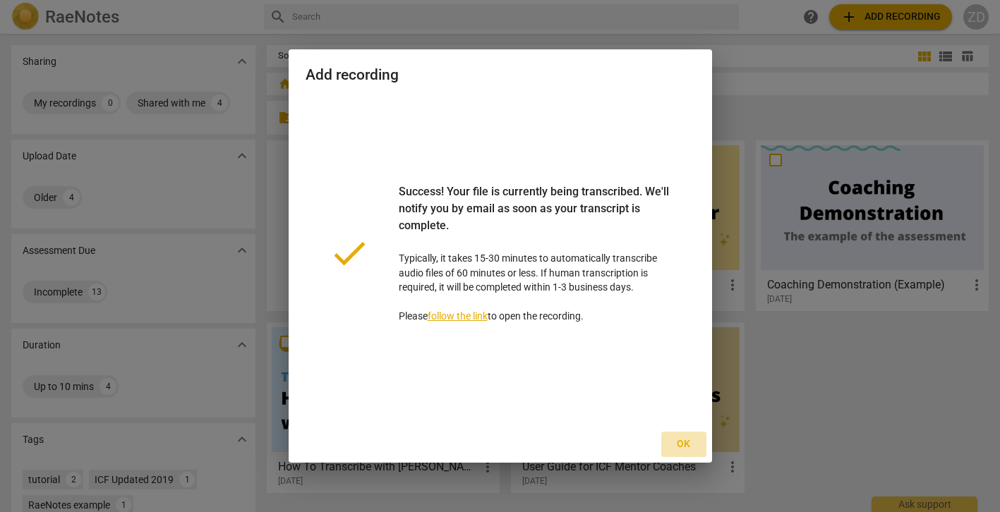
click at [684, 442] on span "Ok" at bounding box center [683, 444] width 23 height 14
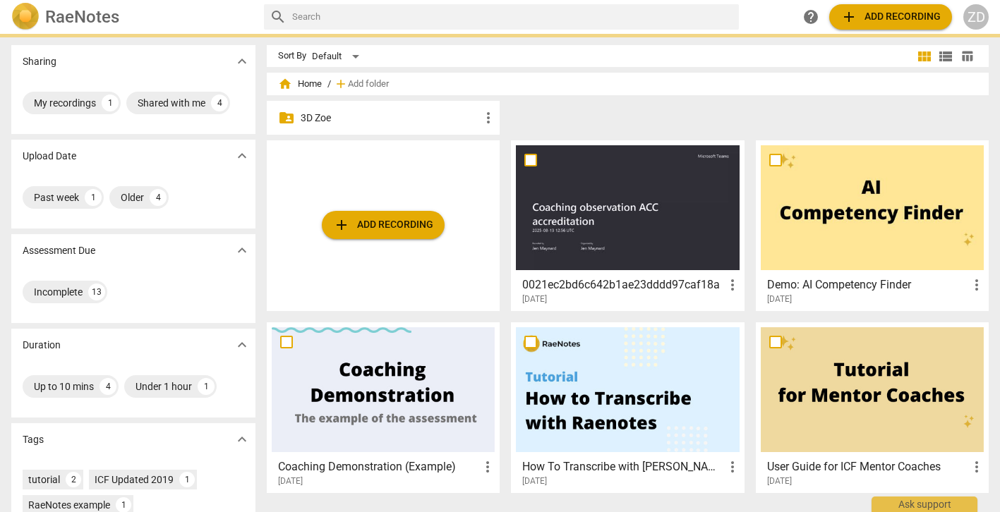
click at [318, 122] on p "3D Zoe" at bounding box center [390, 118] width 179 height 15
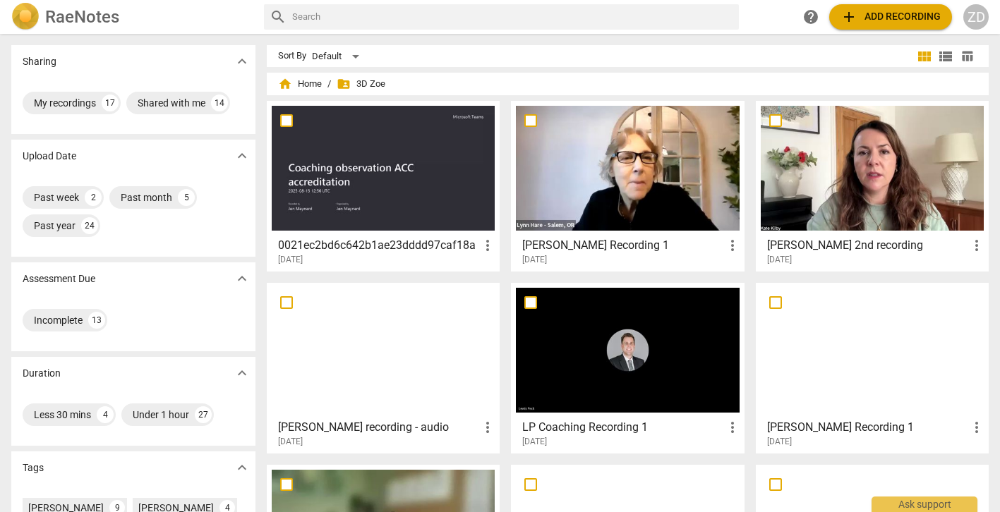
click at [320, 243] on h3 "0021ec2bd6c642b1ae23dddd97caf18a" at bounding box center [378, 245] width 201 height 17
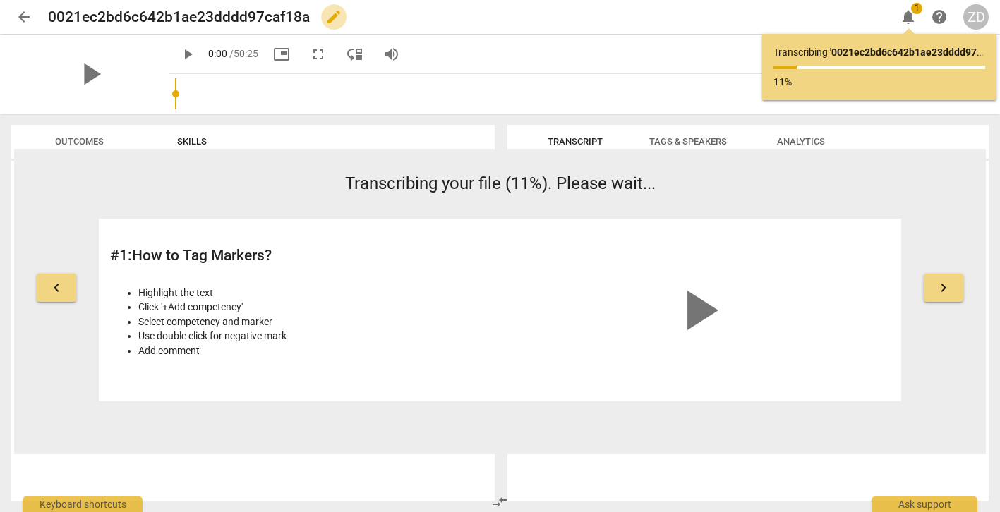
click at [332, 18] on span "edit" at bounding box center [333, 16] width 17 height 17
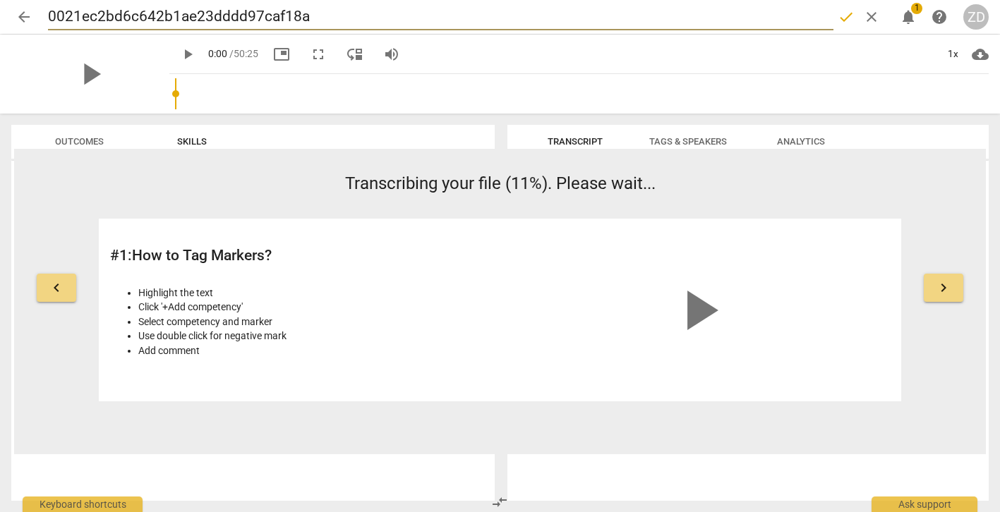
drag, startPoint x: 327, startPoint y: 16, endPoint x: 47, endPoint y: 19, distance: 279.4
click at [48, 19] on input "0021ec2bd6c642b1ae23dddd97caf18a" at bounding box center [440, 17] width 785 height 27
type input "Jen Maynard recording 1"
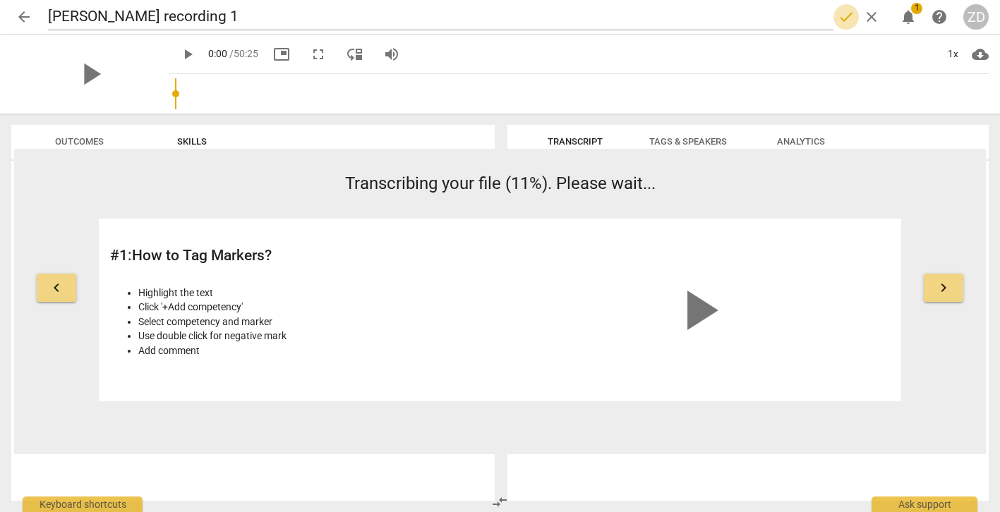
click at [845, 13] on span "done" at bounding box center [846, 16] width 17 height 17
click at [22, 18] on span "arrow_back" at bounding box center [24, 16] width 17 height 17
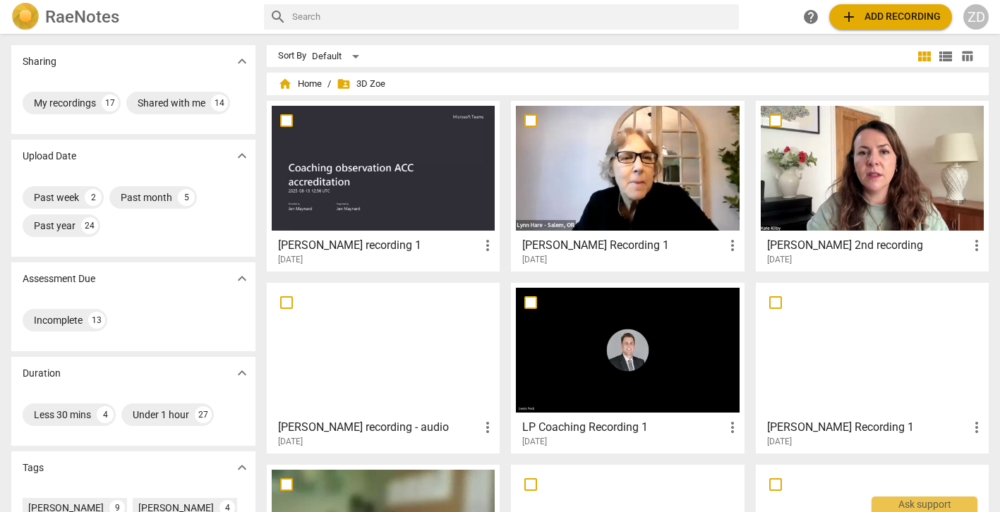
click at [367, 179] on div at bounding box center [383, 168] width 223 height 125
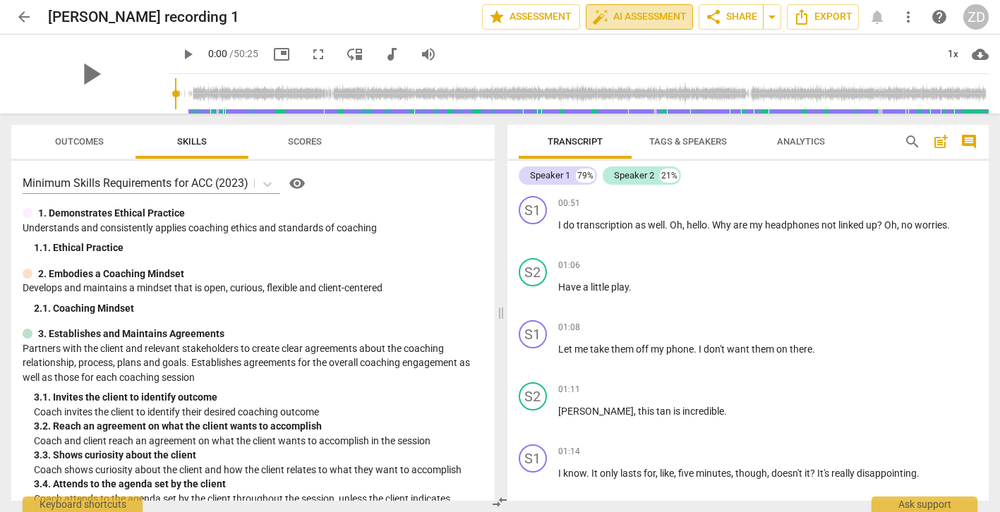
click at [614, 19] on span "auto_fix_high AI Assessment" at bounding box center [639, 16] width 95 height 17
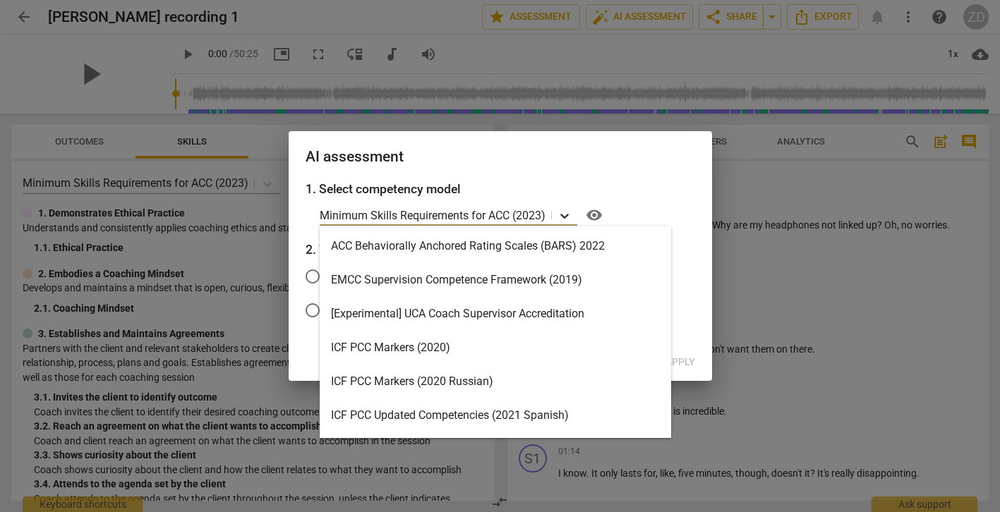
click at [567, 215] on icon at bounding box center [564, 216] width 14 height 14
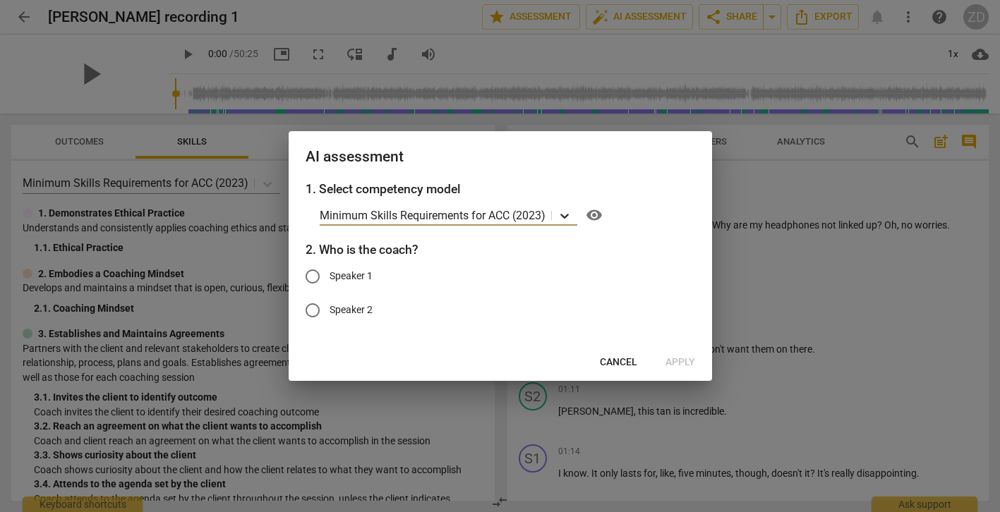
click at [562, 220] on icon at bounding box center [564, 216] width 14 height 14
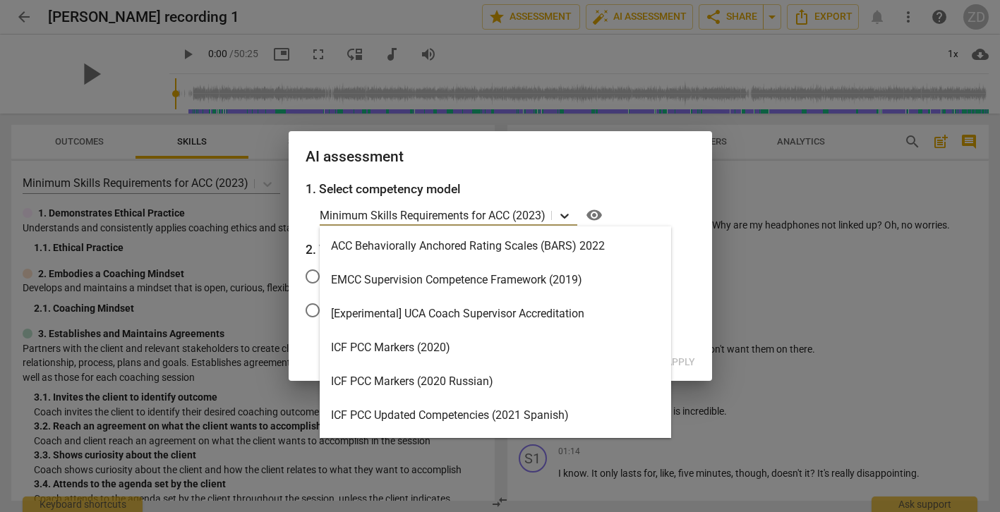
click at [565, 217] on icon at bounding box center [564, 216] width 8 height 5
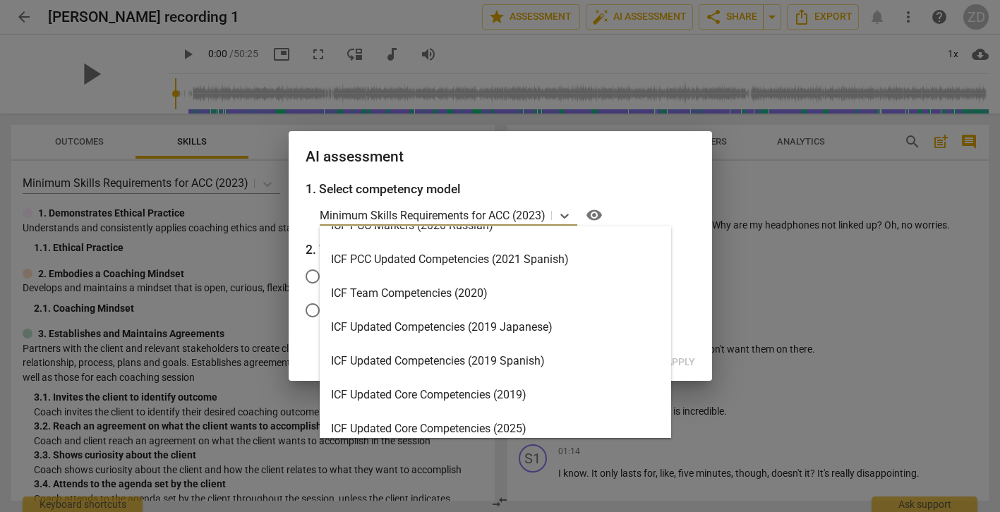
scroll to position [167, 0]
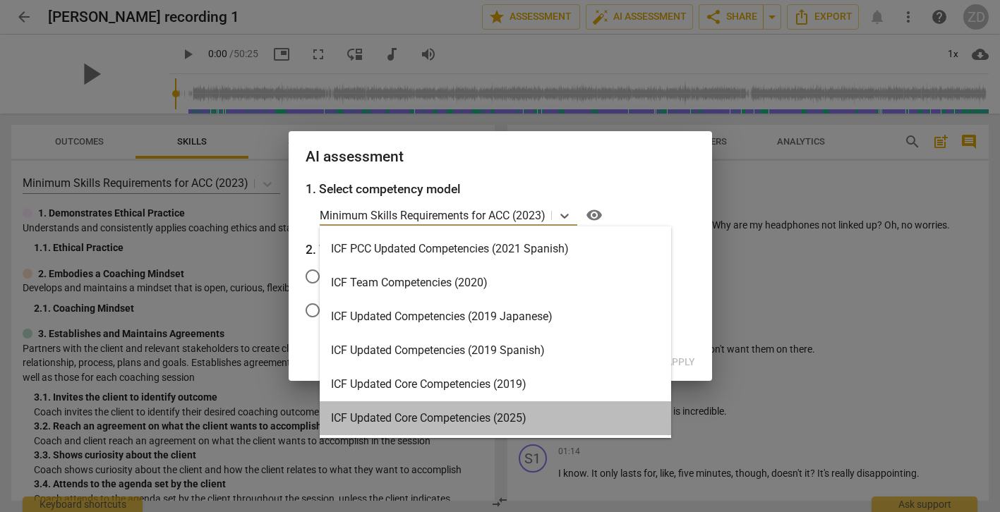
click at [507, 423] on div "ICF Updated Core Competencies (2025)" at bounding box center [495, 418] width 351 height 34
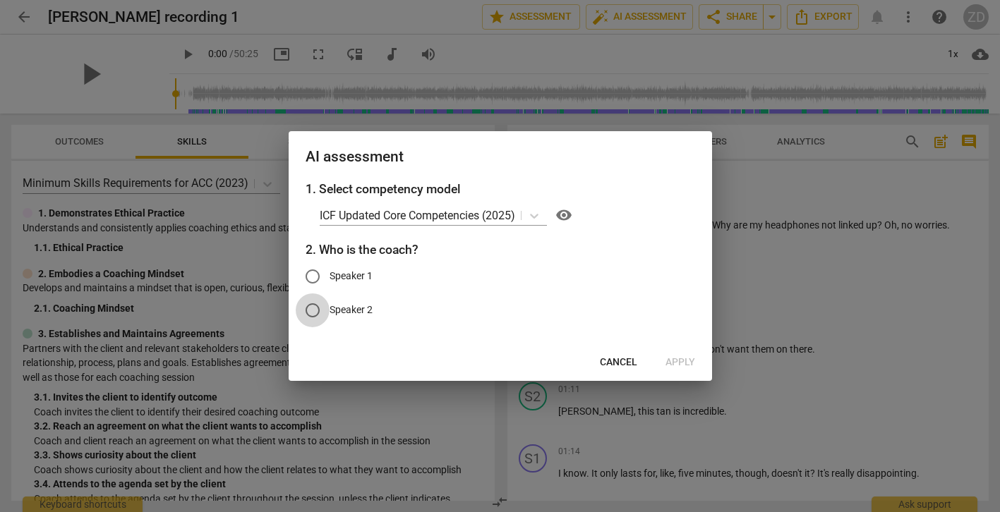
click at [321, 307] on input "Speaker 2" at bounding box center [313, 311] width 34 height 34
radio input "true"
click at [685, 361] on span "Apply" at bounding box center [680, 363] width 30 height 14
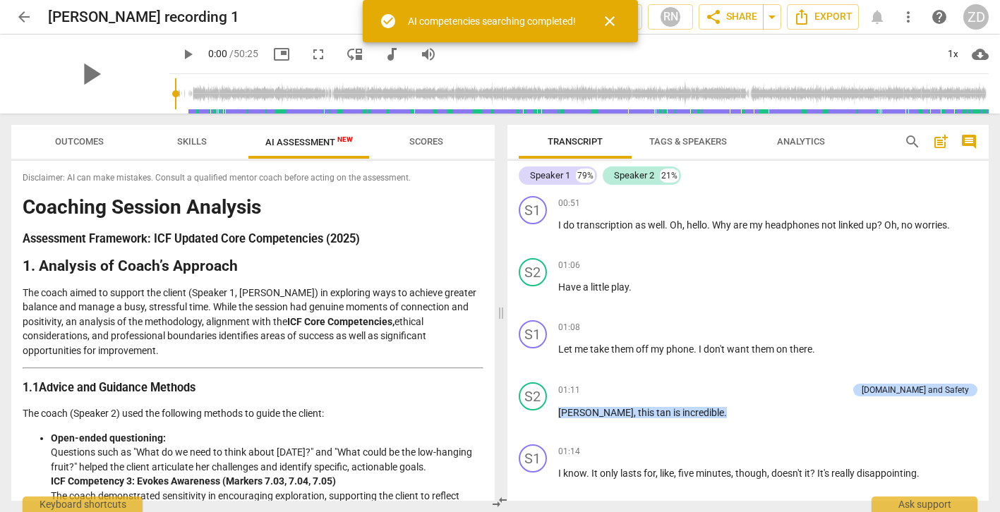
click at [294, 139] on span "AI Assessment New" at bounding box center [308, 142] width 87 height 11
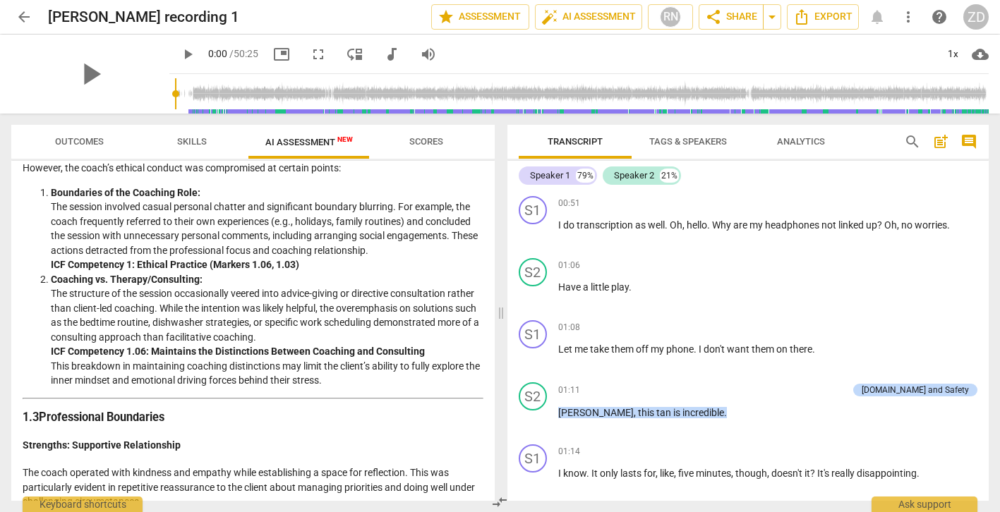
scroll to position [0, 0]
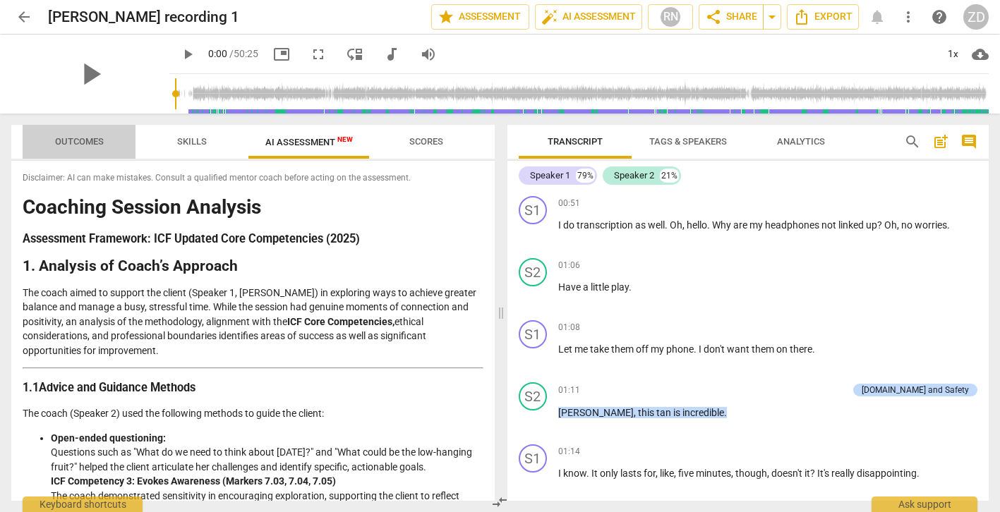
click at [83, 142] on span "Outcomes" at bounding box center [79, 141] width 49 height 11
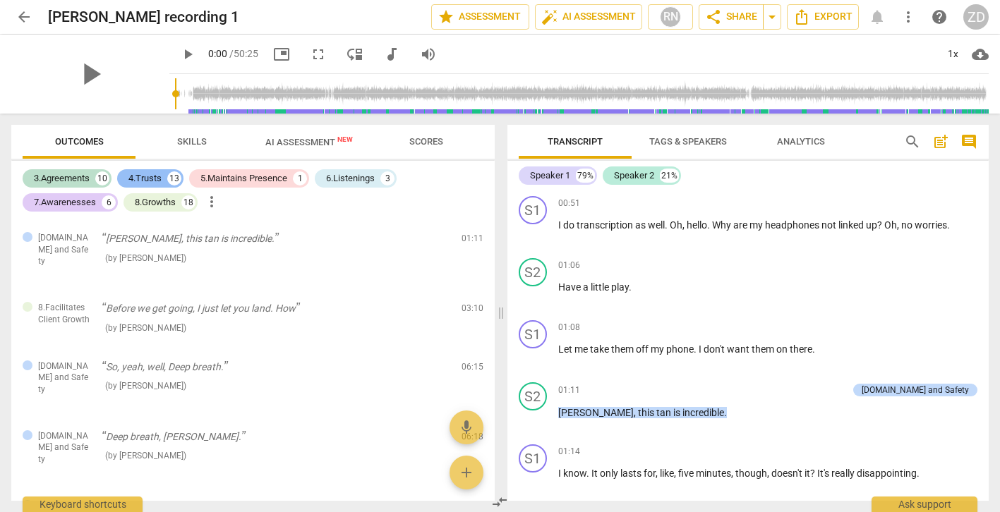
click at [169, 179] on div "13" at bounding box center [174, 178] width 14 height 14
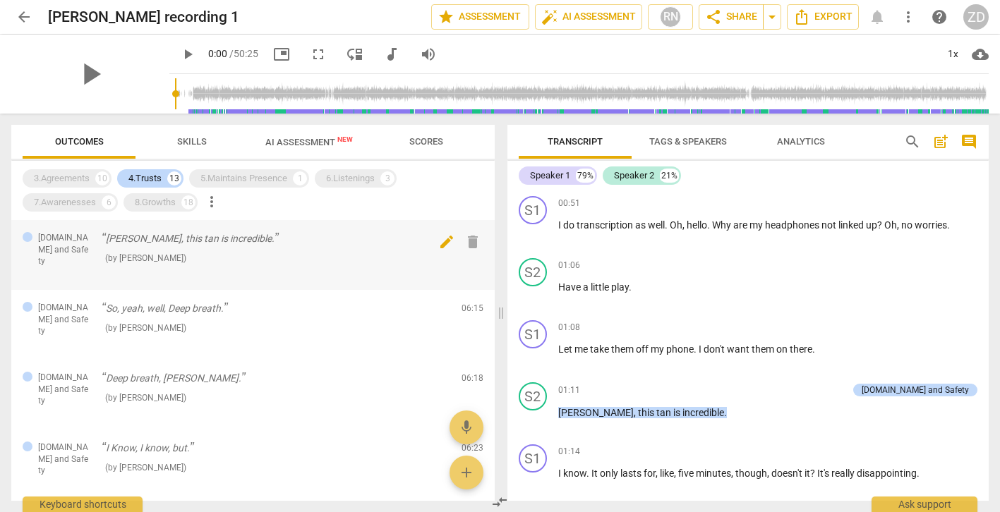
click at [469, 246] on span "delete" at bounding box center [472, 242] width 17 height 17
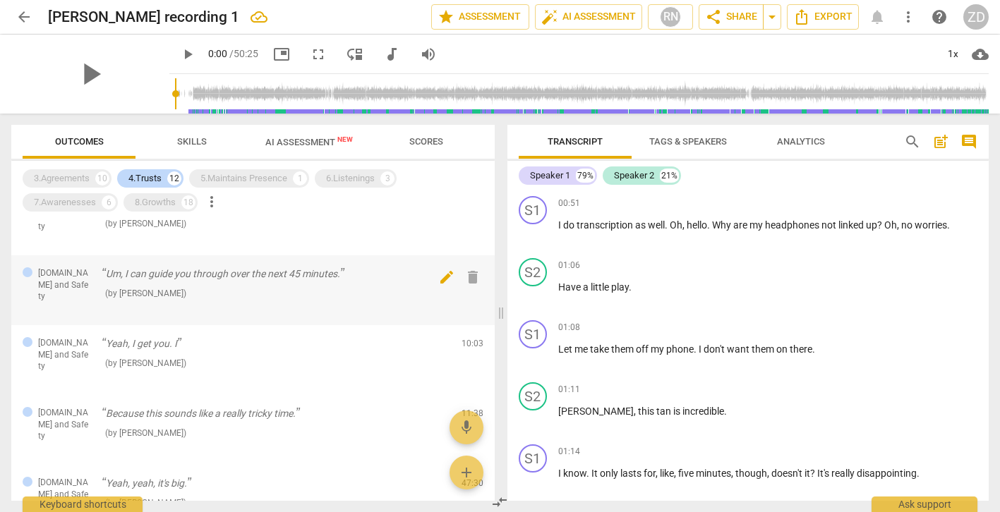
scroll to position [178, 0]
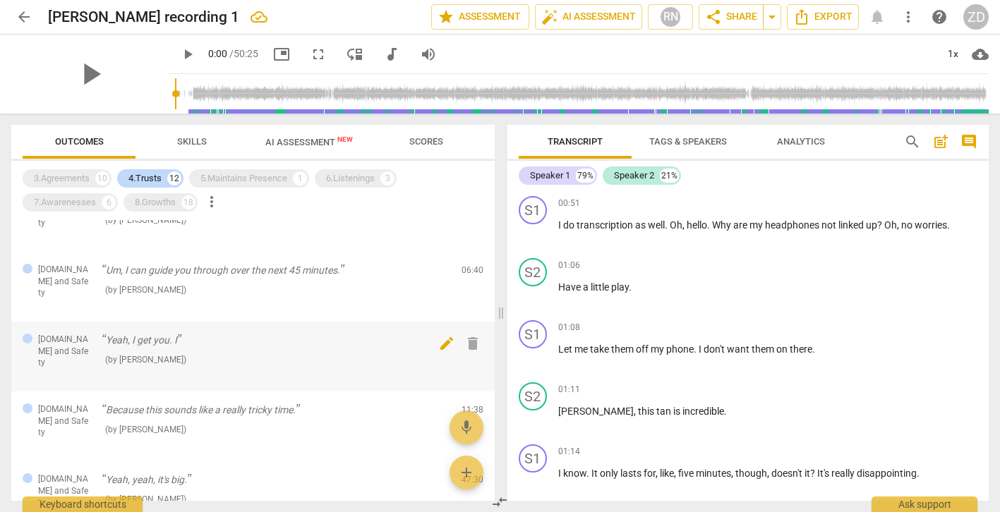
click at [465, 335] on span "delete" at bounding box center [472, 343] width 17 height 17
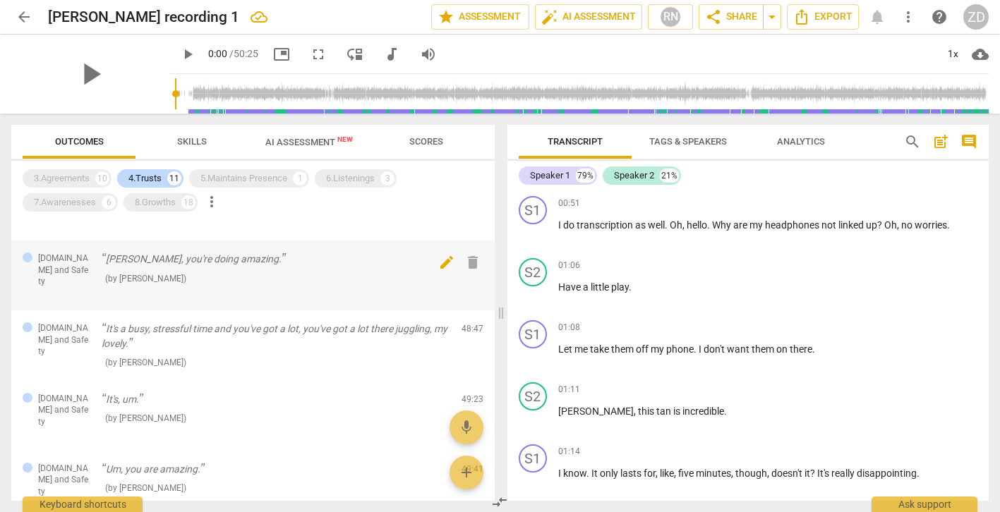
scroll to position [404, 0]
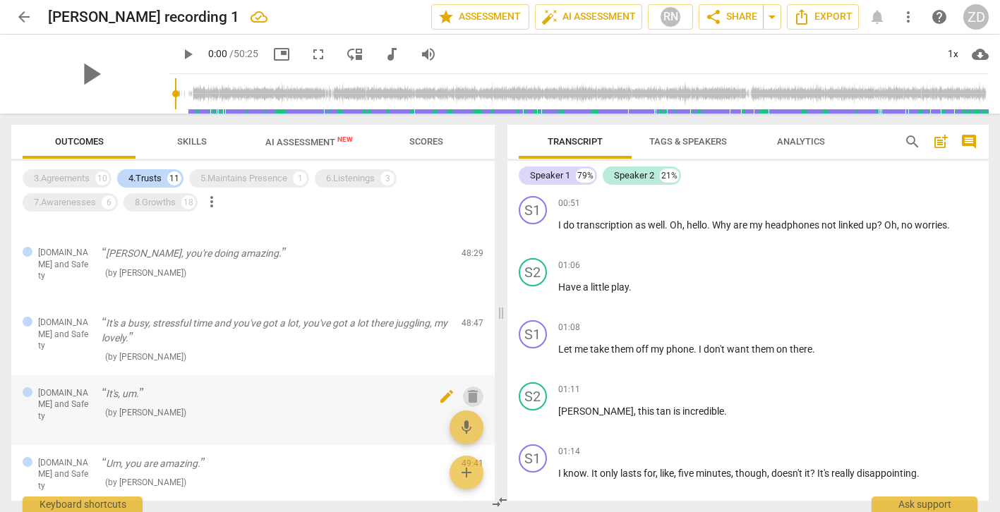
click at [473, 388] on span "delete" at bounding box center [472, 396] width 17 height 17
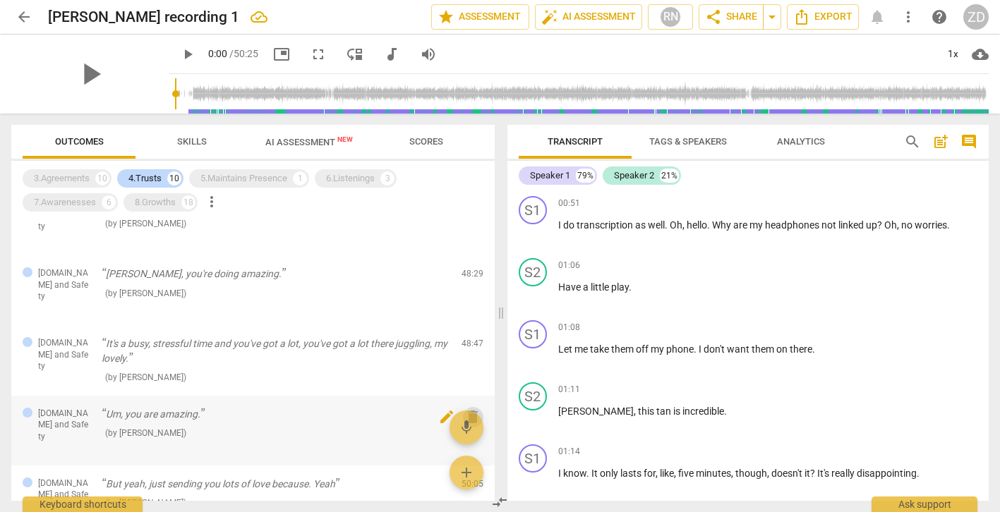
click at [470, 409] on span "delete" at bounding box center [472, 417] width 17 height 17
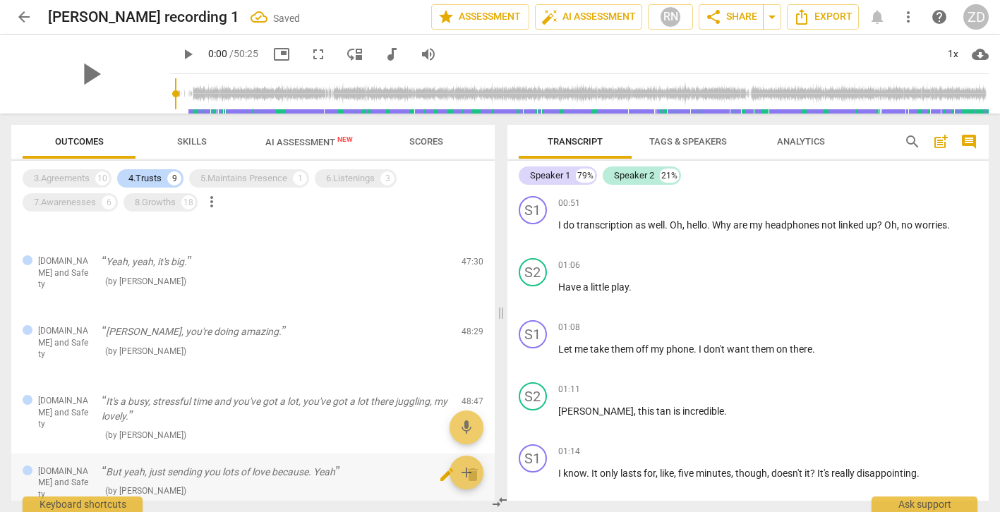
click at [470, 466] on span "delete" at bounding box center [472, 474] width 17 height 17
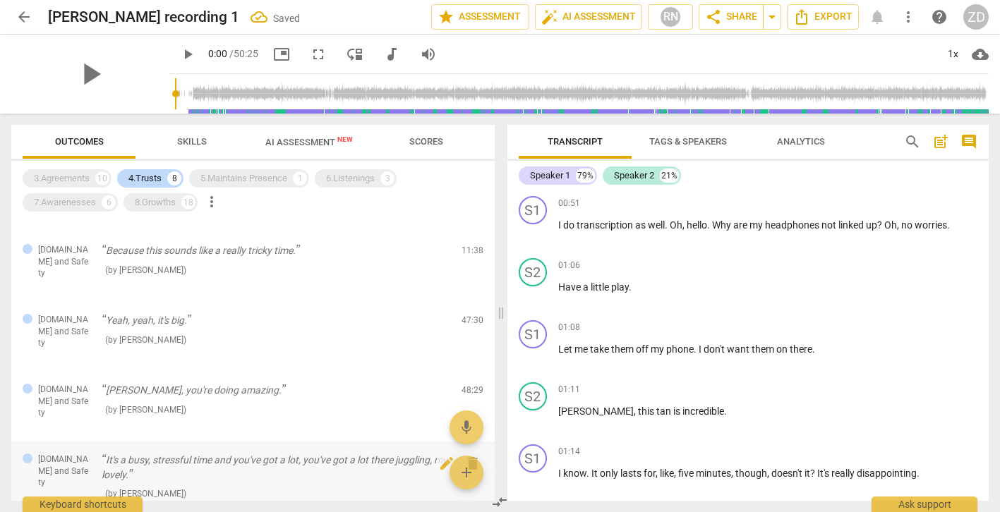
scroll to position [0, 0]
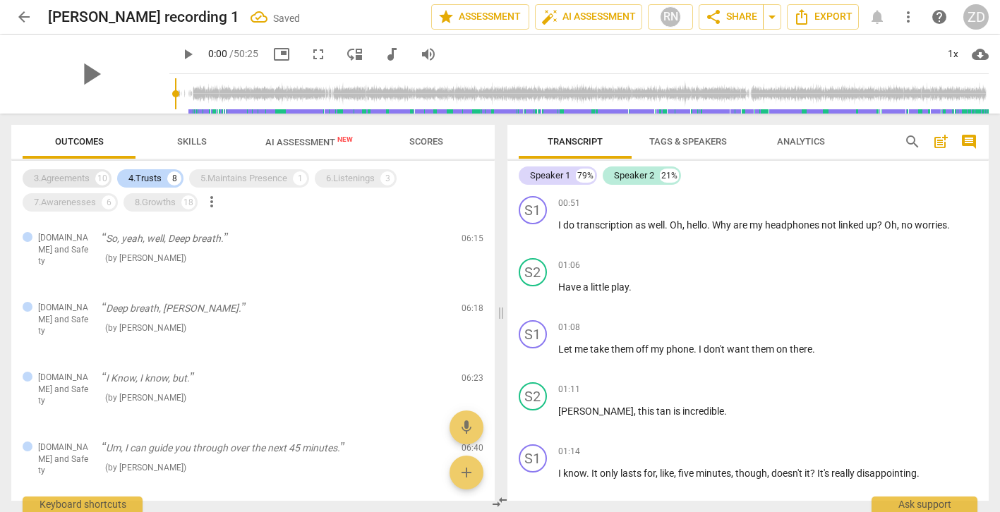
click at [92, 179] on div "3.Agreements 10" at bounding box center [67, 178] width 89 height 18
click at [152, 179] on div "4.Trusts" at bounding box center [144, 178] width 33 height 14
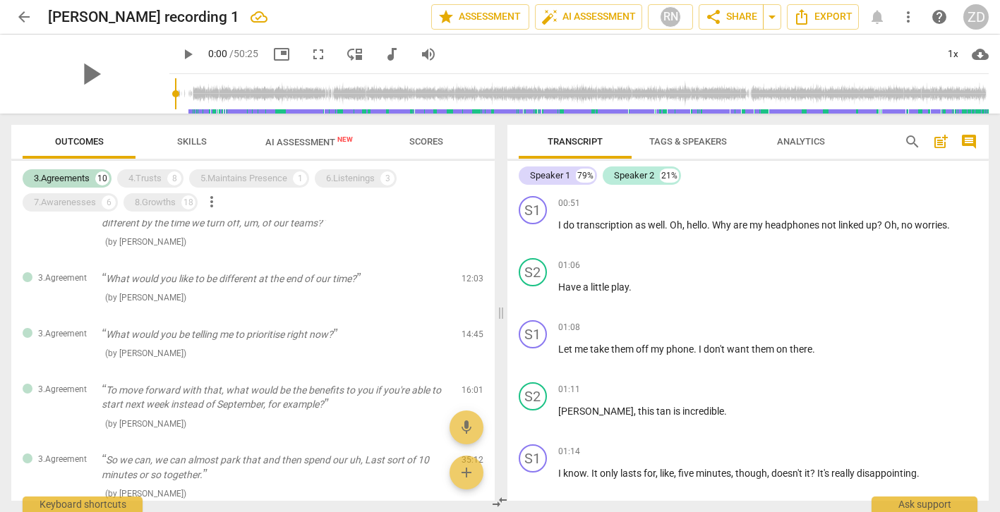
scroll to position [230, 0]
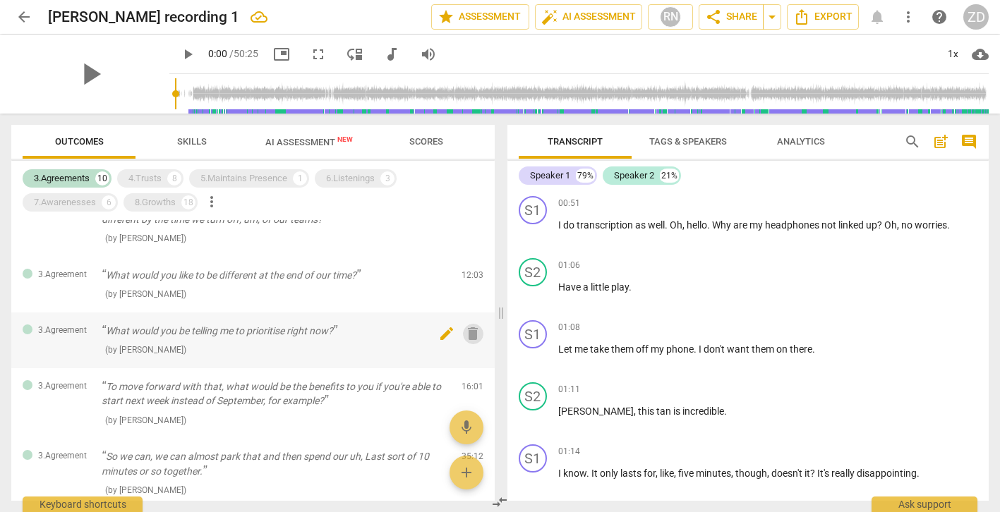
click at [470, 333] on span "delete" at bounding box center [472, 333] width 17 height 17
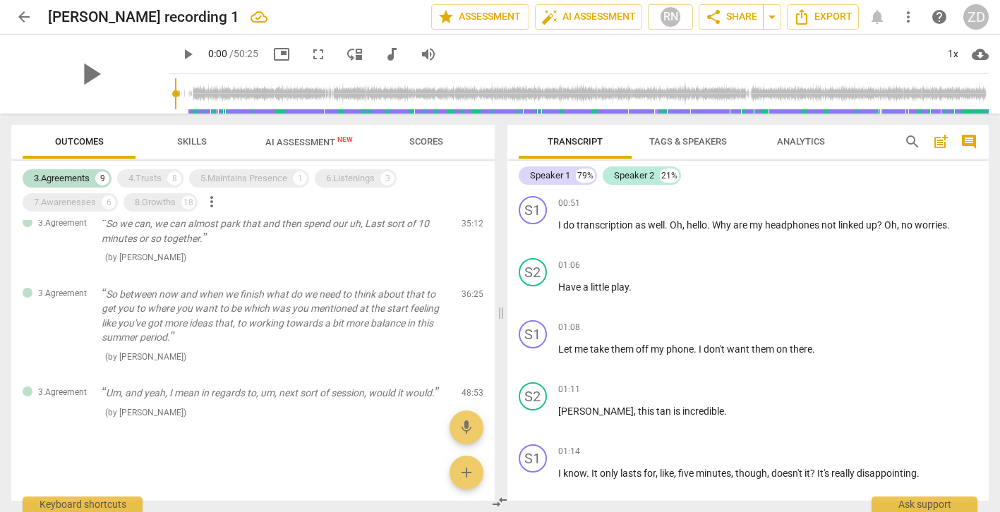
scroll to position [406, 0]
click at [407, 392] on p "Um, and yeah, I mean in regards to, um, next sort of session, would it would." at bounding box center [276, 394] width 349 height 15
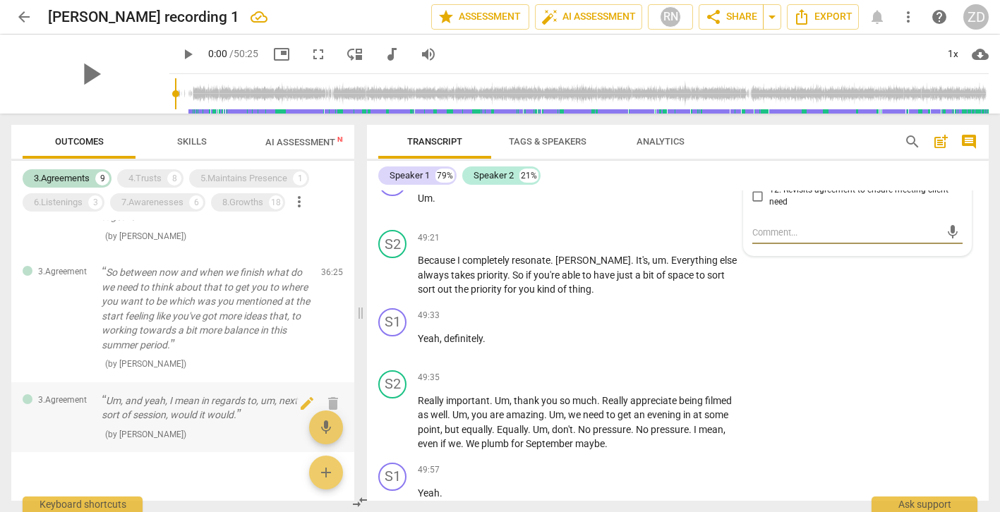
scroll to position [552, 0]
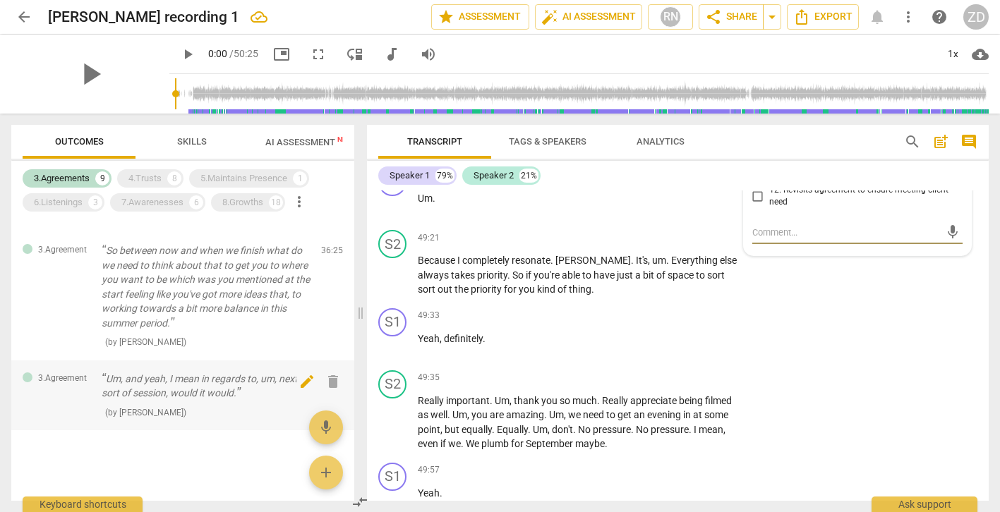
click at [329, 384] on span "delete" at bounding box center [333, 381] width 17 height 17
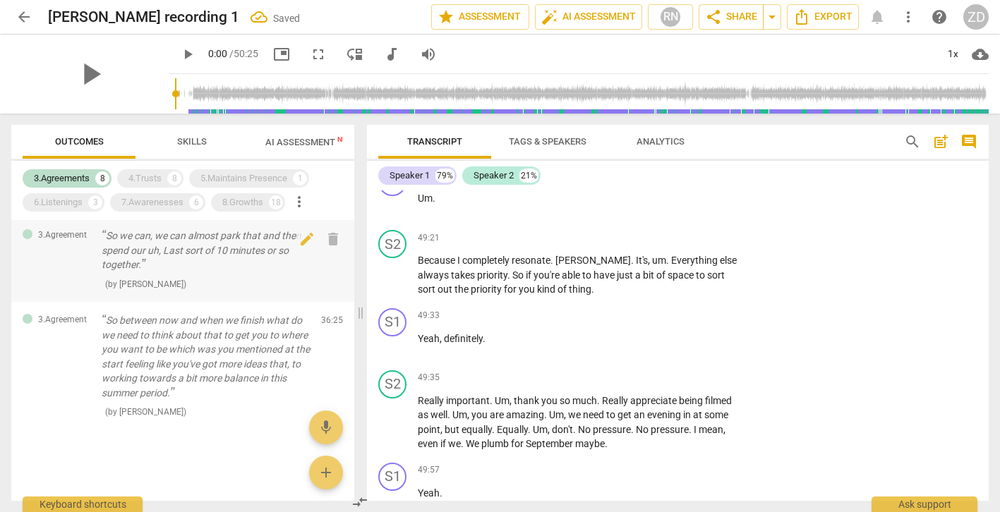
scroll to position [482, 0]
click at [149, 181] on div "4.Trusts" at bounding box center [144, 178] width 33 height 14
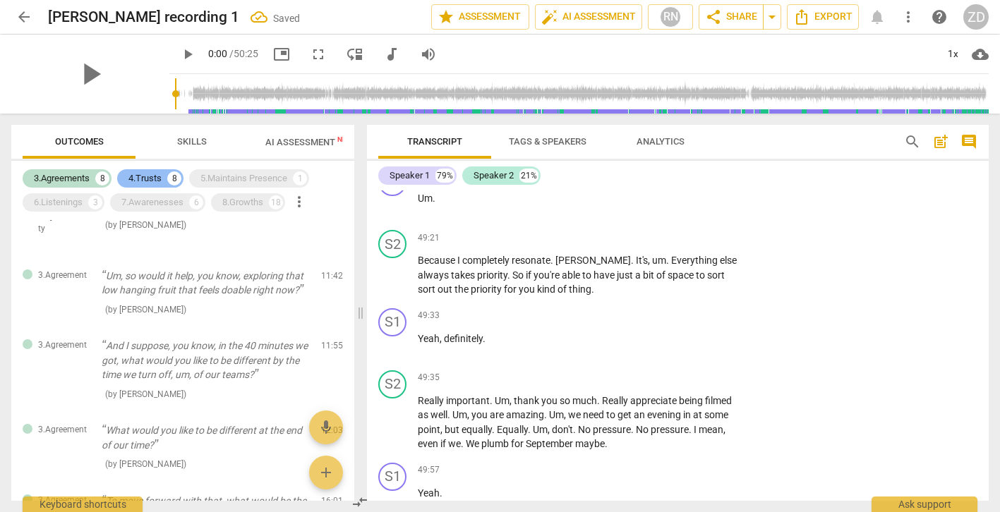
scroll to position [854, 0]
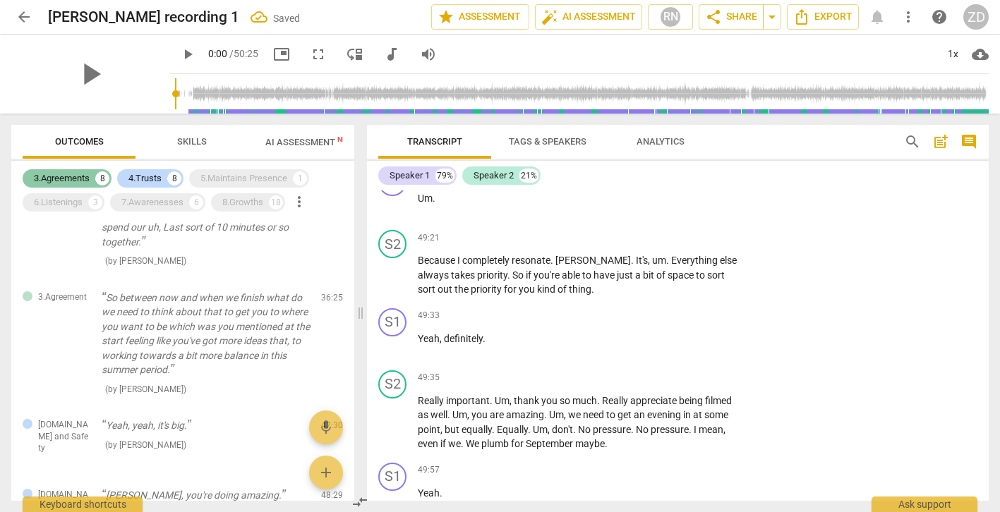
click at [93, 180] on div "3.Agreements 8" at bounding box center [67, 178] width 89 height 18
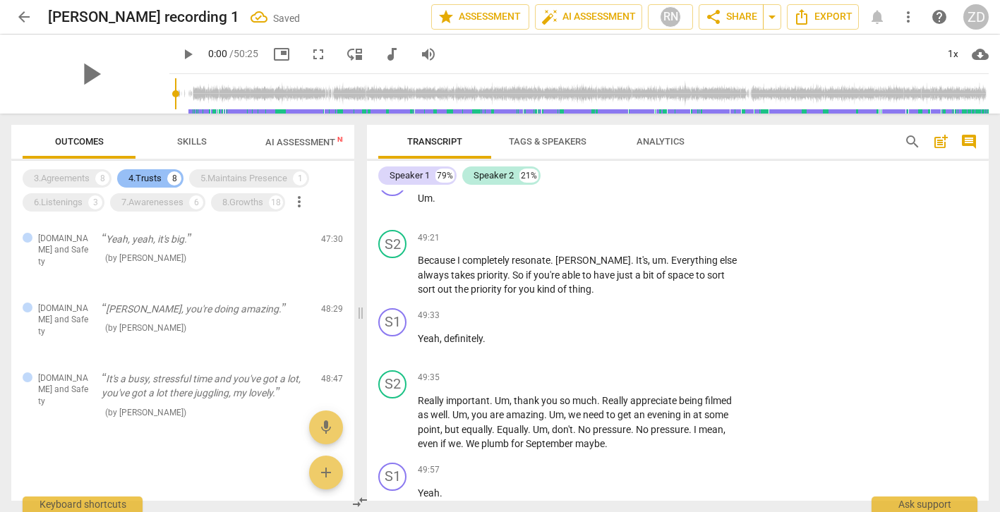
scroll to position [163, 0]
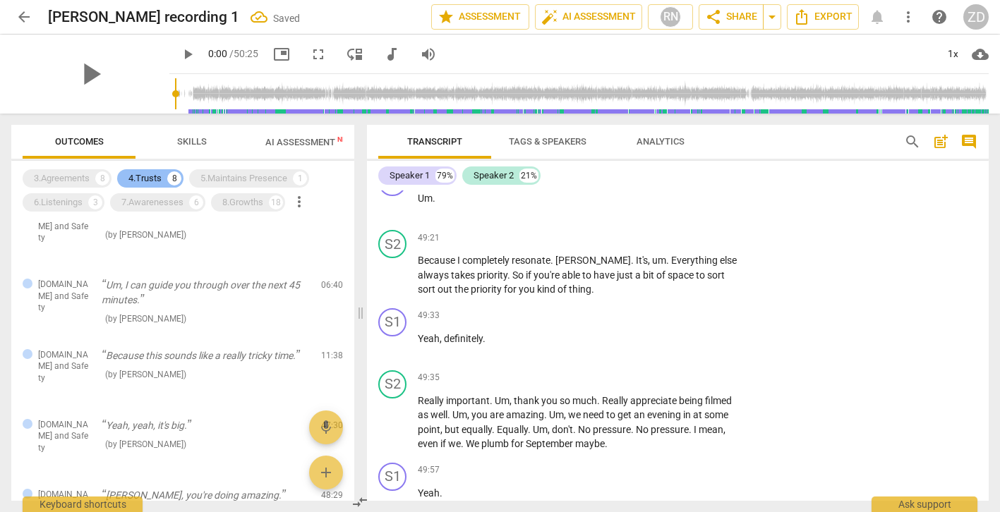
click at [152, 180] on div "4.Trusts" at bounding box center [144, 178] width 33 height 14
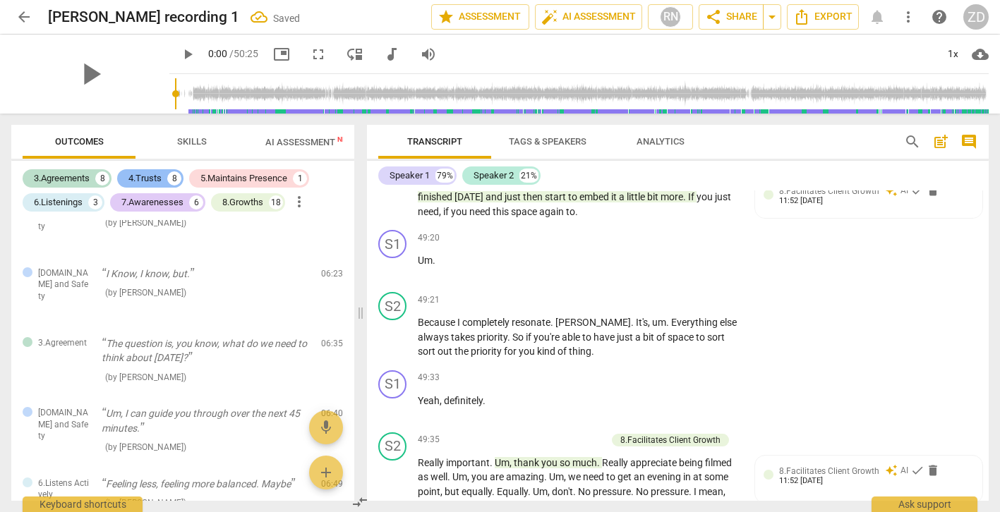
scroll to position [19058, 0]
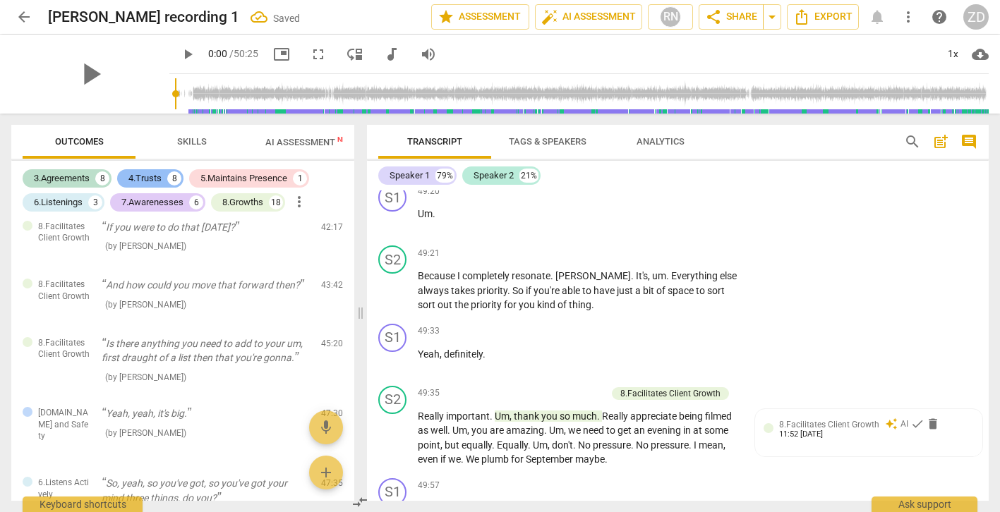
click at [164, 178] on div "4.Trusts 8" at bounding box center [150, 178] width 66 height 18
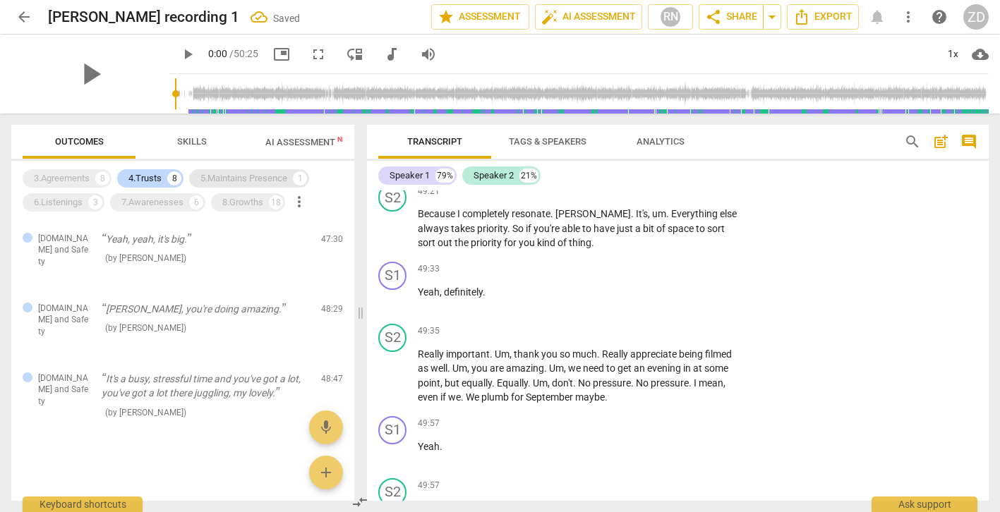
scroll to position [19011, 0]
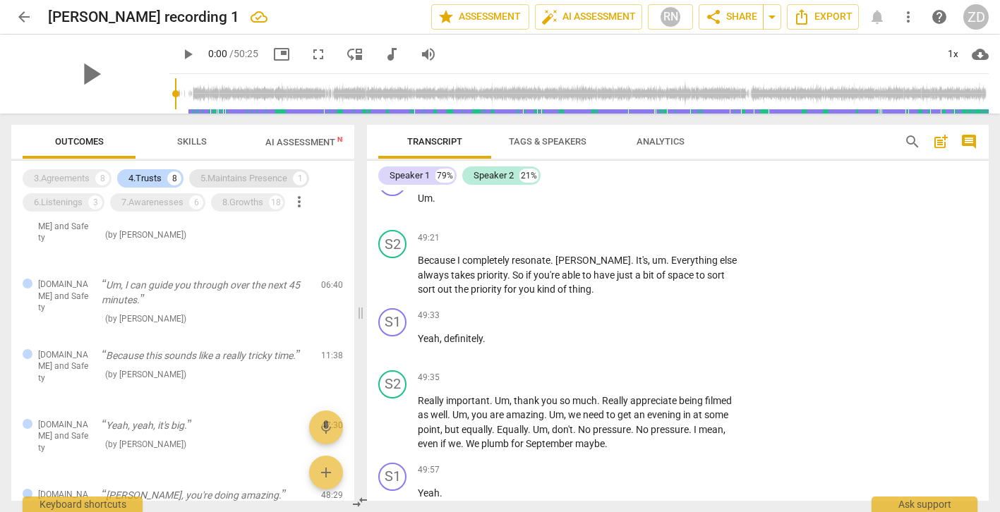
click at [225, 176] on div "5.Maintains Presence" at bounding box center [243, 178] width 87 height 14
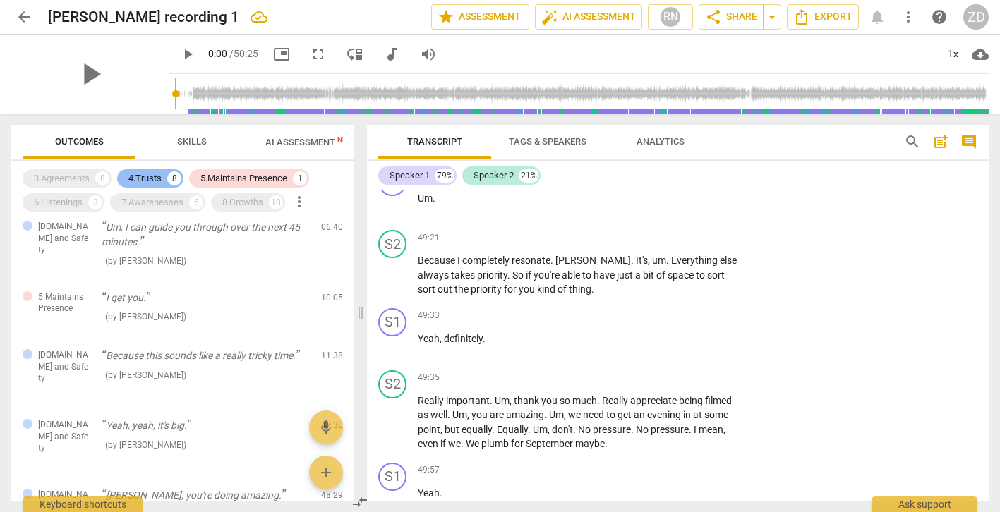
click at [167, 179] on div "4.Trusts 8" at bounding box center [150, 178] width 66 height 18
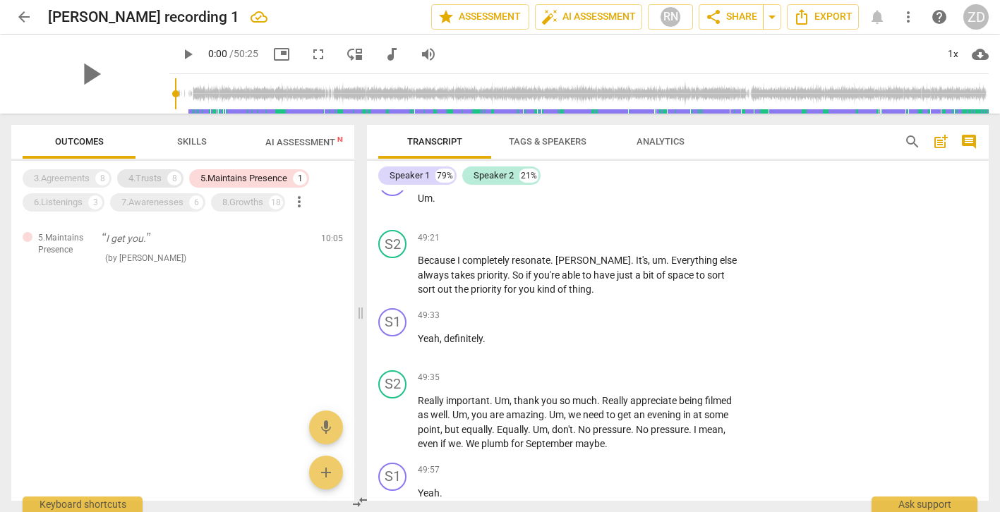
scroll to position [0, 0]
click at [332, 246] on span "delete" at bounding box center [333, 242] width 17 height 17
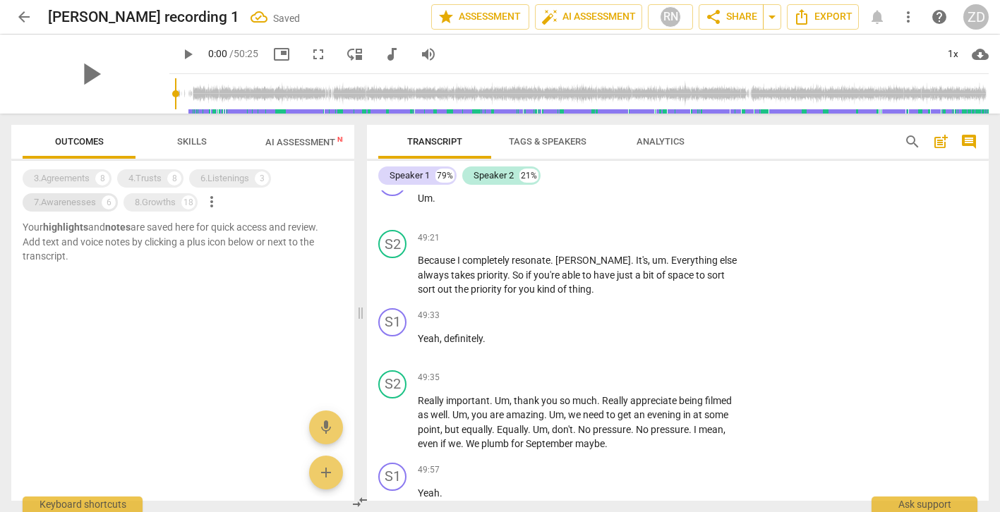
click at [85, 202] on div "7.Awarenesses" at bounding box center [65, 202] width 62 height 14
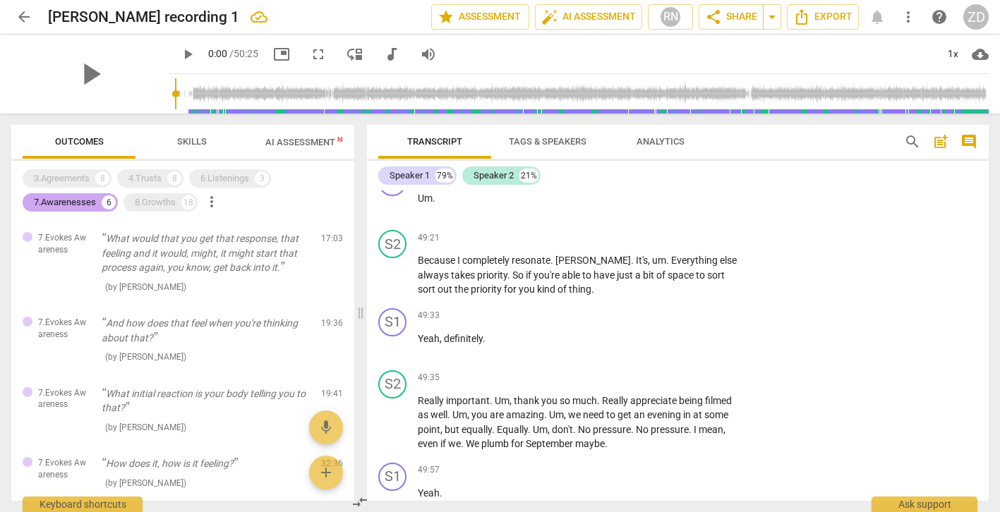
click at [103, 205] on div "6" at bounding box center [109, 202] width 14 height 14
click at [150, 204] on div "8.Growths" at bounding box center [155, 202] width 41 height 14
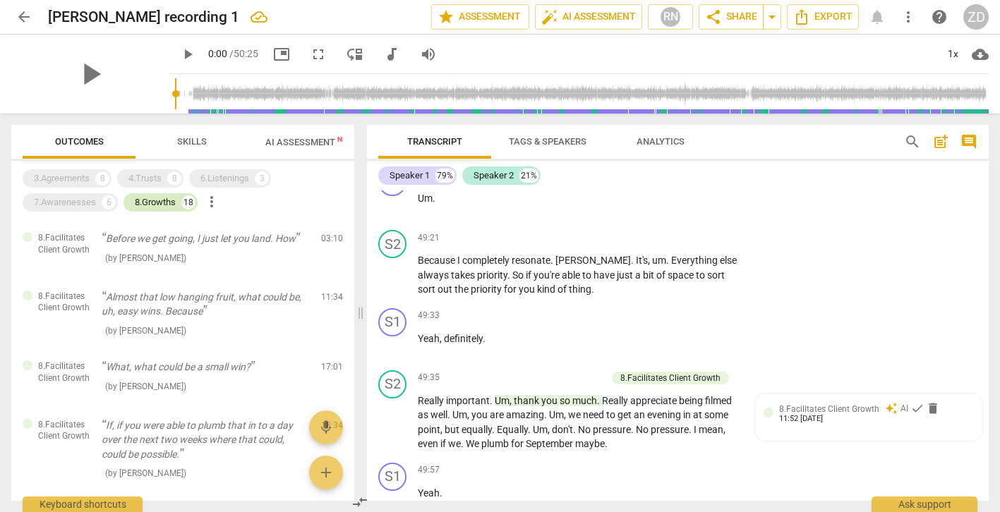
scroll to position [19011, 0]
click at [330, 244] on span "delete" at bounding box center [333, 242] width 17 height 17
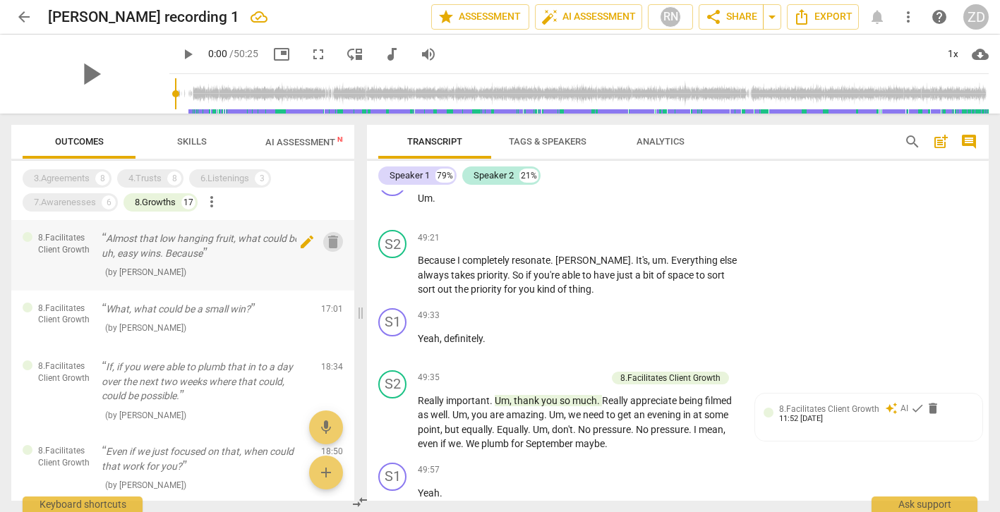
click at [328, 245] on span "delete" at bounding box center [333, 242] width 17 height 17
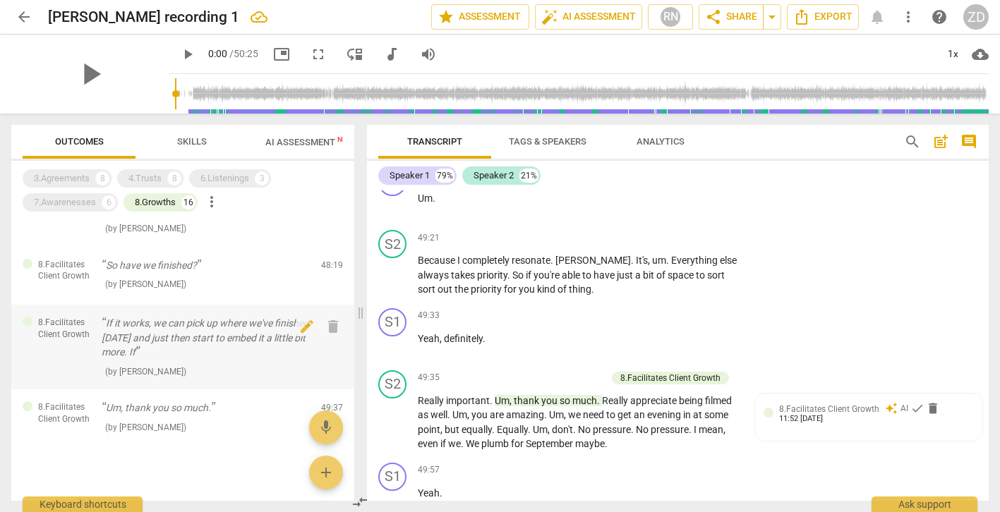
scroll to position [914, 0]
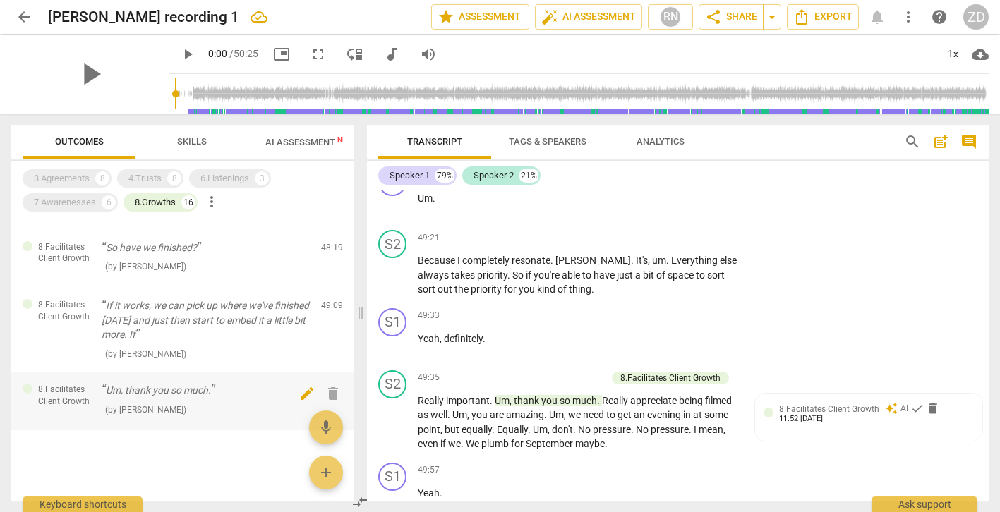
click at [328, 394] on span "delete" at bounding box center [333, 393] width 17 height 17
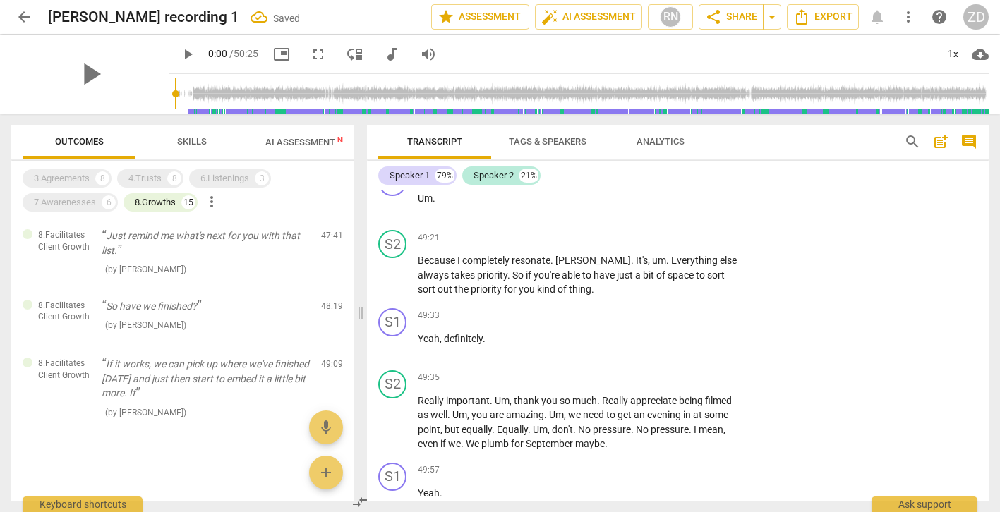
scroll to position [855, 0]
click at [80, 175] on div "3.Agreements" at bounding box center [62, 178] width 56 height 14
click at [155, 181] on div "4.Trusts" at bounding box center [144, 178] width 33 height 14
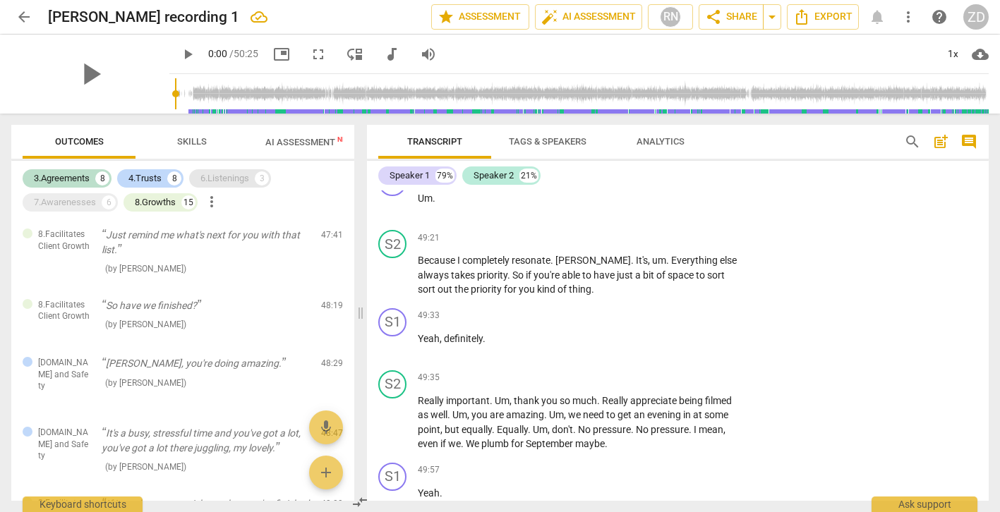
click at [234, 181] on div "6.Listenings" at bounding box center [224, 178] width 49 height 14
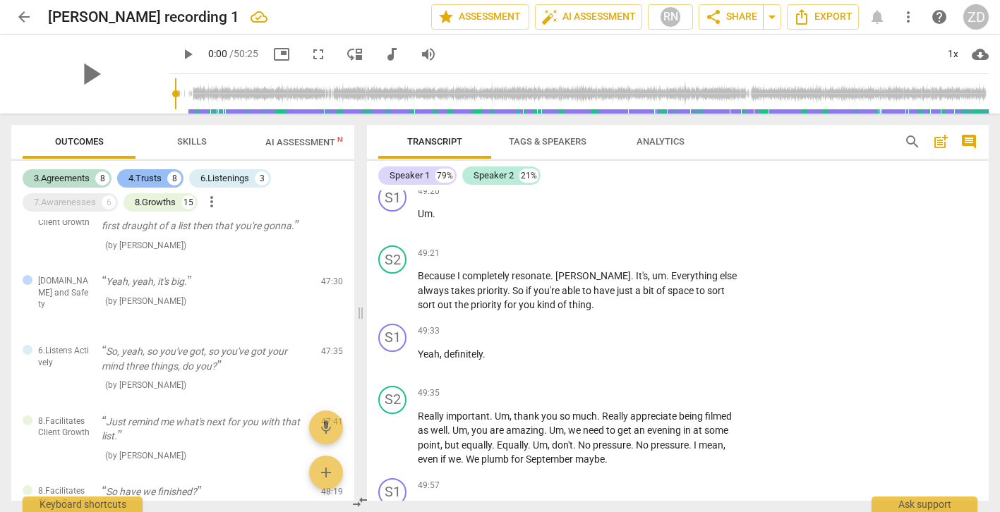
scroll to position [19026, 0]
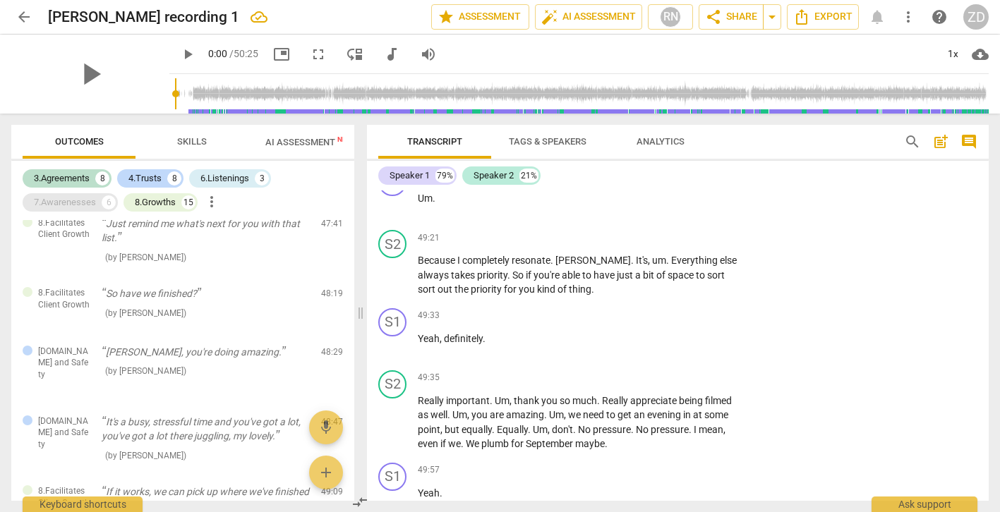
click at [75, 205] on div "7.Awarenesses" at bounding box center [65, 202] width 62 height 14
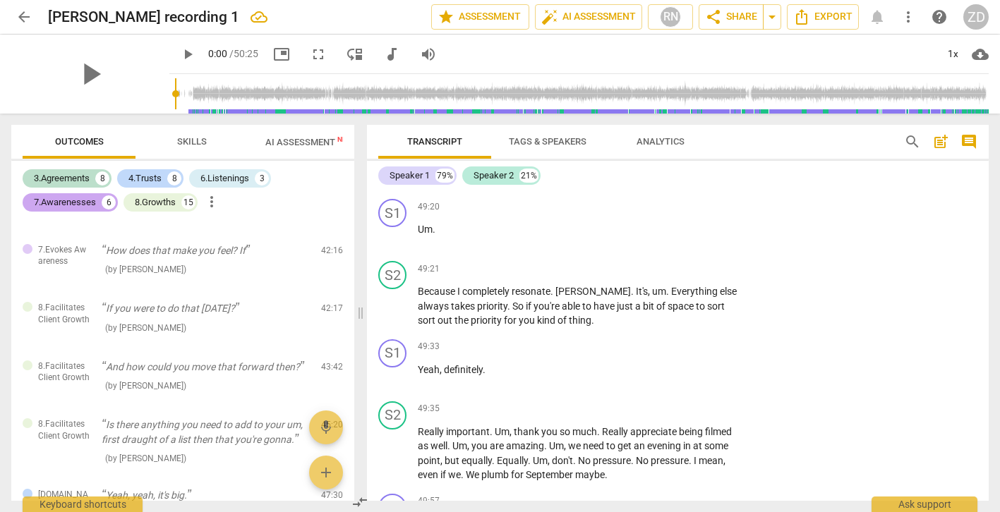
scroll to position [19042, 0]
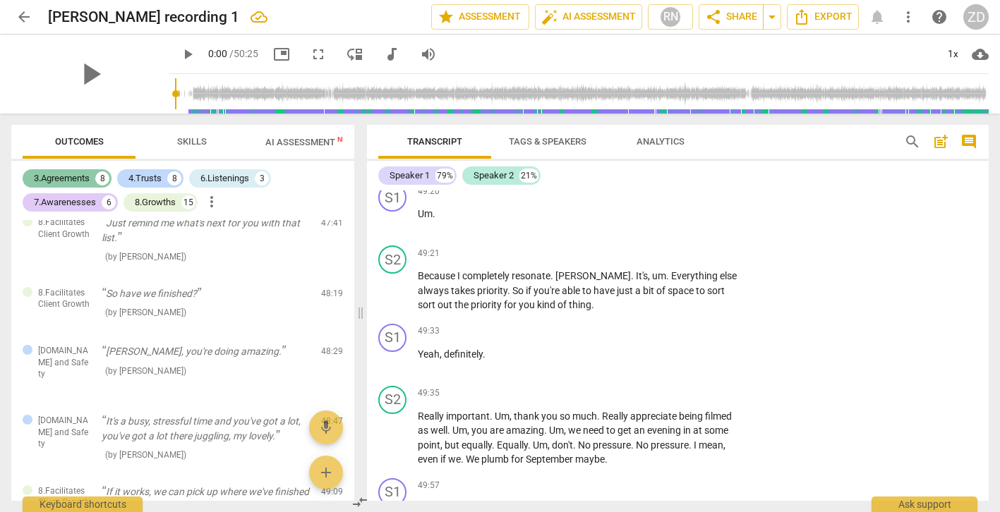
click at [79, 182] on div "3.Agreements" at bounding box center [62, 178] width 56 height 14
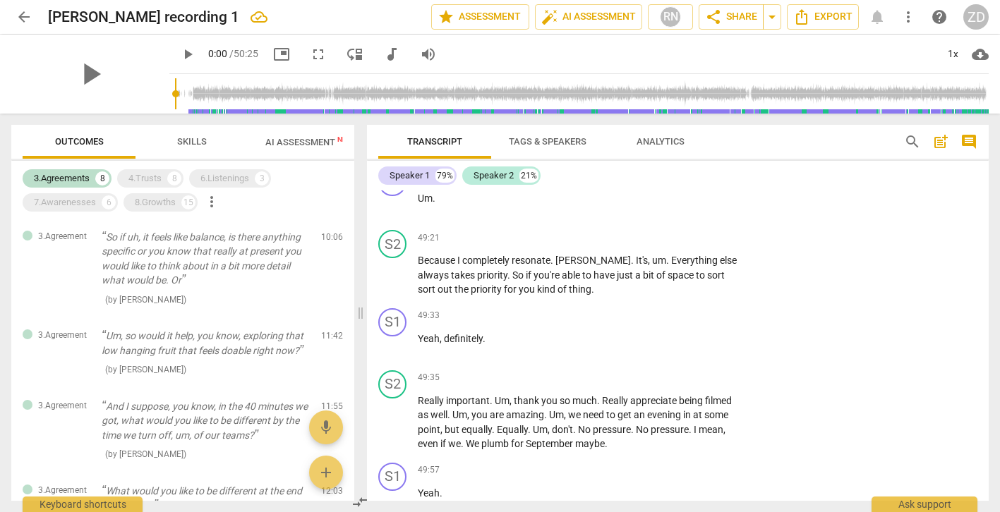
scroll to position [0, 0]
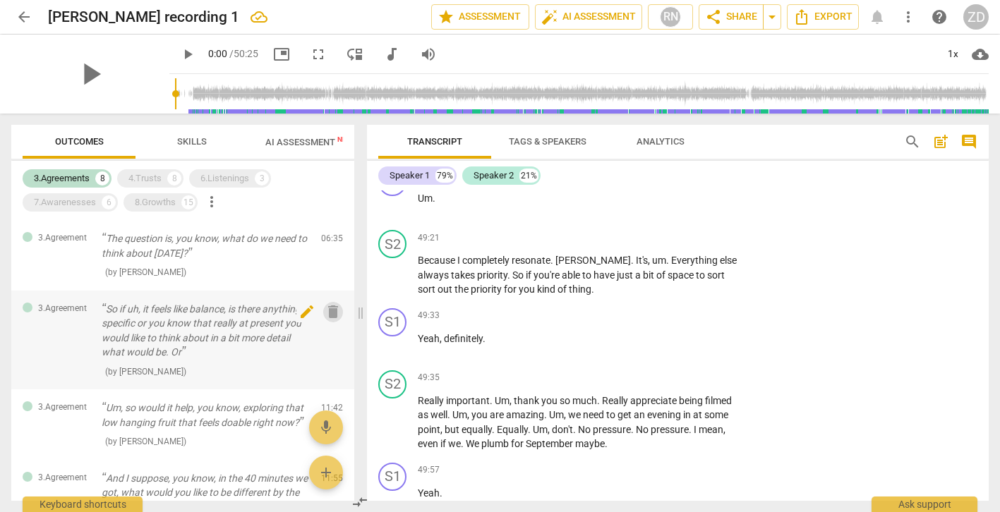
click at [330, 310] on span "delete" at bounding box center [333, 311] width 17 height 17
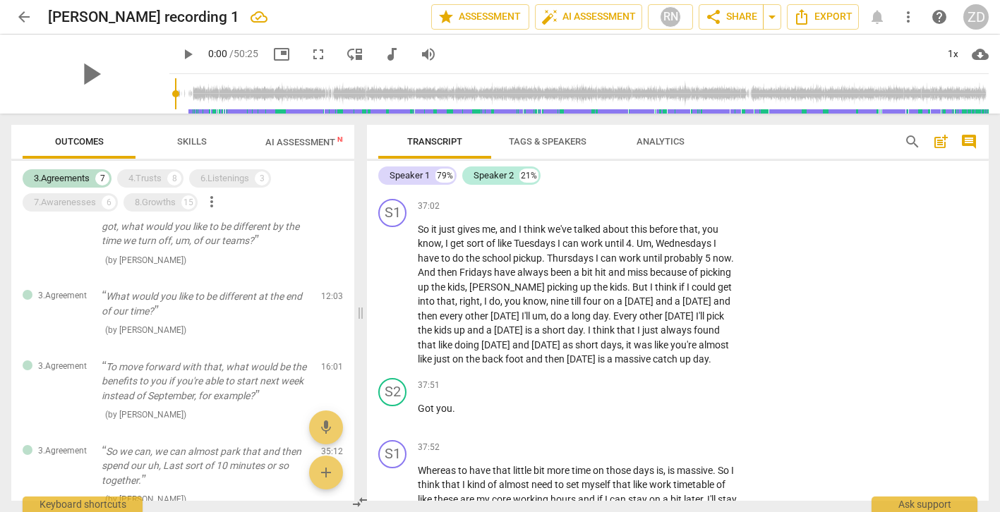
scroll to position [14814, 0]
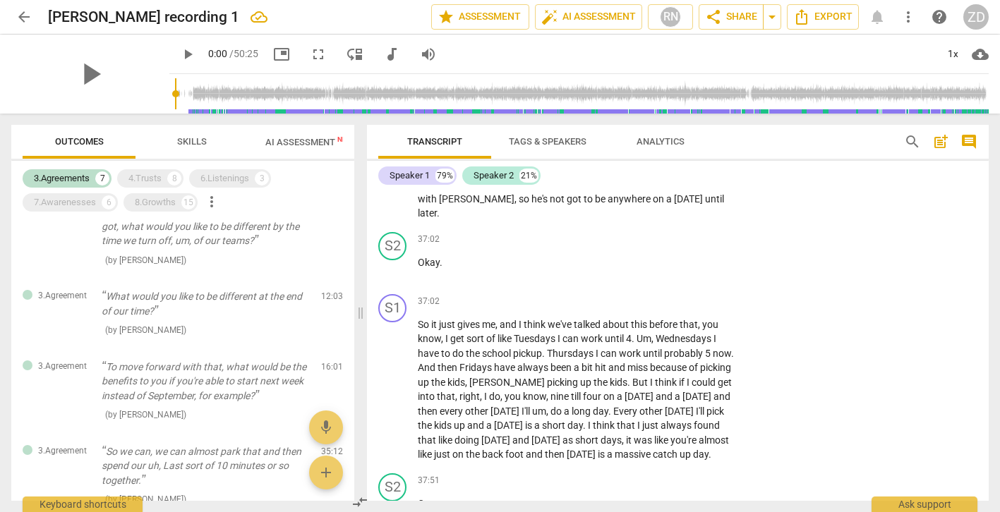
click at [22, 17] on span "arrow_back" at bounding box center [24, 16] width 17 height 17
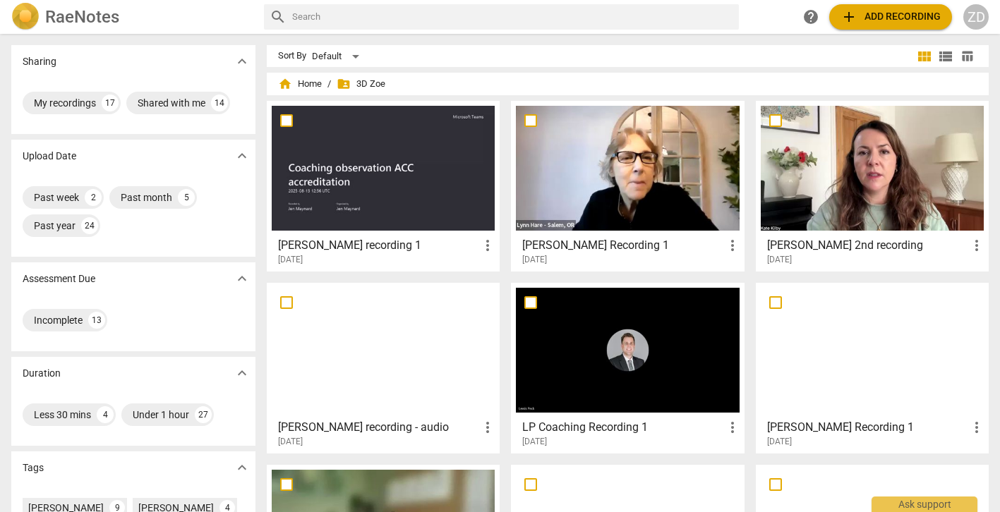
click at [791, 248] on h3 "Liz Price 2nd recording" at bounding box center [867, 245] width 201 height 17
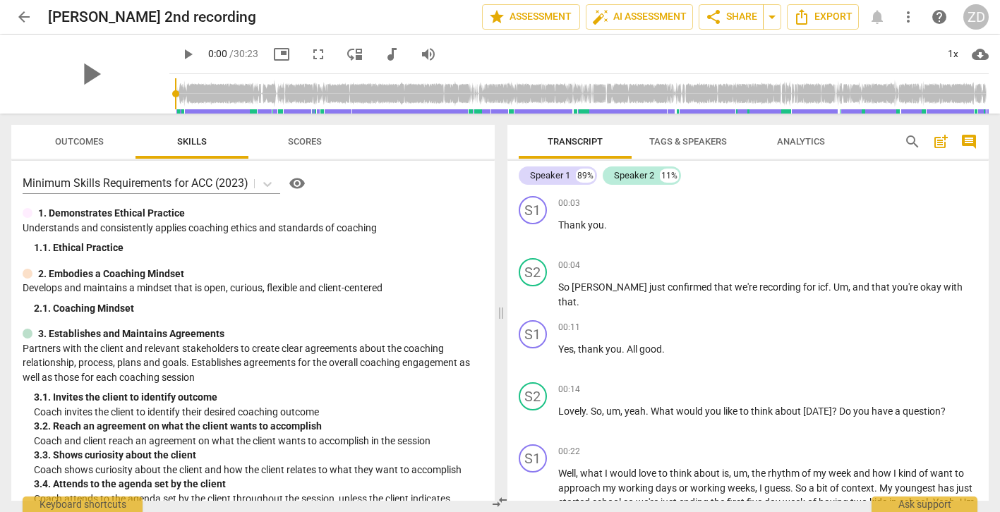
click at [75, 141] on span "Outcomes" at bounding box center [79, 141] width 49 height 11
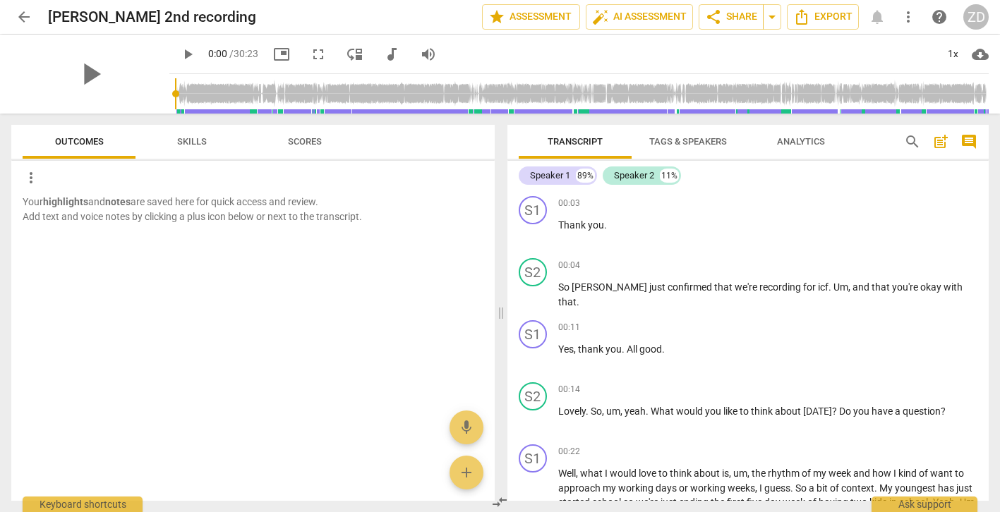
click at [188, 144] on span "Skills" at bounding box center [192, 141] width 30 height 11
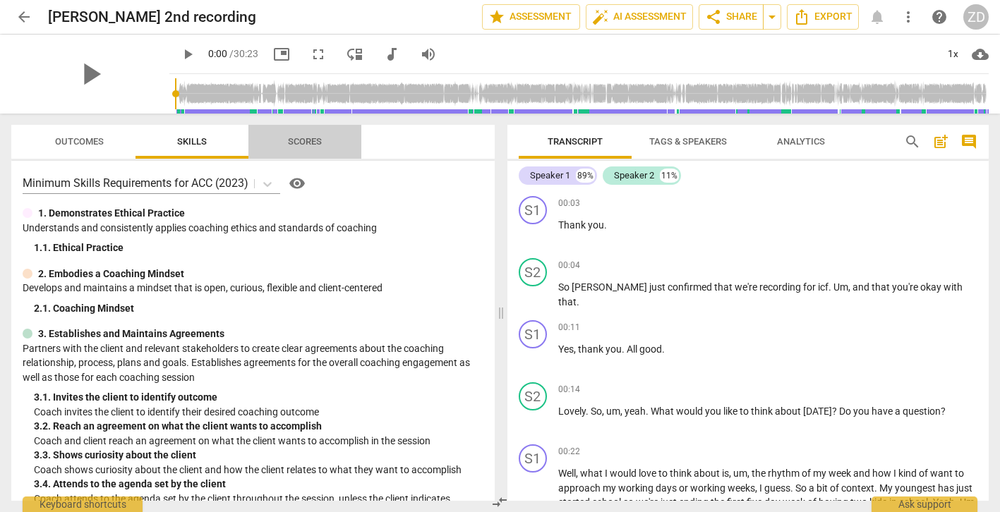
click at [303, 142] on span "Scores" at bounding box center [305, 141] width 34 height 11
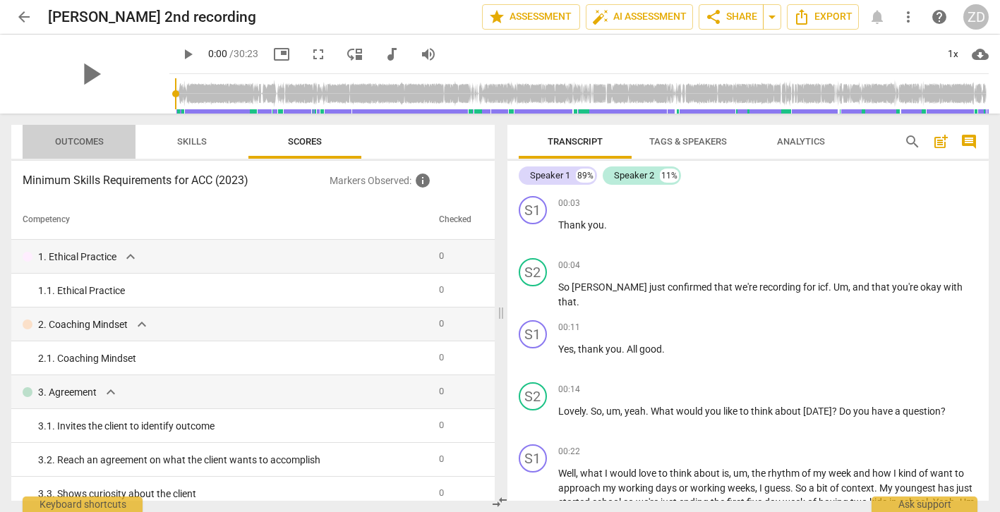
click at [92, 133] on span "Outcomes" at bounding box center [79, 142] width 83 height 19
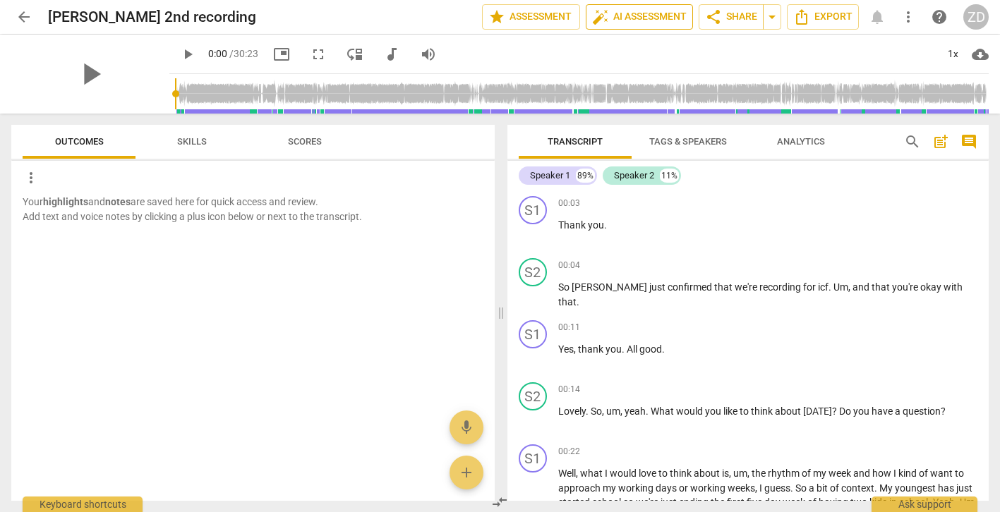
click at [673, 19] on span "auto_fix_high AI Assessment" at bounding box center [639, 16] width 95 height 17
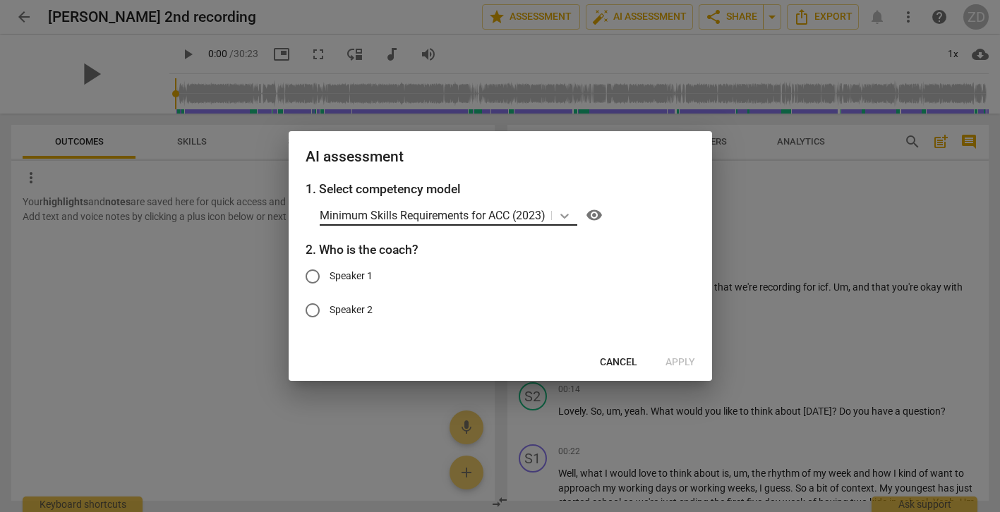
click at [567, 218] on icon at bounding box center [564, 216] width 14 height 14
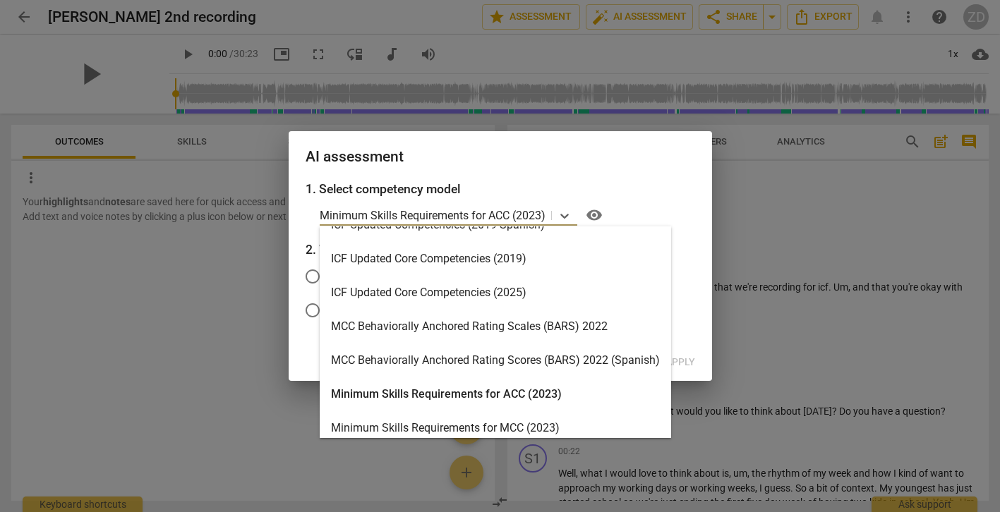
scroll to position [291, 0]
click at [453, 289] on div "ICF Updated Core Competencies (2025)" at bounding box center [495, 294] width 351 height 34
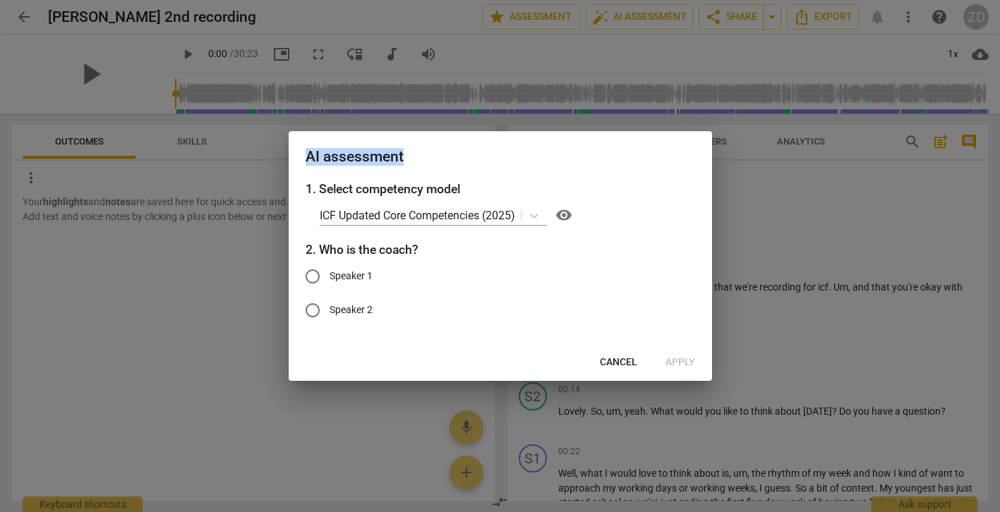
drag, startPoint x: 542, startPoint y: 157, endPoint x: 461, endPoint y: 146, distance: 81.1
click at [461, 146] on div "AI assessment" at bounding box center [500, 155] width 423 height 49
click at [315, 310] on input "Speaker 2" at bounding box center [313, 311] width 34 height 34
radio input "true"
click at [681, 362] on span "Apply" at bounding box center [680, 363] width 30 height 14
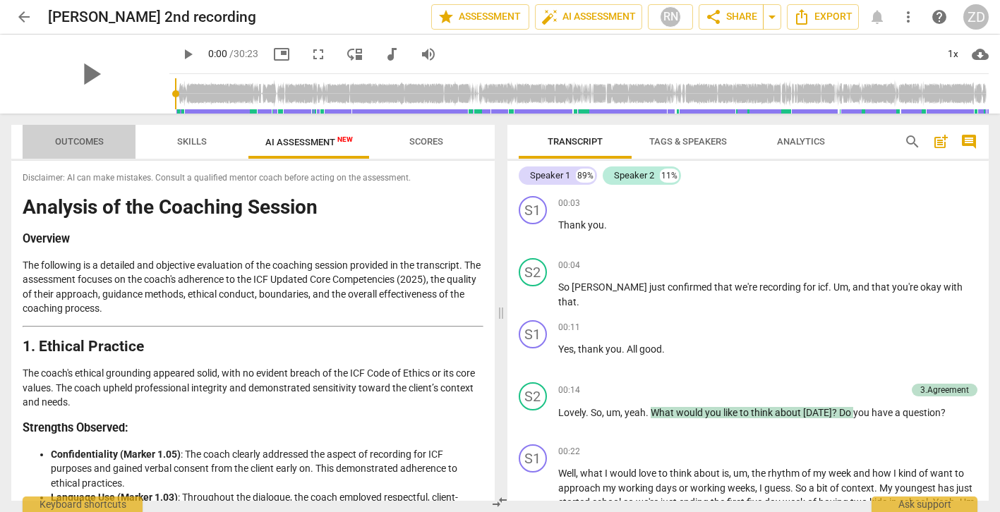
click at [83, 140] on span "Outcomes" at bounding box center [79, 141] width 49 height 11
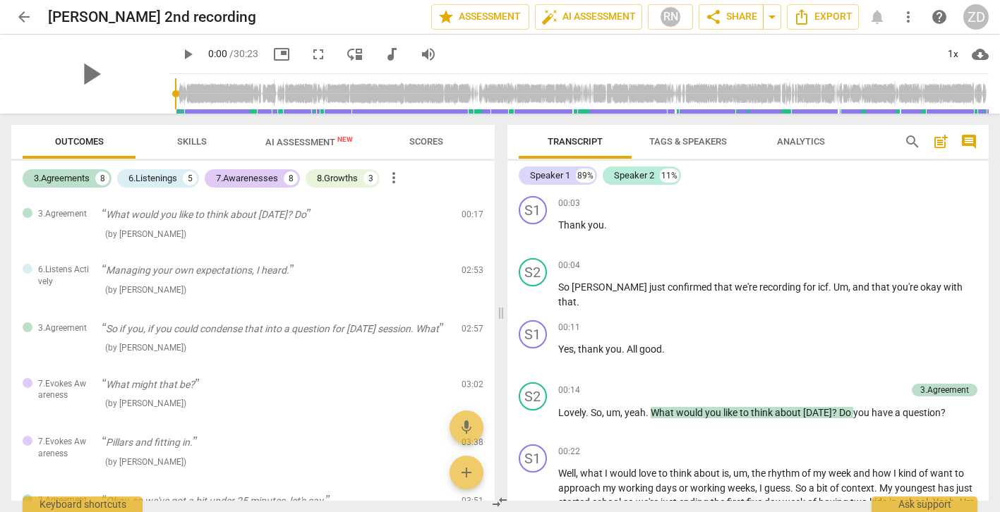
click at [23, 13] on span "arrow_back" at bounding box center [24, 16] width 17 height 17
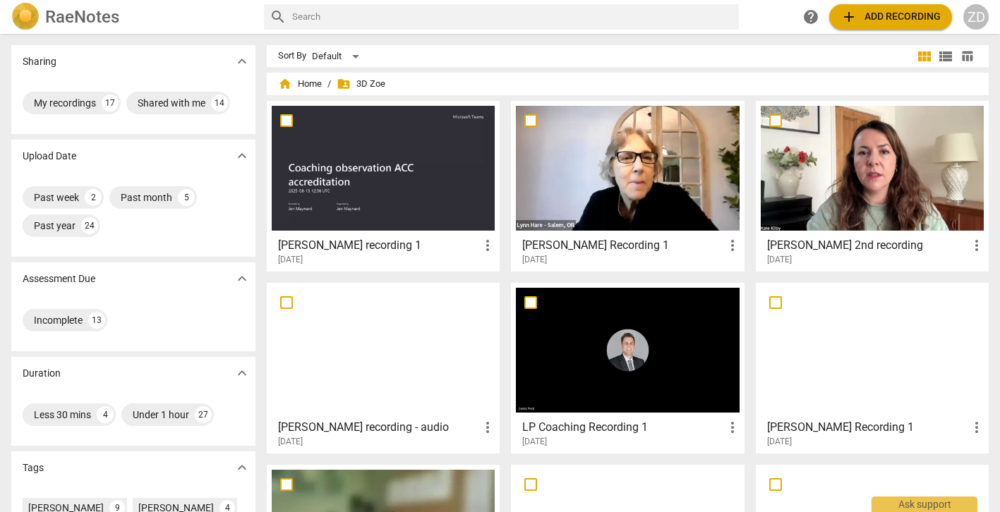
click at [565, 425] on h3 "LP Coaching Recording 1" at bounding box center [622, 427] width 201 height 17
